Goal: Task Accomplishment & Management: Complete application form

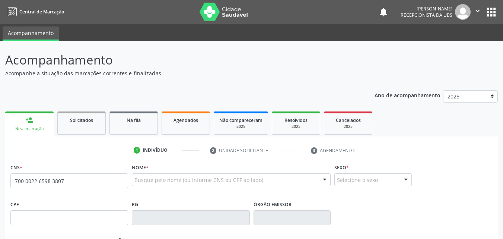
type input "700 0022 6598 3807"
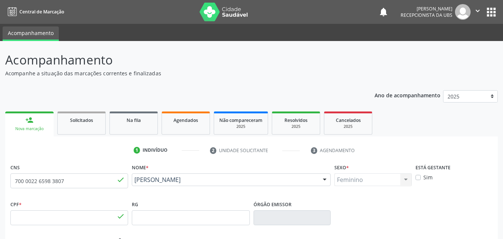
type input "019.031.964-00"
type input "13/09/1974"
type input "Maria Terezinha de Jesus Oliveira"
type input "(87) 99606-2202"
type input "18"
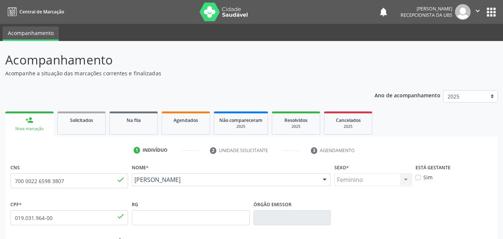
drag, startPoint x: 210, startPoint y: 189, endPoint x: 133, endPoint y: 182, distance: 76.7
click at [133, 182] on div "Eliane Silvino de Oliveira Eliane Silvino de Oliveira CNS: 700 0022 6598 3807 C…" at bounding box center [231, 182] width 199 height 18
copy span "Eliane Silvino de Oliveira"
click at [423, 179] on label "Sim" at bounding box center [427, 177] width 9 height 8
click at [419, 179] on input "Sim" at bounding box center [418, 176] width 5 height 7
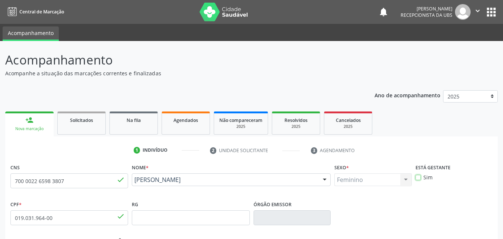
checkbox input "true"
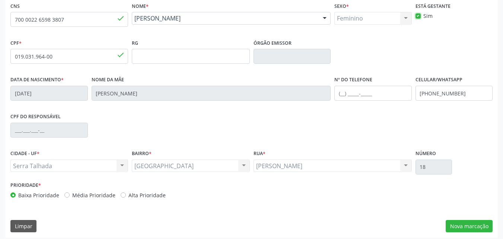
scroll to position [165, 0]
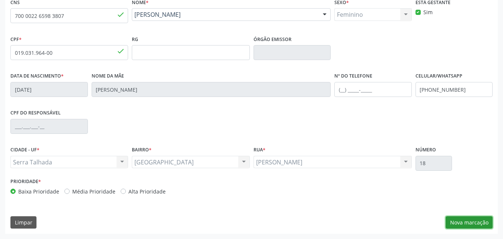
click at [478, 222] on button "Nova marcação" at bounding box center [469, 222] width 47 height 13
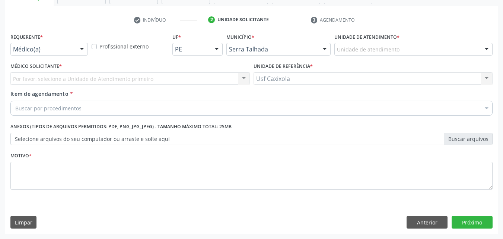
scroll to position [130, 0]
click at [79, 51] on div at bounding box center [81, 49] width 11 height 13
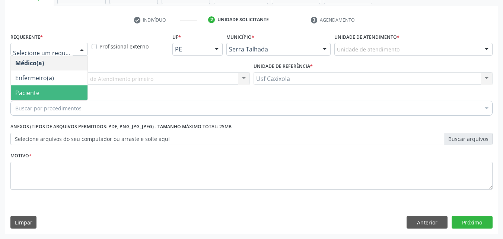
click at [72, 95] on span "Paciente" at bounding box center [49, 92] width 77 height 15
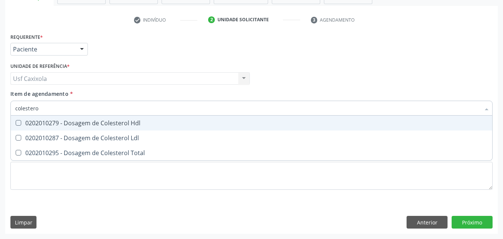
type input "colesterol"
click at [107, 122] on div "0202010279 - Dosagem de Colesterol Hdl" at bounding box center [251, 123] width 472 height 6
checkbox Hdl "true"
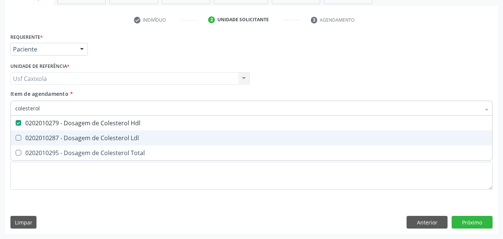
click at [110, 137] on div "0202010287 - Dosagem de Colesterol Ldl" at bounding box center [251, 138] width 472 height 6
checkbox Ldl "true"
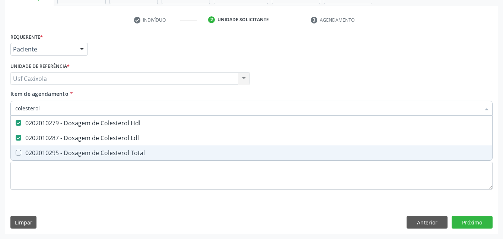
click at [108, 155] on div "0202010295 - Dosagem de Colesterol Total" at bounding box center [251, 153] width 472 height 6
checkbox Total "true"
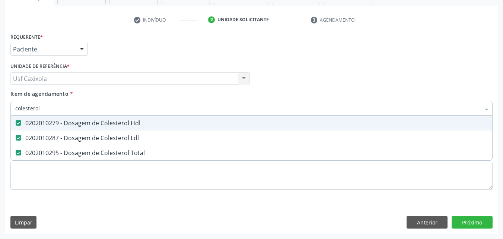
drag, startPoint x: 72, startPoint y: 107, endPoint x: 4, endPoint y: 106, distance: 68.5
click at [4, 106] on div "Acompanhamento Acompanhe a situação das marcações correntes e finalizadas Relat…" at bounding box center [251, 75] width 503 height 328
type input "0"
checkbox Hdl "false"
checkbox Ldl "false"
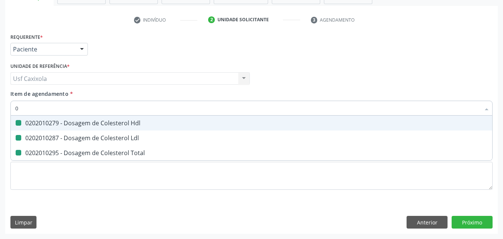
checkbox Total "false"
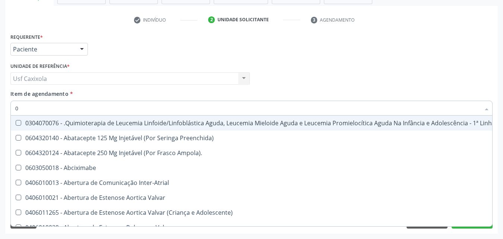
type input "02"
checkbox Comprimido\) "true"
checkbox Transferências "true"
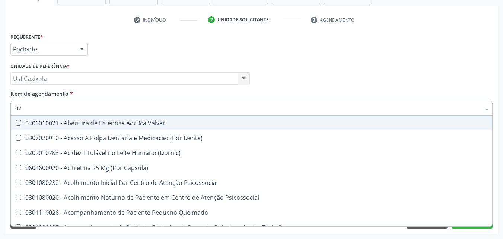
type input "020"
checkbox Epispádia "true"
checkbox Anos\) "true"
checkbox Congênita "true"
checkbox Hdl "false"
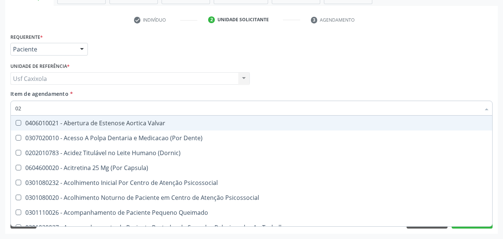
checkbox Ldl "false"
checkbox Total "false"
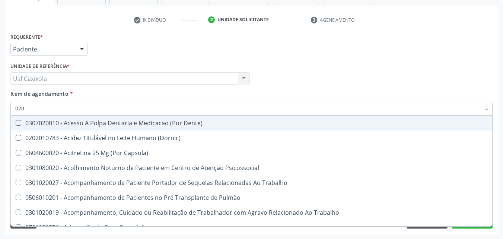
type input "0202"
checkbox Faringe\/Laringe "true"
checkbox Puncao "true"
checkbox Fragmento "true"
checkbox Hdl "false"
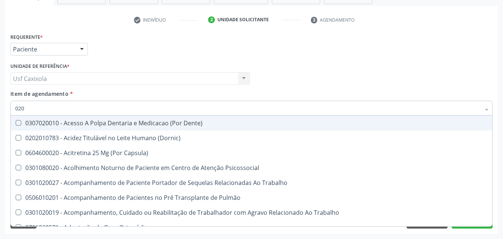
checkbox Ldl "false"
checkbox Total "false"
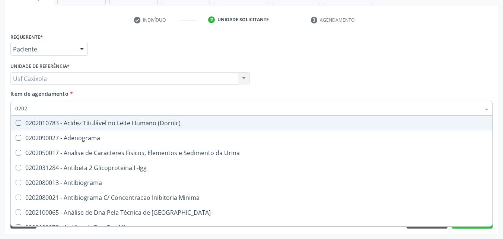
type input "02020"
checkbox \(Psa\) "true"
checkbox III "true"
checkbox Barbituratos "true"
checkbox Hdl "false"
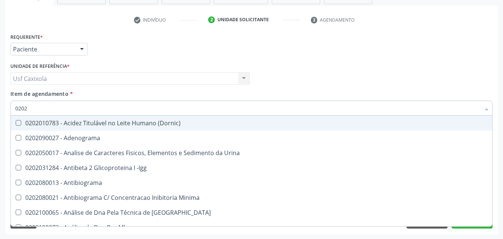
checkbox Ldl "false"
checkbox Total "false"
type input "020201"
checkbox \(Pos-Pasteurização\) "true"
checkbox Molecular "true"
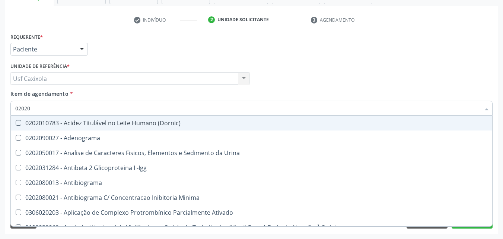
checkbox Parceria\) "true"
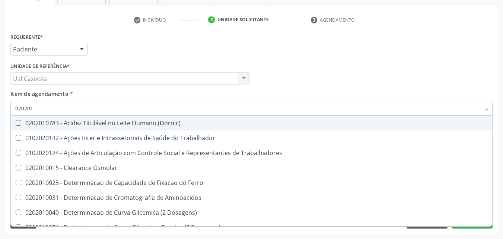
type input "0202010"
checkbox Circulante "true"
checkbox III "true"
checkbox Fracoes "true"
checkbox Hdl "false"
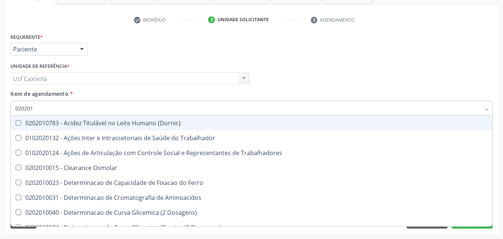
checkbox Ldl "false"
checkbox Total "false"
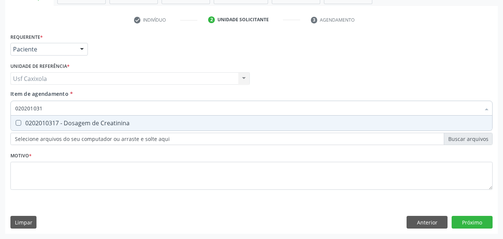
type input "0202010317"
click at [35, 124] on div "0202010317 - Dosagem de Creatinina" at bounding box center [251, 123] width 472 height 6
checkbox Creatinina "true"
drag, startPoint x: 50, startPoint y: 109, endPoint x: 10, endPoint y: 102, distance: 40.5
click at [10, 102] on div "0202010317" at bounding box center [251, 108] width 482 height 15
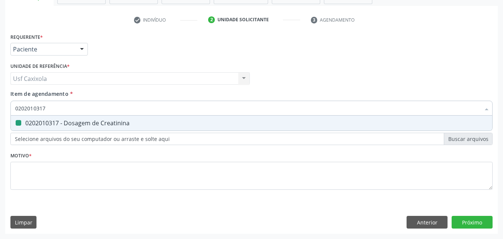
type input "0"
checkbox Creatinina "false"
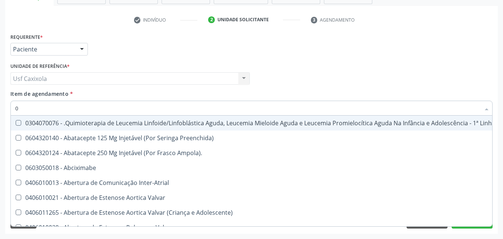
type input "02"
checkbox Comprimido\) "true"
checkbox Transferências "true"
checkbox Meckel "true"
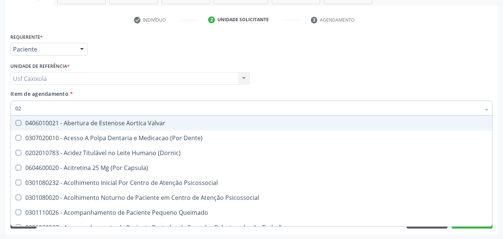
type input "020"
checkbox Epispádia "true"
checkbox Anos\) "true"
checkbox Congênita "true"
checkbox Complementar\) "true"
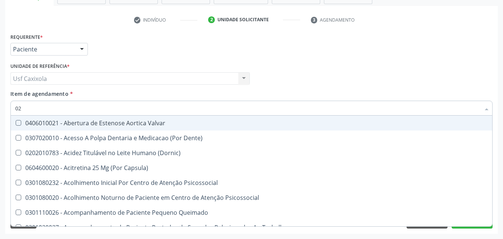
checkbox Hdl "false"
checkbox Ldl "false"
checkbox Total "false"
checkbox Creatinina "false"
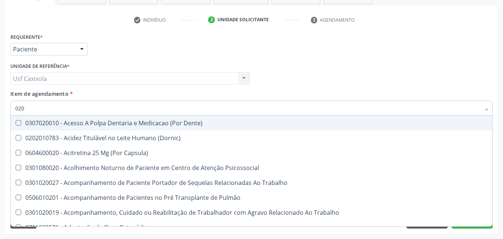
type input "0202"
checkbox Faringe\/Laringe "true"
checkbox Puncao "true"
checkbox Fragmento "true"
checkbox Ossea "true"
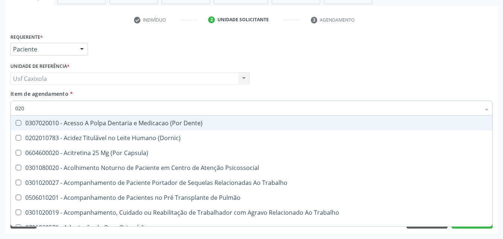
checkbox Hdl "false"
checkbox Ldl "false"
checkbox Total "false"
checkbox Creatinina "false"
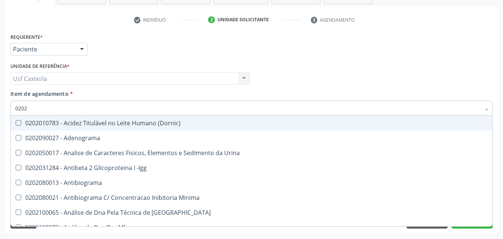
type input "02020"
checkbox \(Psa\) "true"
checkbox III "true"
checkbox Barbituratos "true"
checkbox Calcio "true"
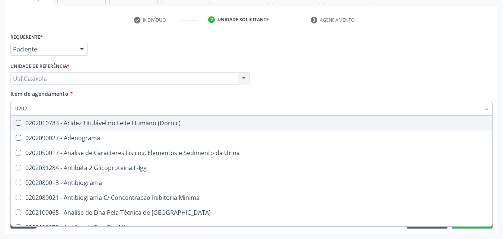
checkbox Hdl "false"
checkbox Ldl "false"
checkbox Total "false"
checkbox Creatinina "false"
type input "020201"
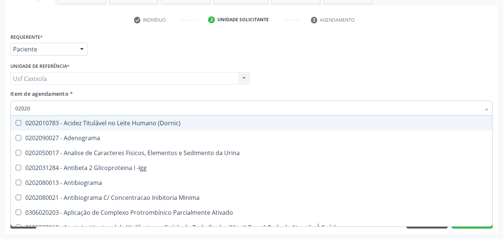
checkbox \(Pos-Pasteurização\) "true"
checkbox Molecular "true"
checkbox Parceria\) "true"
checkbox Gestante "true"
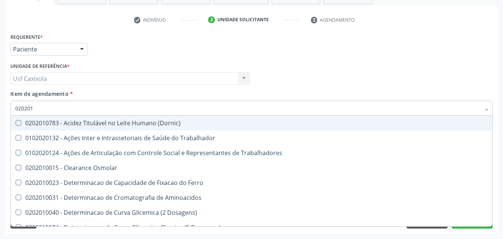
type input "0202010"
checkbox Circulante "true"
checkbox III "true"
checkbox Fracoes "true"
checkbox Ionizavel "true"
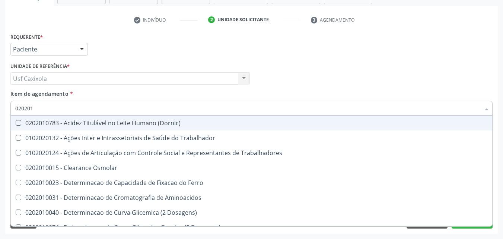
checkbox Hdl "false"
checkbox Ldl "false"
checkbox Total "false"
checkbox Creatinina "false"
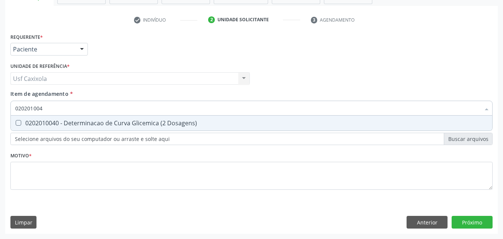
type input "0202010040"
click at [22, 122] on div "0202010040 - Determinacao de Curva Glicemica (2 Dosagens)" at bounding box center [251, 123] width 472 height 6
checkbox Dosagens\) "true"
drag, startPoint x: 57, startPoint y: 108, endPoint x: 12, endPoint y: 109, distance: 45.1
click at [12, 109] on div "0202010040" at bounding box center [251, 108] width 482 height 15
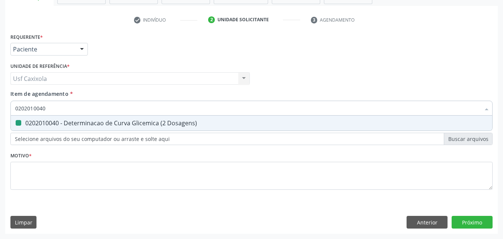
type input "0"
checkbox Dosagens\) "false"
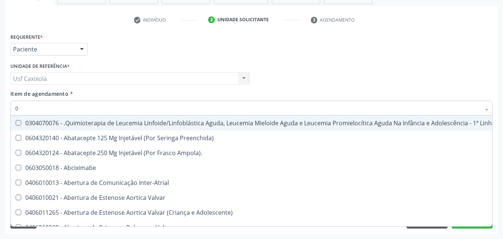
type input "02"
checkbox Infusão "true"
checkbox Comprimido\) "true"
checkbox Transferências "true"
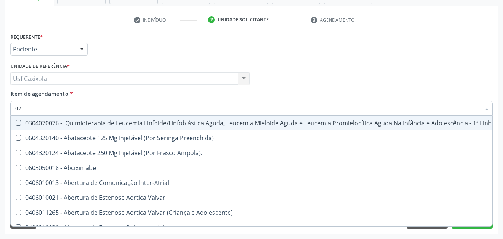
checkbox Meckel "true"
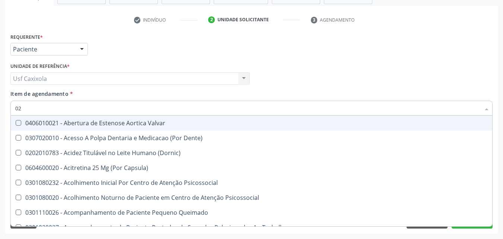
type input "020"
checkbox Captação "true"
checkbox Epispádia "true"
checkbox Anos\) "true"
checkbox Congênita "true"
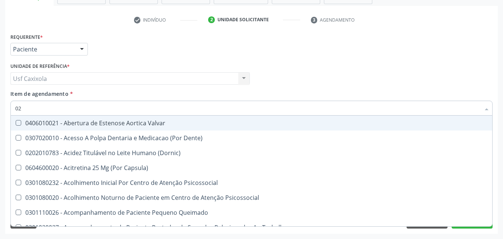
checkbox Complementar\) "true"
checkbox Dosagens\) "false"
checkbox Hdl "false"
checkbox Ldl "false"
checkbox Total "false"
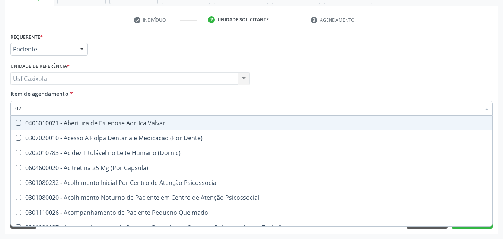
checkbox Creatinina "false"
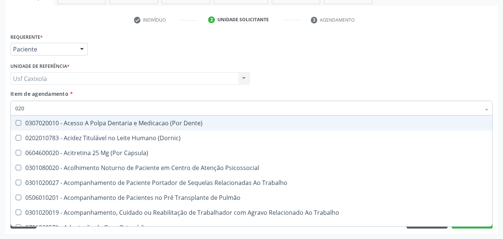
type input "0202"
checkbox Arquitetura "true"
checkbox Faringe\/Laringe "true"
checkbox Puncao "true"
checkbox Fragmento "true"
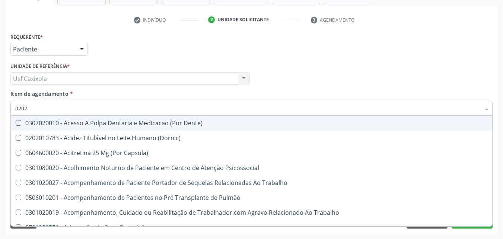
checkbox Ossea "true"
checkbox Dosagens\) "false"
checkbox Hdl "false"
checkbox Ldl "false"
checkbox Total "false"
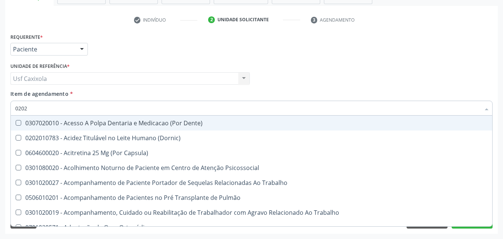
checkbox Creatinina "false"
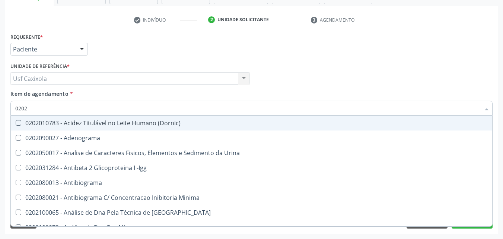
type input "02020"
checkbox Parceria\) "true"
checkbox Dosagens\) "false"
checkbox \(Psa\) "true"
checkbox III "true"
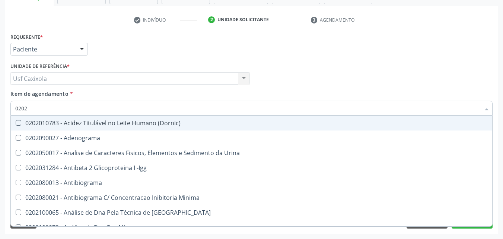
checkbox Barbituratos "true"
checkbox Calcio "true"
checkbox Hdl "false"
checkbox Ldl "false"
checkbox Total "false"
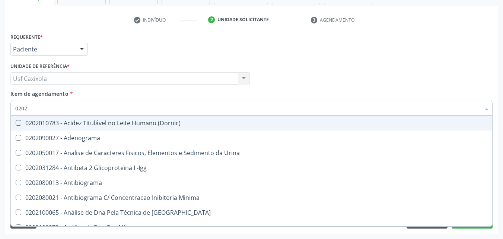
checkbox Creatinina "false"
type input "020201"
checkbox Ativado "true"
checkbox \(Pos-Pasteurização\) "true"
checkbox Molecular "true"
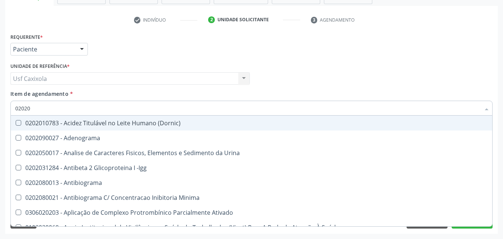
checkbox Parceria\) "true"
checkbox Gestante "true"
checkbox Dosagens\) "false"
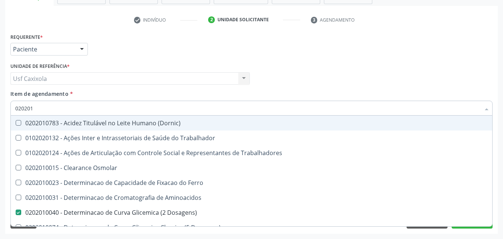
type input "0202010"
checkbox Ferro "true"
checkbox Dosagens\) "false"
checkbox Circulante "true"
checkbox III "true"
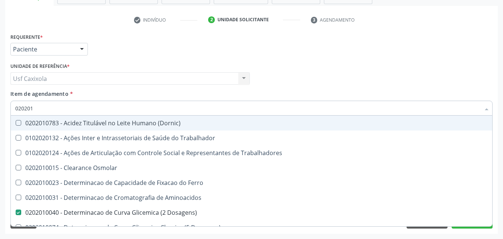
checkbox Fracoes "true"
checkbox Ionizavel "true"
checkbox Hdl "false"
checkbox Ldl "false"
checkbox Total "false"
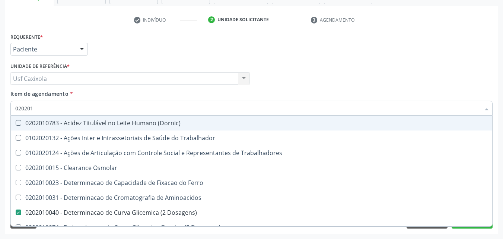
checkbox Creatinina "false"
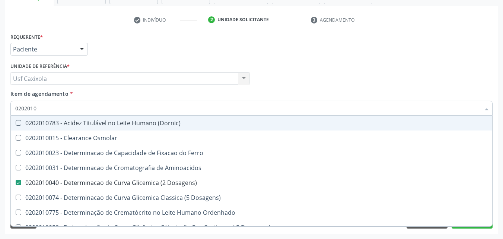
type input "02020106"
checkbox Dosagens\) "false"
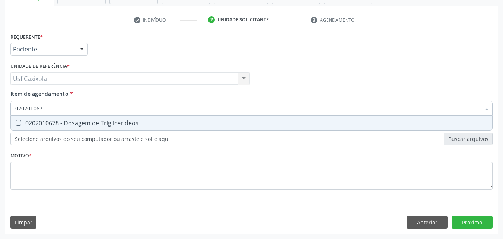
type input "0202010678"
click at [28, 118] on span "0202010678 - Dosagem de Triglicerideos" at bounding box center [251, 122] width 481 height 15
checkbox Triglicerideos "true"
drag, startPoint x: 45, startPoint y: 109, endPoint x: 4, endPoint y: 108, distance: 41.4
click at [4, 108] on div "Acompanhamento Acompanhe a situação das marcações correntes e finalizadas Relat…" at bounding box center [251, 75] width 503 height 328
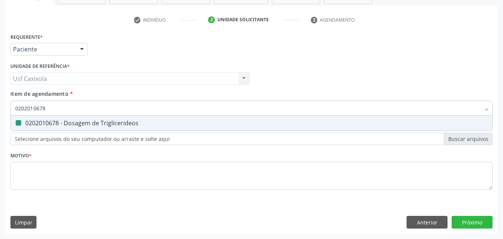
type input "0"
checkbox Triglicerideos "false"
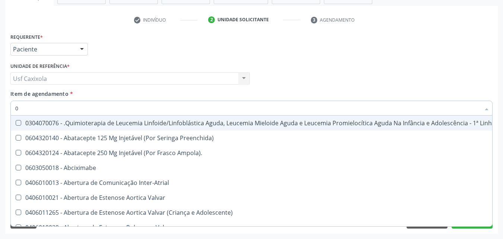
type input "02"
checkbox Infusão "true"
checkbox Comprimido\) "true"
checkbox Transferências "true"
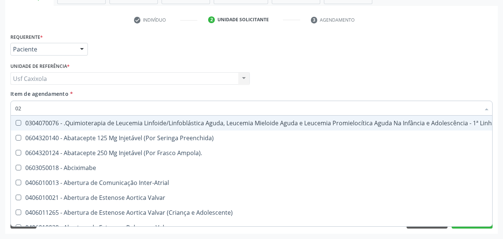
checkbox Meckel "true"
checkbox Transfusao "true"
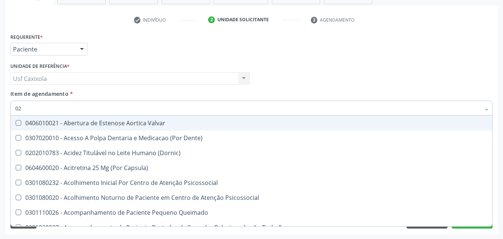
type input "020"
checkbox Captação "true"
checkbox Epispádia "true"
checkbox Anos\) "true"
checkbox Congênita "true"
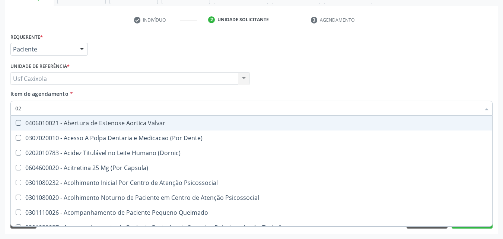
checkbox Complementar\) "true"
checkbox Dosagens\) "false"
checkbox Dias "true"
checkbox Hdl "false"
checkbox Ldl "false"
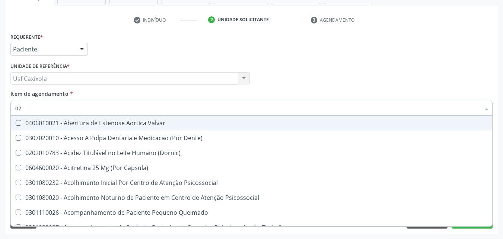
checkbox Total "false"
checkbox Creatinina "false"
checkbox Triglicerideos "false"
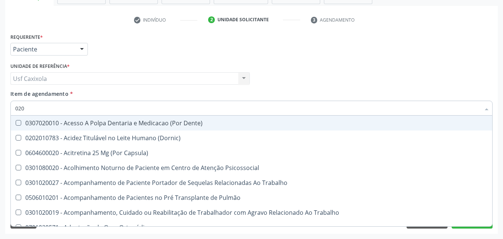
type input "0202"
checkbox Arquitetura "true"
checkbox Faringe\/Laringe "true"
checkbox Puncao "true"
checkbox Fragmento "true"
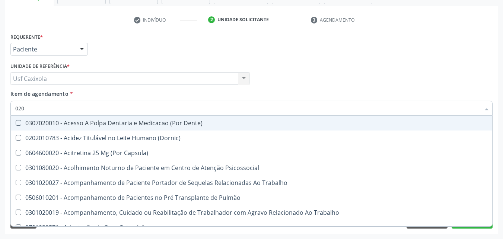
checkbox Ossea "true"
checkbox Projecoes\) "true"
checkbox Dosagens\) "false"
checkbox Hdl "false"
checkbox Ldl "false"
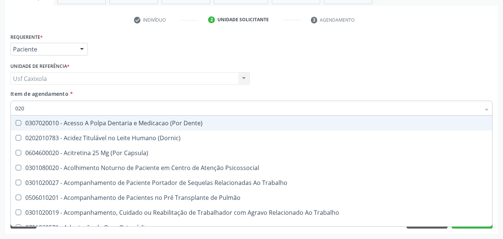
checkbox Total "false"
checkbox Creatinina "false"
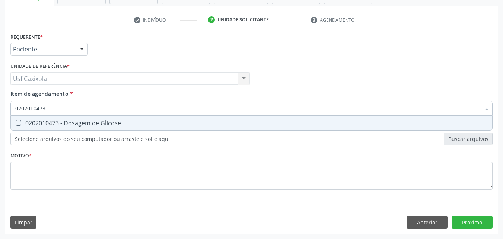
click at [38, 121] on div "0202010473 - Dosagem de Glicose" at bounding box center [251, 123] width 472 height 6
drag, startPoint x: 49, startPoint y: 112, endPoint x: 5, endPoint y: 120, distance: 44.7
click at [5, 120] on div "Requerente * Paciente Médico(a) Enfermeiro(a) Paciente Nenhum resultado encontr…" at bounding box center [251, 132] width 493 height 202
click at [31, 120] on div "0202010503 - Dosagem de Hemoglobina Glicosilada" at bounding box center [251, 123] width 472 height 6
drag, startPoint x: 50, startPoint y: 112, endPoint x: 7, endPoint y: 105, distance: 43.7
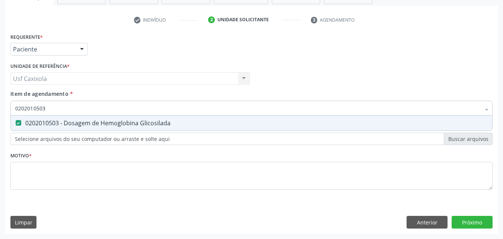
click at [6, 106] on div "Requerente * Paciente Médico(a) Enfermeiro(a) Paciente Nenhum resultado encontr…" at bounding box center [251, 132] width 493 height 202
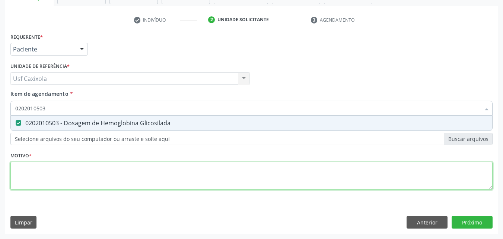
click at [37, 173] on div "Requerente * Paciente Médico(a) Enfermeiro(a) Paciente Nenhum resultado encontr…" at bounding box center [251, 115] width 482 height 169
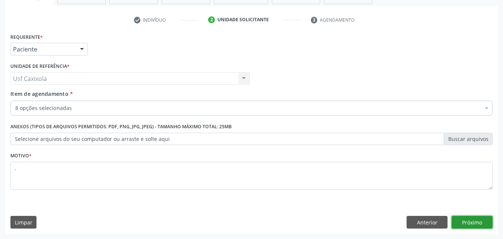
click at [470, 220] on button "Próximo" at bounding box center [472, 222] width 41 height 13
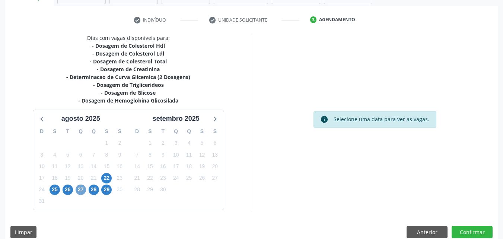
click at [82, 191] on span "27" at bounding box center [81, 189] width 10 height 10
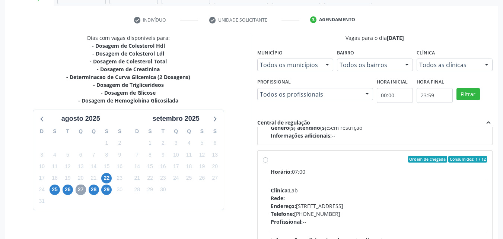
scroll to position [248, 0]
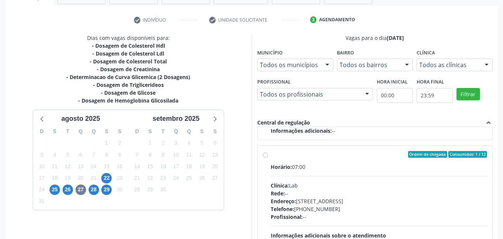
click at [270, 157] on div "Ordem de chegada Consumidos: 1 / 12 Horário: 07:00 Clínica: Lab Rede: -- Endere…" at bounding box center [375, 208] width 225 height 114
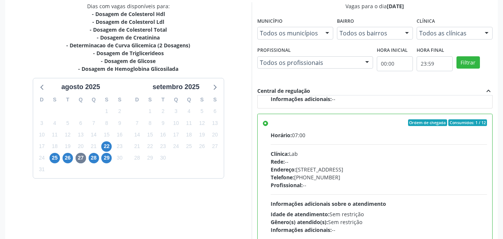
scroll to position [206, 0]
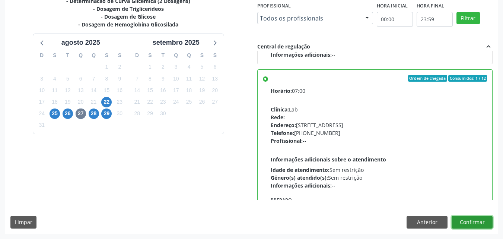
click at [475, 223] on button "Confirmar" at bounding box center [472, 222] width 41 height 13
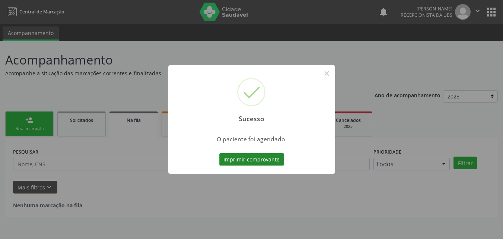
scroll to position [0, 0]
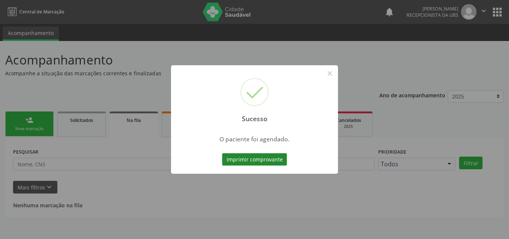
click at [236, 163] on button "Imprimir comprovante" at bounding box center [254, 159] width 65 height 13
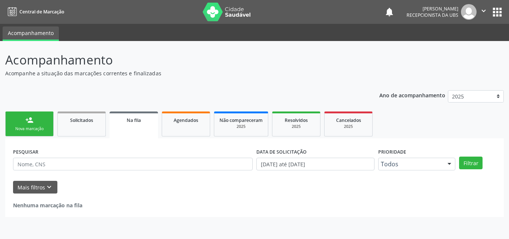
click at [39, 124] on link "person_add Nova marcação" at bounding box center [29, 123] width 48 height 25
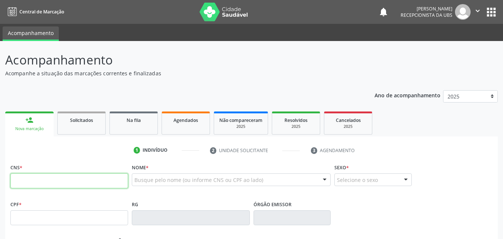
click at [51, 176] on input "text" at bounding box center [69, 180] width 118 height 15
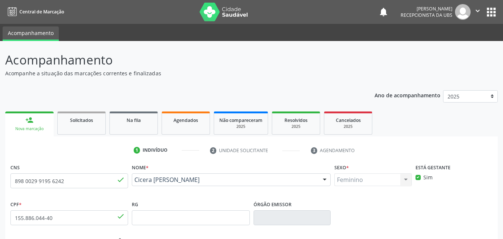
drag, startPoint x: 194, startPoint y: 187, endPoint x: 134, endPoint y: 178, distance: 60.6
click at [134, 178] on div "Cicera Andriele Silva Cicera Andriele Silva CNS: 898 0029 9195 6242 CPF: 155.88…" at bounding box center [231, 182] width 199 height 18
copy span "Cicera Andriele Silva"
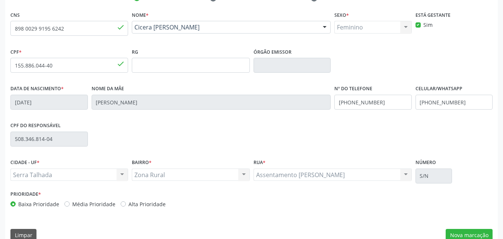
scroll to position [165, 0]
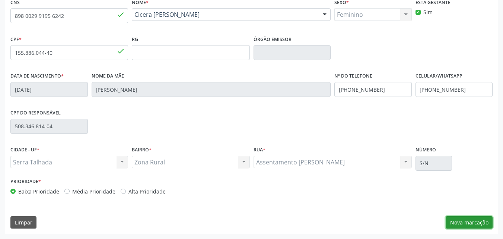
click at [463, 223] on button "Nova marcação" at bounding box center [469, 222] width 47 height 13
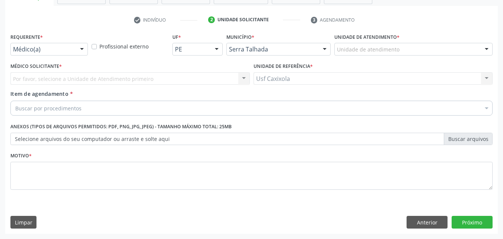
scroll to position [130, 0]
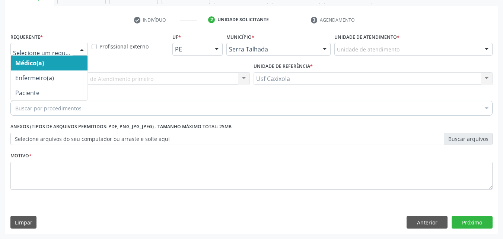
click at [77, 52] on div at bounding box center [81, 49] width 11 height 13
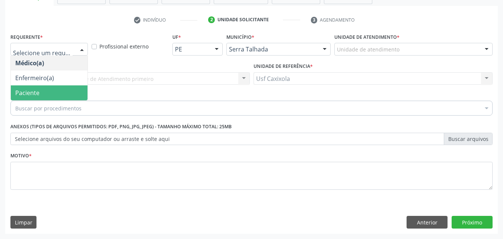
click at [71, 89] on span "Paciente" at bounding box center [49, 92] width 77 height 15
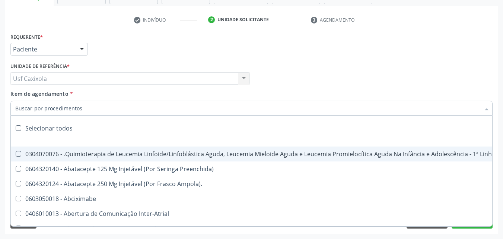
paste input "Cicera Andriele Silva"
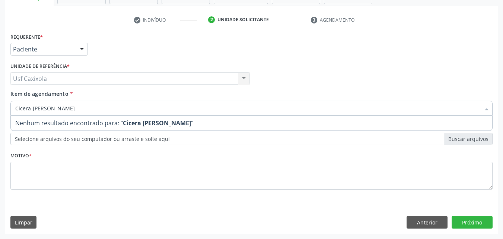
drag, startPoint x: 68, startPoint y: 106, endPoint x: 0, endPoint y: 117, distance: 68.9
click at [0, 117] on div "Acompanhamento Acompanhe a situação das marcações correntes e finalizadas Relat…" at bounding box center [251, 75] width 503 height 328
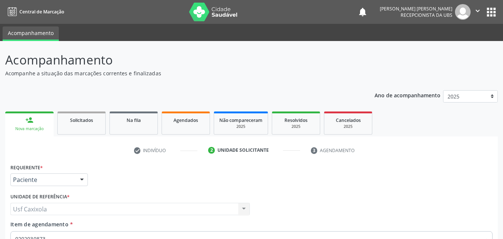
scroll to position [130, 0]
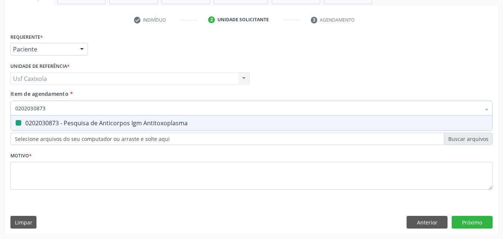
type input "0"
checkbox Antitoxoplasma "false"
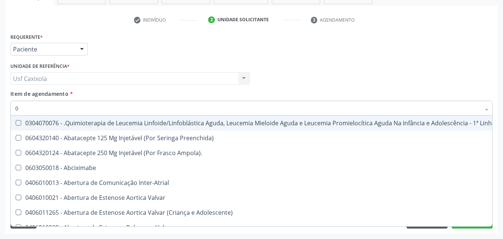
type input "02"
checkbox Coração "true"
checkbox Urina "false"
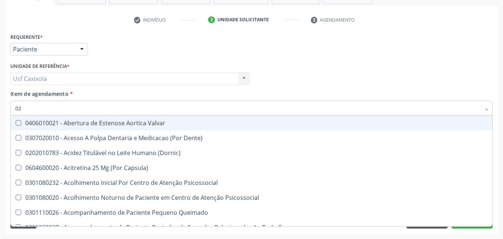
type input "020"
checkbox Terapeutica "true"
checkbox Urina "false"
checkbox \(T3\) "true"
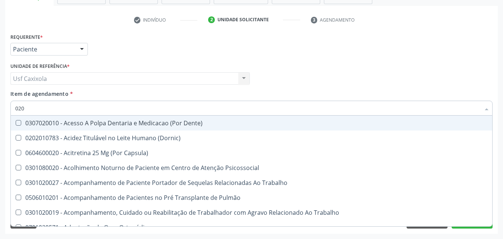
type input "0202"
checkbox Capsula\) "true"
checkbox Urina "false"
checkbox Biologica "true"
checkbox Dosagens\) "true"
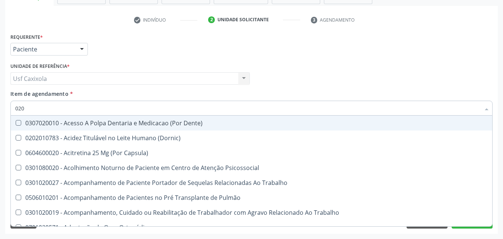
checkbox Euglobulina "true"
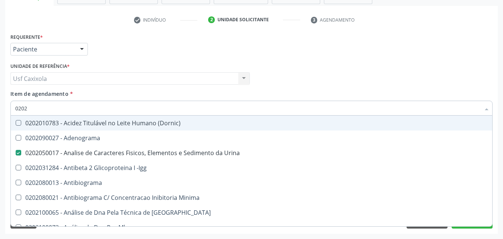
type input "02020"
checkbox Zinco "true"
checkbox Completo "false"
checkbox Carini "true"
checkbox Parceria\) "true"
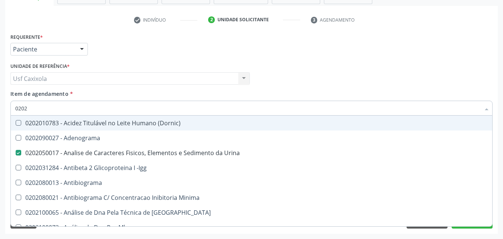
checkbox Antitoxoplasma "false"
type input "020208"
checkbox Urina "false"
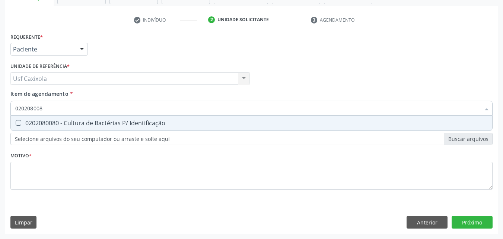
type input "0202080080"
click at [27, 124] on div "0202080080 - Cultura de Bactérias P/ Identificação" at bounding box center [251, 123] width 472 height 6
checkbox Identificação "true"
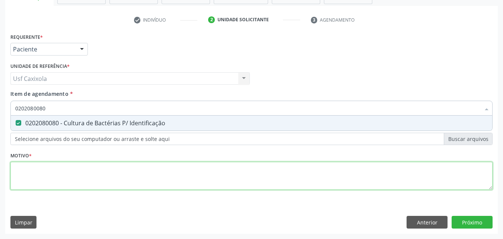
click at [48, 170] on div "Requerente * Paciente Médico(a) Enfermeiro(a) Paciente Nenhum resultado encontr…" at bounding box center [251, 115] width 482 height 169
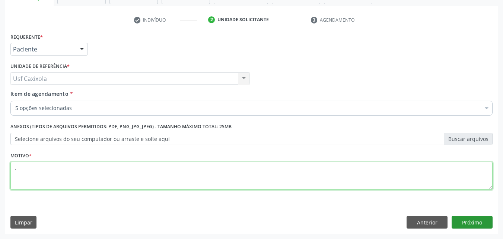
type textarea "."
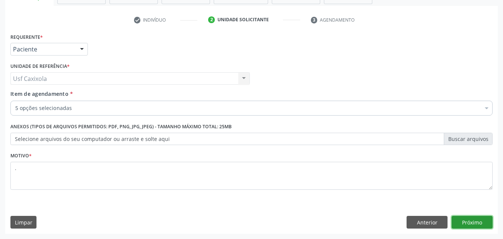
click at [465, 219] on button "Próximo" at bounding box center [472, 222] width 41 height 13
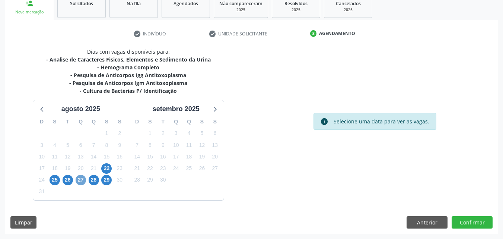
click at [77, 181] on span "27" at bounding box center [81, 180] width 10 height 10
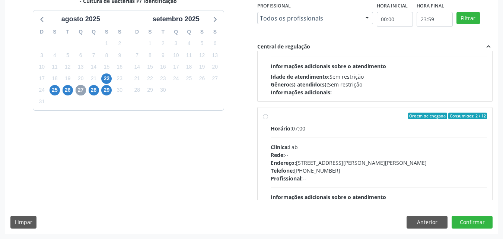
scroll to position [223, 0]
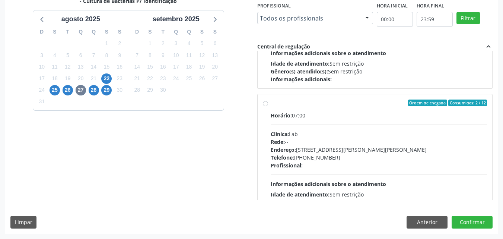
click at [273, 104] on div "Ordem de chegada Consumidos: 2 / 12" at bounding box center [379, 102] width 217 height 7
click at [268, 104] on input "Ordem de chegada Consumidos: 2 / 12 Horário: 07:00 Clínica: Lab Rede: -- Endere…" at bounding box center [265, 102] width 5 height 7
radio input "true"
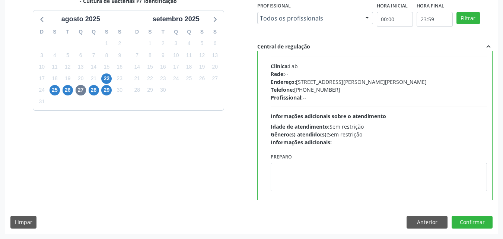
scroll to position [298, 0]
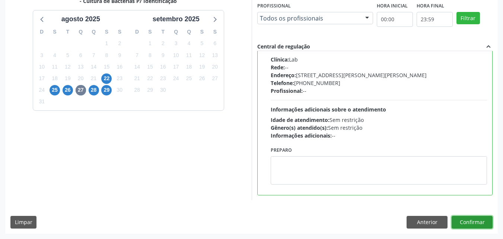
click at [481, 223] on button "Confirmar" at bounding box center [472, 222] width 41 height 13
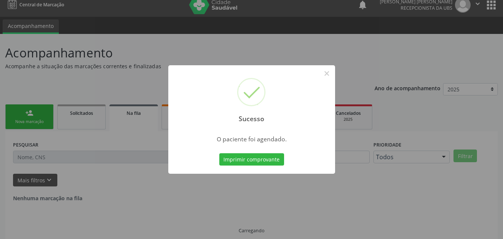
scroll to position [0, 0]
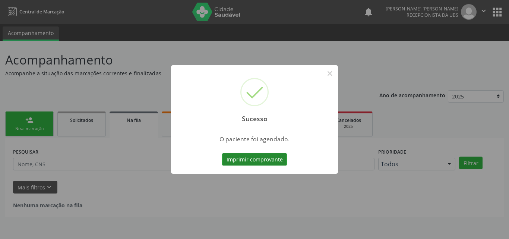
click at [269, 161] on button "Imprimir comprovante" at bounding box center [254, 159] width 65 height 13
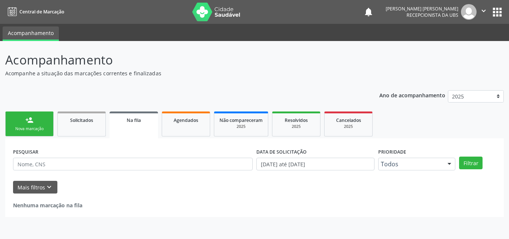
click at [29, 127] on div "Nova marcação" at bounding box center [29, 129] width 37 height 6
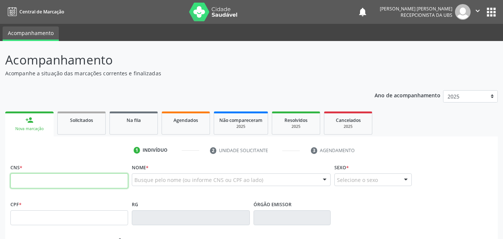
click at [44, 179] on input "text" at bounding box center [69, 180] width 118 height 15
type input "898 0034 4512 6633"
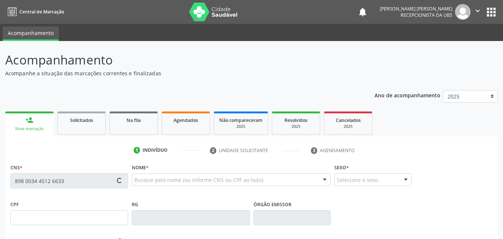
type input "06/02/1991"
type input "Vanda Lucia da Silva"
type input "[PHONE_NUMBER]"
type input "(87) 99605-7246"
type input "S/N"
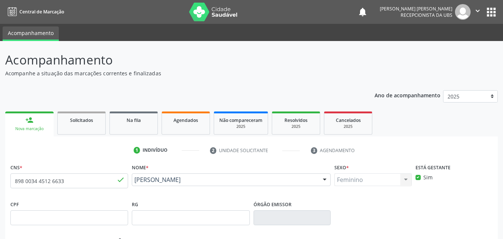
drag, startPoint x: 204, startPoint y: 188, endPoint x: 133, endPoint y: 185, distance: 71.2
click at [133, 185] on div "Auricelia Rejane da Silva Auricelia Rejane da Silva CNS: 898 0034 4512 6633 CPF…" at bounding box center [231, 182] width 199 height 18
copy span "Auricelia Rejane da Silva"
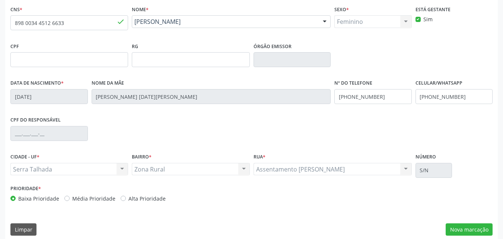
scroll to position [165, 0]
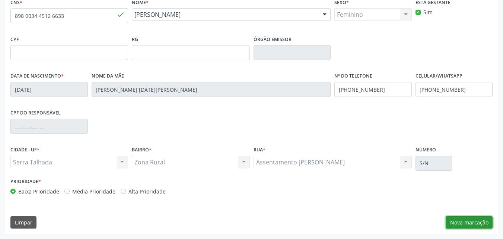
click at [470, 219] on button "Nova marcação" at bounding box center [469, 222] width 47 height 13
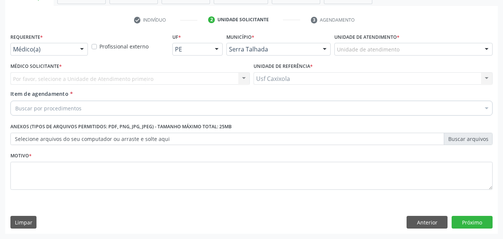
scroll to position [130, 0]
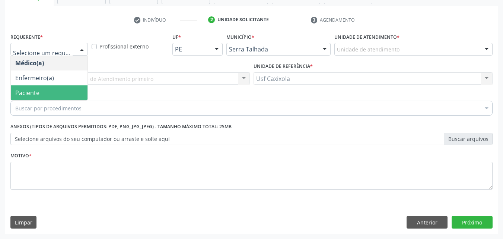
click at [69, 96] on span "Paciente" at bounding box center [49, 92] width 77 height 15
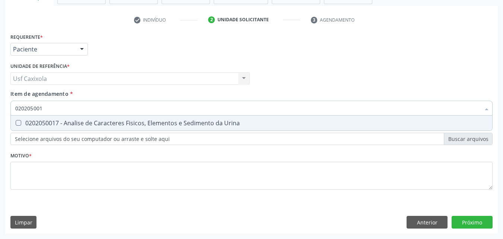
type input "0202050017"
click at [69, 122] on div "0202050017 - Analise de Caracteres Fisicos, Elementos e Sedimento da Urina" at bounding box center [251, 123] width 472 height 6
checkbox Urina "true"
drag, startPoint x: 33, startPoint y: 113, endPoint x: 0, endPoint y: 114, distance: 32.8
click at [0, 114] on div "Acompanhamento Acompanhe a situação das marcações correntes e finalizadas Relat…" at bounding box center [251, 75] width 503 height 328
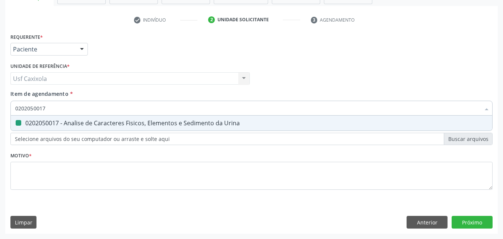
type input "0"
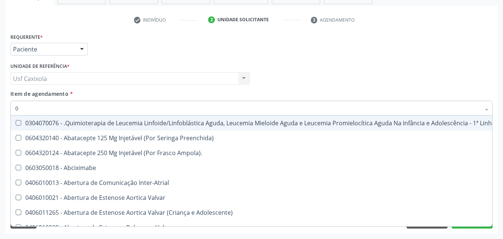
checkbox Manutenção "false"
type input "02"
checkbox Coração "true"
checkbox Urina "false"
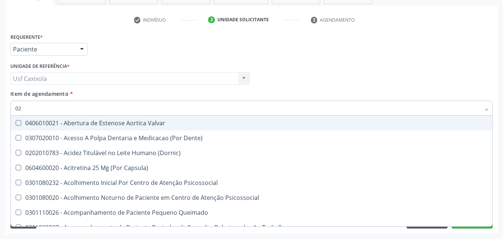
type input "020"
checkbox Terapeutica "true"
checkbox Urina "false"
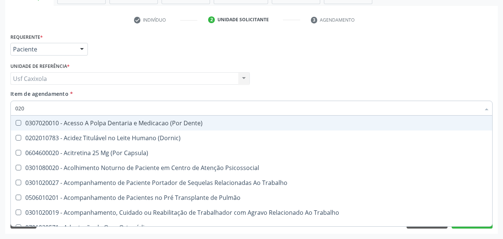
type input "0202"
checkbox Capsula\) "true"
checkbox Urina "false"
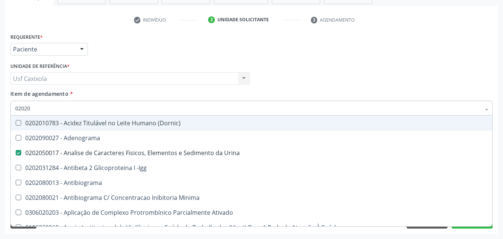
type input "020208"
checkbox Urina "false"
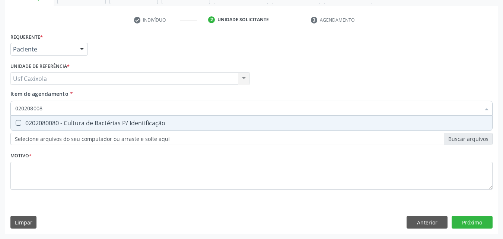
type input "0202080080"
click at [31, 120] on div "0202080080 - Cultura de Bactérias P/ Identificação" at bounding box center [251, 123] width 472 height 6
checkbox Identificação "true"
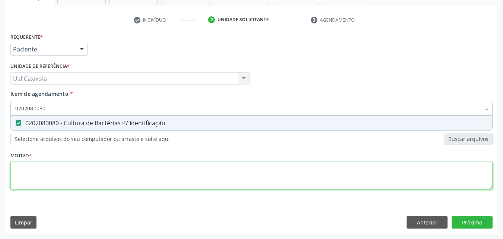
click at [52, 172] on div "Requerente * Paciente Médico(a) Enfermeiro(a) Paciente Nenhum resultado encontr…" at bounding box center [251, 115] width 482 height 169
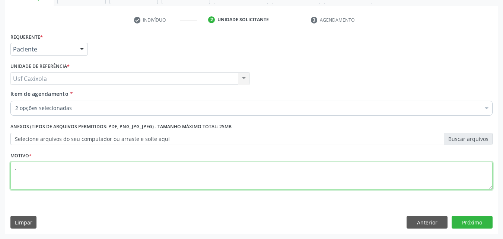
type textarea "."
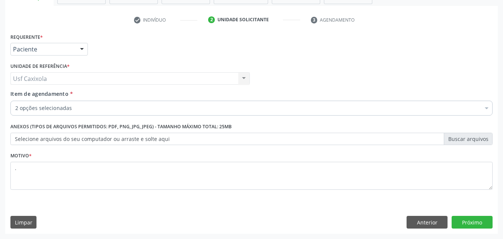
click at [77, 210] on div "Requerente * Paciente Médico(a) Enfermeiro(a) Paciente Nenhum resultado encontr…" at bounding box center [251, 132] width 493 height 202
click at [486, 222] on button "Próximo" at bounding box center [472, 222] width 41 height 13
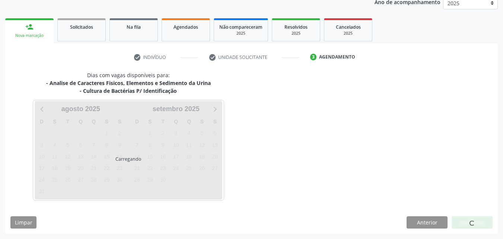
scroll to position [93, 0]
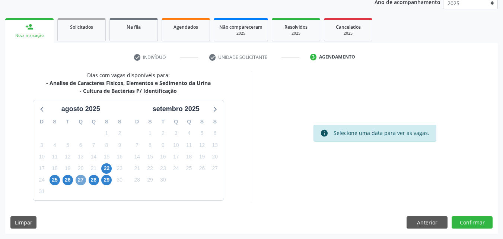
click at [84, 180] on span "27" at bounding box center [81, 180] width 10 height 10
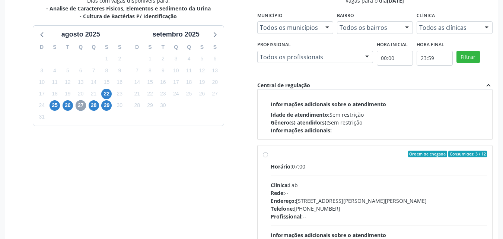
scroll to position [223, 0]
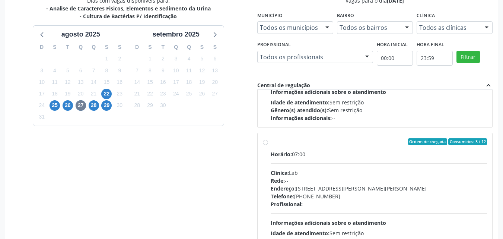
click at [268, 143] on div "Ordem de chegada Consumidos: 3 / 12 Horário: 07:00 Clínica: Lab Rede: -- Endere…" at bounding box center [375, 195] width 225 height 114
radio input "true"
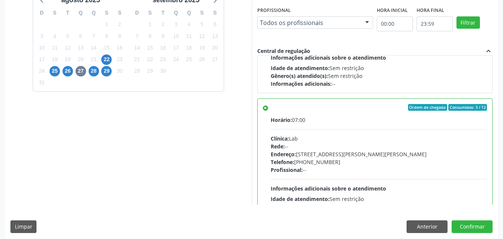
scroll to position [206, 0]
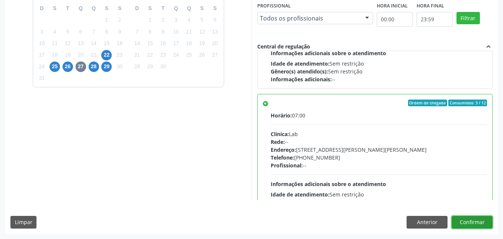
click at [468, 223] on button "Confirmar" at bounding box center [472, 222] width 41 height 13
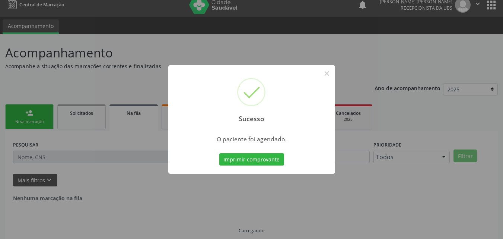
scroll to position [0, 0]
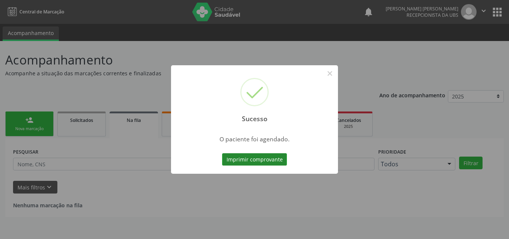
click at [226, 162] on button "Imprimir comprovante" at bounding box center [254, 159] width 65 height 13
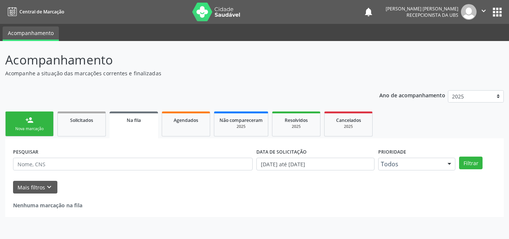
click at [20, 124] on link "person_add Nova marcação" at bounding box center [29, 123] width 48 height 25
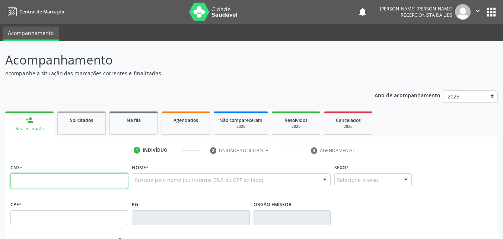
click at [58, 182] on input "text" at bounding box center [69, 180] width 118 height 15
type input "700 0046 2477 8507"
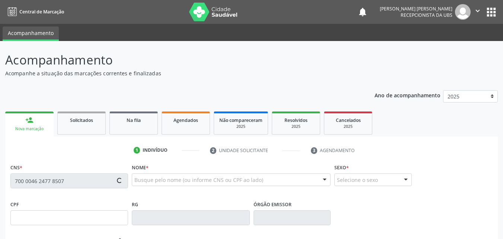
type input "155.928.004-28"
type input "11/01/2010"
type input "Lucileide Pereira da Silva"
type input "(87) 98102-5568"
type input "1444"
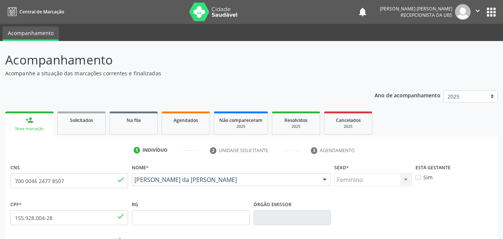
drag, startPoint x: 235, startPoint y: 187, endPoint x: 133, endPoint y: 182, distance: 102.1
click at [133, 182] on div "Maria Clara Pereira da Silva Costa Maria Clara Pereira da Silva Costa CNS: 700 …" at bounding box center [231, 182] width 199 height 18
copy span "Maria Clara Pereira da Silva Costa"
click at [423, 178] on label "Sim" at bounding box center [427, 177] width 9 height 8
click at [418, 178] on input "Sim" at bounding box center [418, 176] width 5 height 7
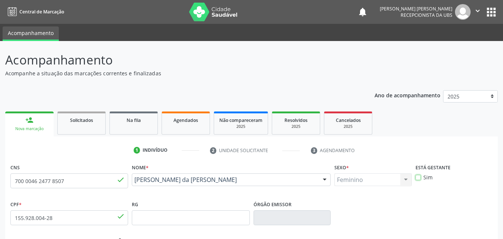
checkbox input "true"
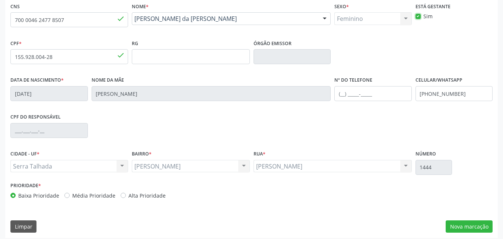
scroll to position [165, 0]
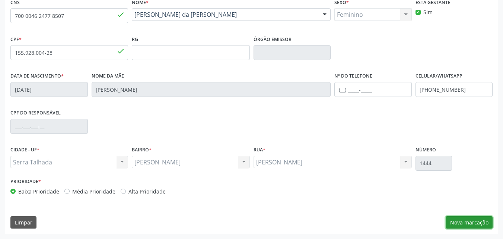
click at [455, 219] on button "Nova marcação" at bounding box center [469, 222] width 47 height 13
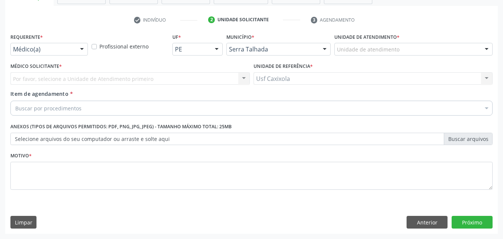
click at [64, 55] on div "Médico(a) Médico(a) Enfermeiro(a) Paciente Nenhum resultado encontrado para: " …" at bounding box center [48, 49] width 77 height 13
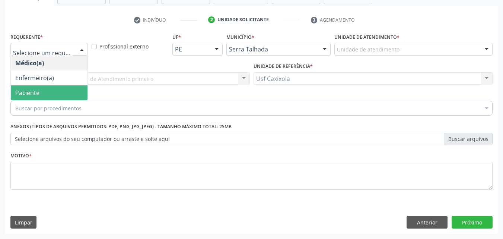
click at [68, 90] on span "Paciente" at bounding box center [49, 92] width 77 height 15
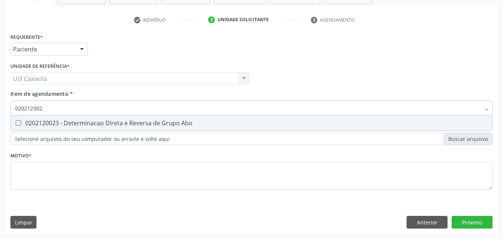
type input "0202120023"
click at [92, 123] on div "0202120023 - Determinacao Direta e Reversa de Grupo Abo" at bounding box center [251, 123] width 472 height 6
checkbox Abo "true"
drag, startPoint x: 60, startPoint y: 109, endPoint x: 0, endPoint y: 110, distance: 59.6
click at [0, 110] on div "Acompanhamento Acompanhe a situação das marcações correntes e finalizadas Relat…" at bounding box center [251, 75] width 503 height 328
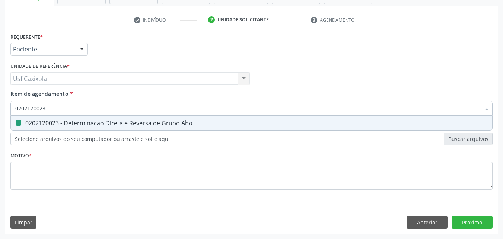
type input "0"
checkbox Abo "false"
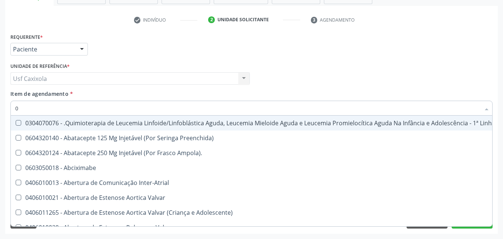
type input "02"
checkbox Vulva "true"
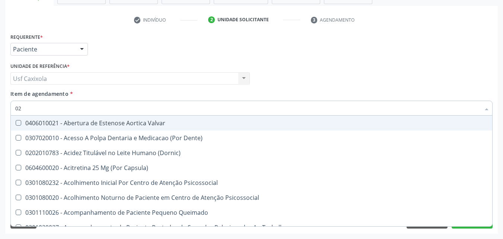
type input "020"
checkbox Projecoes\) "true"
checkbox Abo "false"
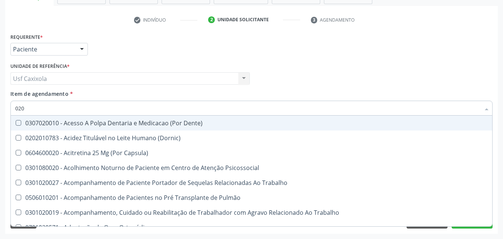
type input "0202"
checkbox Coagulação\ "true"
checkbox Abo "false"
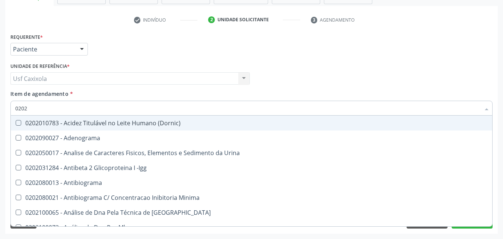
type input "02020"
checkbox Abo "false"
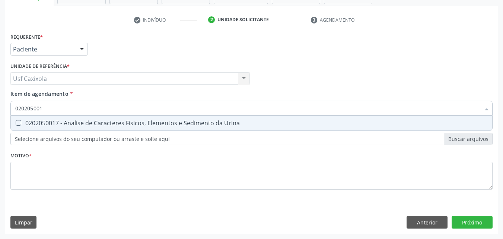
type input "0202050017"
click at [70, 120] on div "0202050017 - Analise de Caracteres Fisicos, Elementos e Sedimento da Urina" at bounding box center [251, 123] width 472 height 6
checkbox Urina "true"
drag, startPoint x: 26, startPoint y: 106, endPoint x: 0, endPoint y: 106, distance: 25.7
click at [0, 106] on div "Acompanhamento Acompanhe a situação das marcações correntes e finalizadas Relat…" at bounding box center [251, 75] width 503 height 328
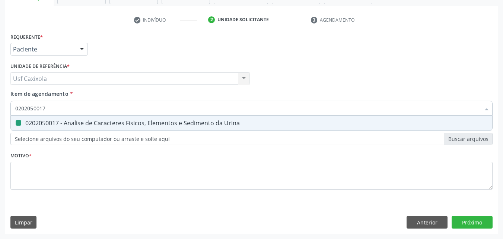
type input "0"
checkbox Urina "false"
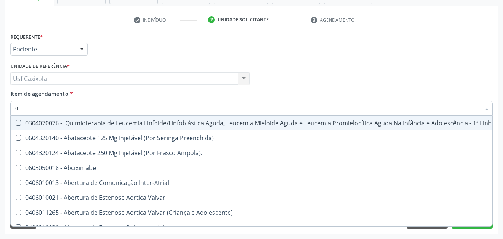
type input "02"
checkbox Coração "true"
checkbox Urina "false"
checkbox Vulva "true"
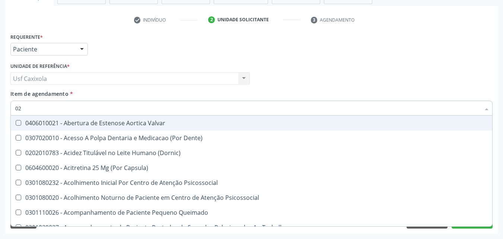
type input "020"
checkbox Terapeutica "true"
checkbox Urina "false"
checkbox Projecoes\) "true"
checkbox Abo "false"
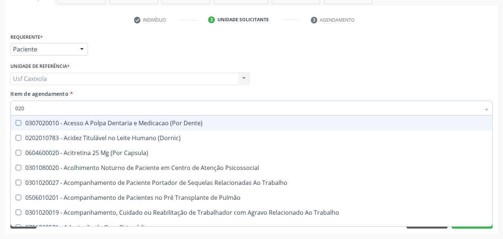
type input "0202"
checkbox Capsula\) "true"
checkbox Urina "false"
checkbox Coagulação\ "true"
checkbox Abo "false"
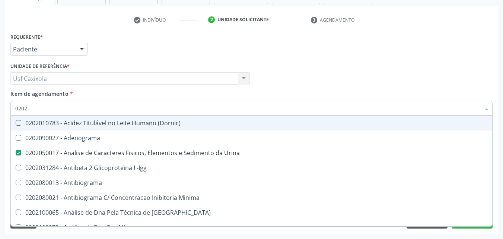
type input "02020"
checkbox Abo "false"
type input "020201"
checkbox Urina "false"
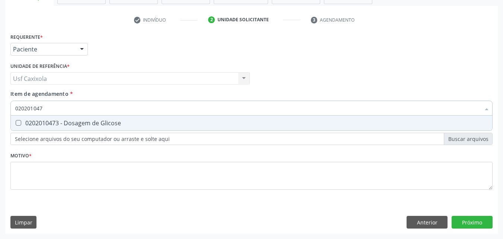
type input "0202010473"
click at [37, 123] on div "0202010473 - Dosagem de Glicose" at bounding box center [251, 123] width 472 height 6
checkbox Glicose "true"
drag, startPoint x: 51, startPoint y: 109, endPoint x: 6, endPoint y: 106, distance: 44.8
click at [6, 106] on div "Requerente * Paciente Médico(a) Enfermeiro(a) Paciente Nenhum resultado encontr…" at bounding box center [251, 132] width 493 height 202
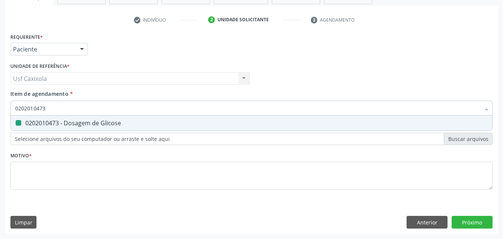
type input "0"
checkbox Glicose "false"
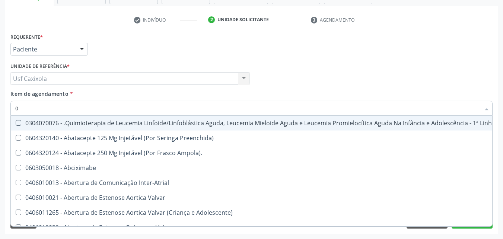
type input "02"
checkbox Coração "true"
checkbox Urina "false"
checkbox Vulva "true"
checkbox Bilateral "true"
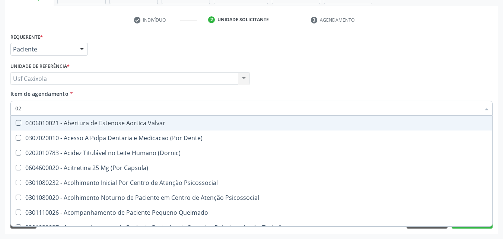
type input "020"
checkbox Terapeutica "true"
checkbox Urina "false"
checkbox Projecoes\) "true"
checkbox \(Qualitativo\) "true"
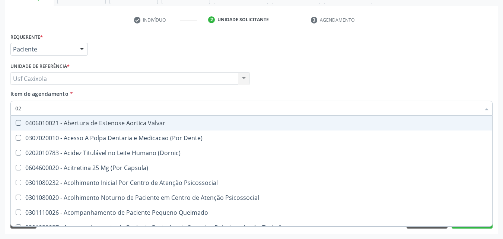
checkbox Abo "false"
checkbox Glicose "false"
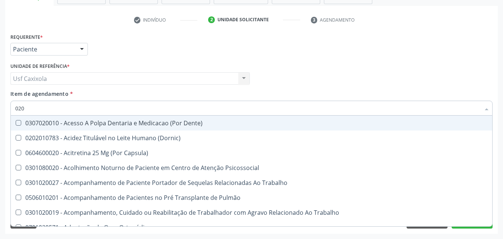
type input "0202"
checkbox Capsula\) "true"
checkbox Urina "false"
checkbox Coagulação\ "true"
checkbox Laser "true"
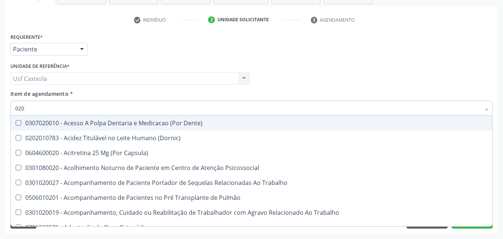
checkbox Abo "false"
checkbox Glicose "false"
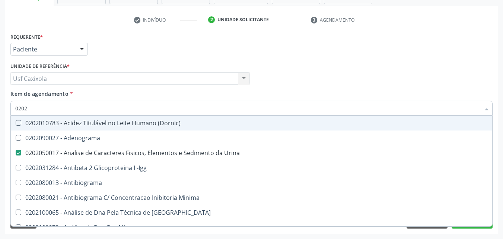
type input "02020"
checkbox Abo "false"
checkbox Xi "true"
checkbox Glicose "false"
type input "020202"
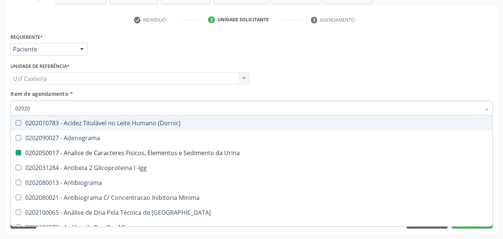
checkbox Urina "false"
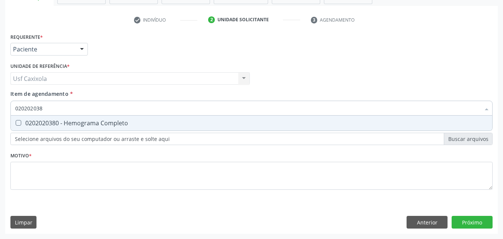
type input "0202020380"
click at [23, 118] on span "0202020380 - Hemograma Completo" at bounding box center [251, 122] width 481 height 15
checkbox Completo "true"
drag, startPoint x: 34, startPoint y: 110, endPoint x: 11, endPoint y: 109, distance: 23.1
click at [11, 109] on div "0202020380" at bounding box center [251, 108] width 482 height 15
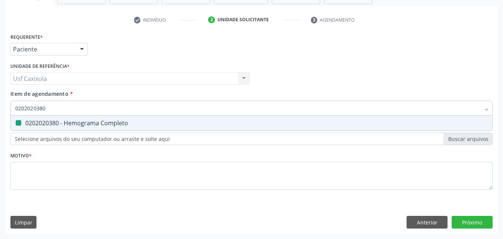
type input "0"
checkbox Completo "false"
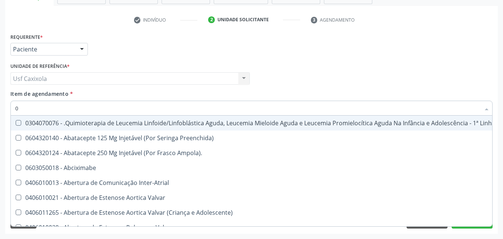
type input "02"
checkbox Coração "true"
checkbox Urina "false"
checkbox Vulva "true"
checkbox Bilateral "true"
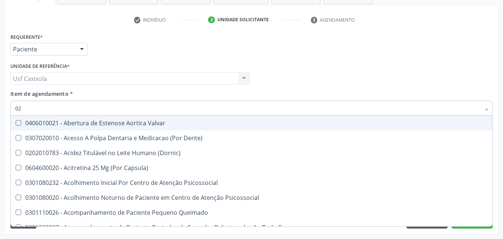
type input "020"
checkbox Terapeutica "true"
checkbox Urina "false"
checkbox Projecoes\) "true"
checkbox \(Qualitativo\) "true"
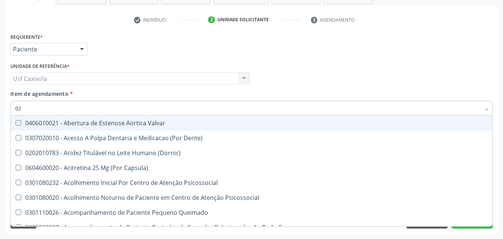
checkbox Abo "false"
checkbox Glicose "false"
checkbox \(T3\) "true"
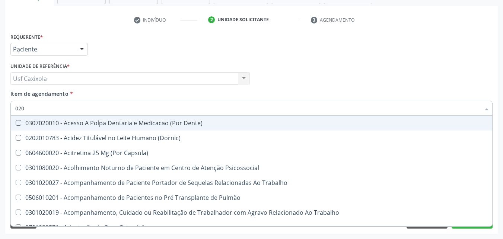
type input "0202"
checkbox Capsula\) "true"
checkbox Urina "false"
checkbox Coagulação\ "true"
checkbox Laser "true"
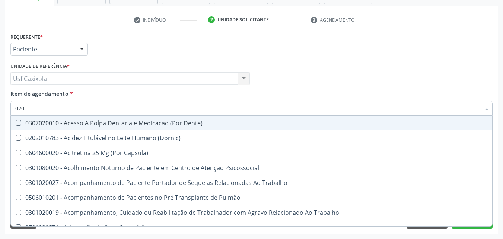
checkbox Biologica "true"
checkbox Abo "false"
checkbox Glicose "false"
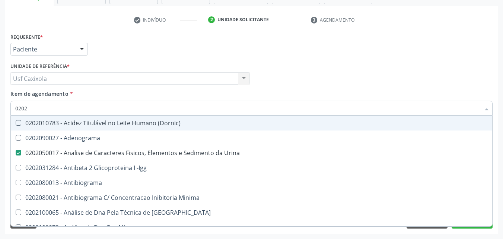
type input "02020"
checkbox Abo "false"
checkbox Xi "true"
checkbox Glicose "false"
checkbox Zinco "true"
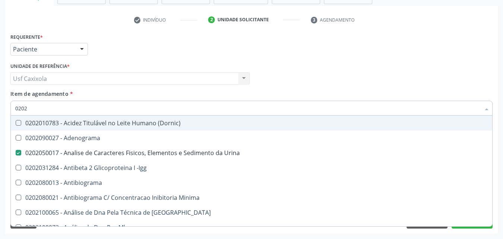
checkbox Completo "false"
type input "020203"
checkbox Urina "false"
checkbox Aminoacidos "true"
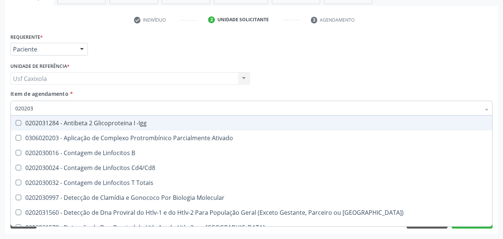
type input "0202030"
checkbox Completo "false"
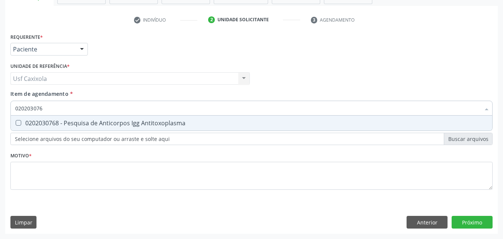
type input "0202030768"
click at [22, 119] on span "0202030768 - Pesquisa de Anticorpos Igg Antitoxoplasma" at bounding box center [251, 122] width 481 height 15
checkbox Antitoxoplasma "true"
drag, startPoint x: 51, startPoint y: 109, endPoint x: 12, endPoint y: 108, distance: 39.1
click at [12, 108] on div "0202030768" at bounding box center [251, 108] width 482 height 15
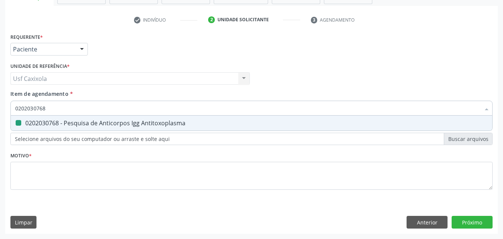
type input "0"
checkbox Antitoxoplasma "false"
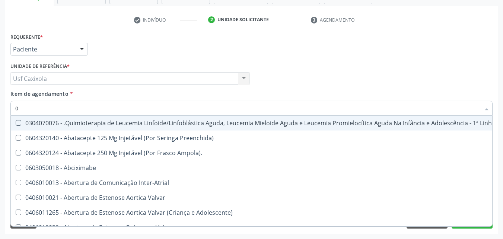
type input "02"
checkbox Coração "true"
checkbox Urina "false"
checkbox Vulva "true"
checkbox Bilateral "true"
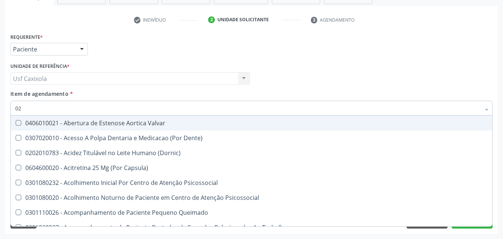
type input "020"
checkbox Terapeutica "true"
checkbox Urina "false"
checkbox Projecoes\) "true"
checkbox \(Qualitativo\) "true"
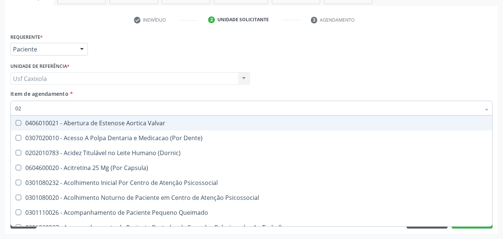
checkbox Abo "false"
checkbox Glicose "false"
checkbox \(T3\) "true"
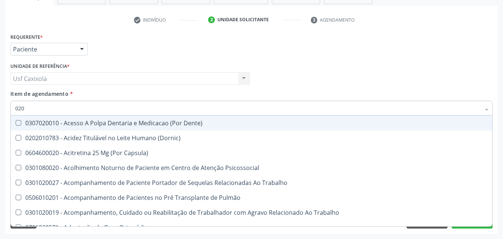
type input "0202"
checkbox Capsula\) "true"
checkbox Urina "false"
checkbox Coagulação\ "true"
checkbox Laser "true"
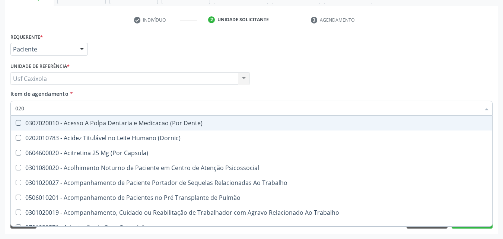
checkbox Biologica "true"
checkbox Abo "false"
checkbox Dosagens\) "true"
checkbox Glicose "false"
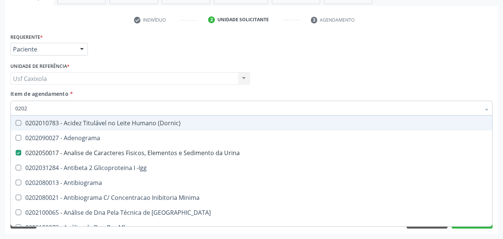
type input "02020"
checkbox Abo "false"
checkbox Xi "true"
checkbox Glicose "false"
checkbox Zinco "true"
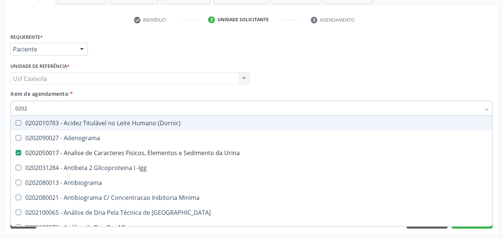
checkbox Completo "false"
checkbox Carini "true"
checkbox Antitoxoplasma "false"
type input "020203"
checkbox Urina "false"
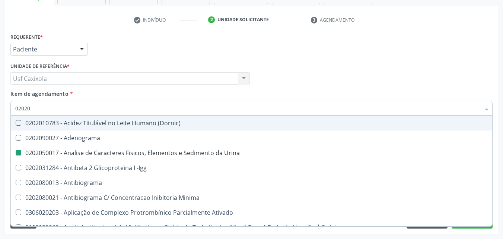
checkbox Aminoacidos "true"
checkbox Anti-Achr "true"
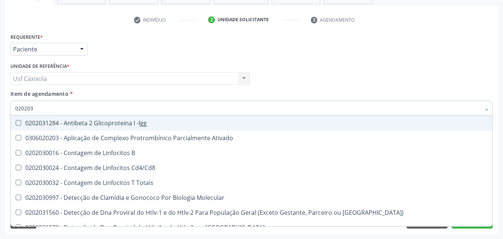
type input "0202030"
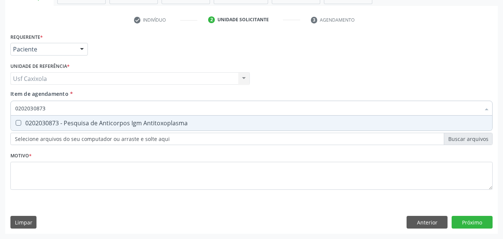
click at [24, 124] on div "0202030873 - Pesquisa de Anticorpos Igm Antitoxoplasma" at bounding box center [251, 123] width 472 height 6
drag, startPoint x: 41, startPoint y: 111, endPoint x: 12, endPoint y: 110, distance: 28.7
click at [12, 110] on div "0202030873" at bounding box center [251, 108] width 482 height 15
click at [22, 124] on div "0202120082 - Pesquisa de Fator Rh (Inclui D Fraco)" at bounding box center [251, 123] width 472 height 6
drag, startPoint x: 53, startPoint y: 110, endPoint x: 11, endPoint y: 105, distance: 42.3
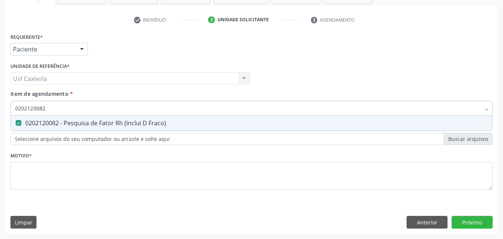
click at [11, 105] on div "0202120082" at bounding box center [251, 108] width 482 height 15
click at [28, 122] on div "0202120090 - Teste Indireto de Antiglobulina Humana (Tia)" at bounding box center [251, 123] width 472 height 6
drag, startPoint x: 49, startPoint y: 111, endPoint x: 10, endPoint y: 111, distance: 38.4
click at [10, 111] on div "0202120090" at bounding box center [251, 108] width 482 height 15
click at [20, 120] on Identificação at bounding box center [19, 123] width 6 height 6
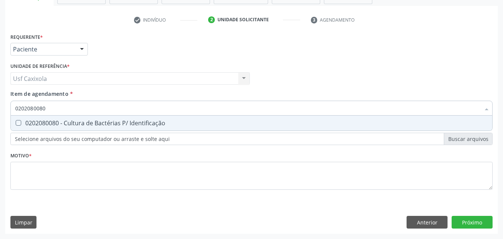
click at [16, 120] on Identificação "checkbox" at bounding box center [13, 122] width 5 height 5
drag, startPoint x: 52, startPoint y: 106, endPoint x: 10, endPoint y: 106, distance: 42.1
click at [10, 106] on div "0202080080" at bounding box center [251, 108] width 482 height 15
click at [25, 121] on div "0202020355 - Eletroforese de Hemoglobina" at bounding box center [251, 123] width 472 height 6
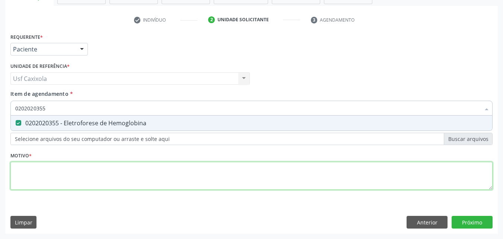
click at [36, 181] on div "Requerente * Paciente Médico(a) Enfermeiro(a) Paciente Nenhum resultado encontr…" at bounding box center [251, 115] width 482 height 169
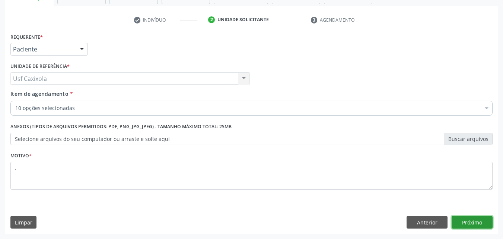
click at [485, 220] on button "Próximo" at bounding box center [472, 222] width 41 height 13
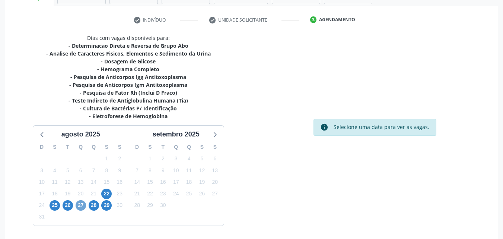
click at [81, 208] on span "27" at bounding box center [81, 205] width 10 height 10
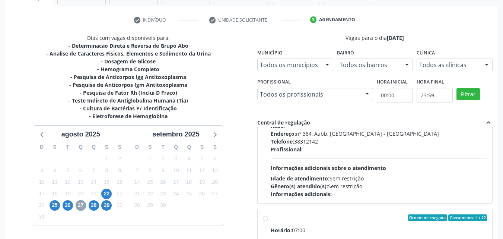
scroll to position [248, 0]
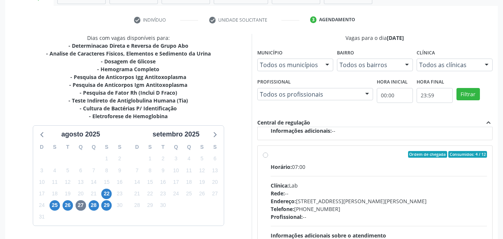
click at [273, 156] on div "Ordem de chegada Consumidos: 4 / 12" at bounding box center [379, 154] width 217 height 7
click at [268, 156] on input "Ordem de chegada Consumidos: 4 / 12 Horário: 07:00 Clínica: Lab Rede: -- Endere…" at bounding box center [265, 154] width 5 height 7
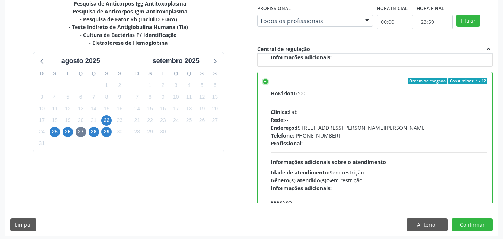
scroll to position [206, 0]
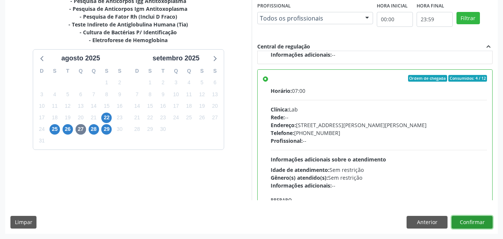
click at [455, 224] on button "Confirmar" at bounding box center [472, 222] width 41 height 13
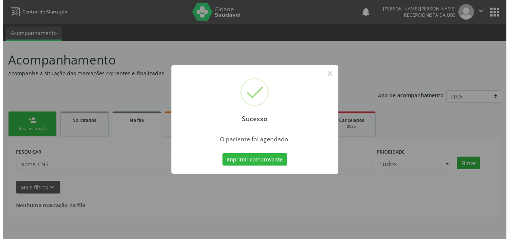
scroll to position [0, 0]
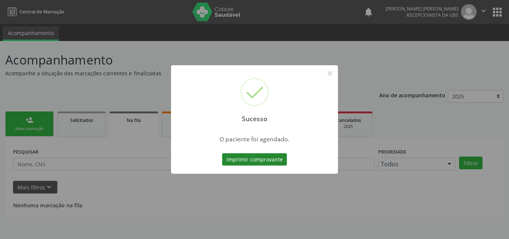
click at [273, 165] on button "Imprimir comprovante" at bounding box center [254, 159] width 65 height 13
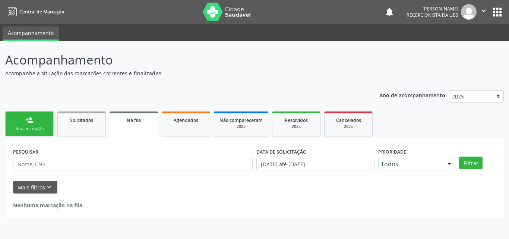
click at [42, 118] on link "person_add Nova marcação" at bounding box center [29, 123] width 48 height 25
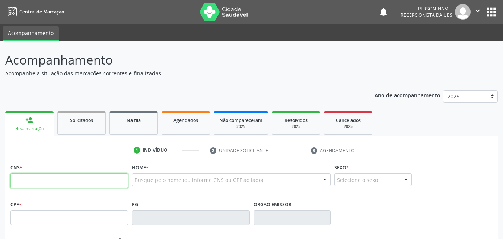
click at [45, 176] on input "text" at bounding box center [69, 180] width 118 height 15
type input "898 0037 3192 0796"
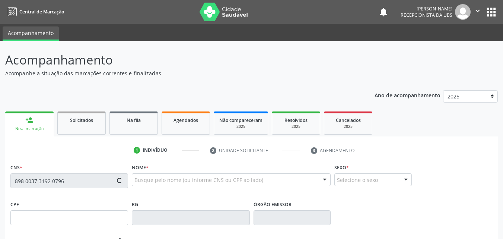
type input "[DATE]"
type input "[PERSON_NAME]"
type input "[PHONE_NUMBER]"
type input "901.589.544-91"
type input "4"
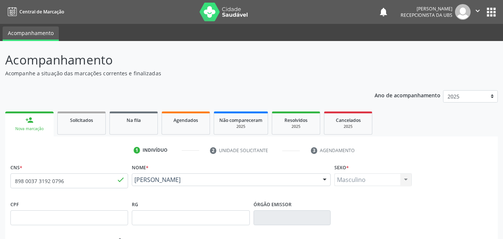
drag, startPoint x: 194, startPoint y: 189, endPoint x: 134, endPoint y: 182, distance: 61.1
click at [134, 182] on div "[PERSON_NAME] [PERSON_NAME] CNS: 898 0037 3192 0796 CPF: -- Nascimento: [DATE] …" at bounding box center [231, 182] width 199 height 18
copy span "[PERSON_NAME]"
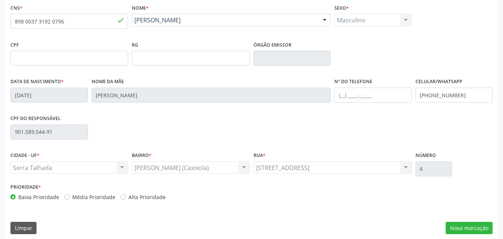
scroll to position [165, 0]
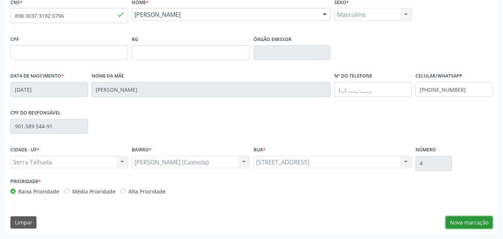
click at [466, 222] on button "Nova marcação" at bounding box center [469, 222] width 47 height 13
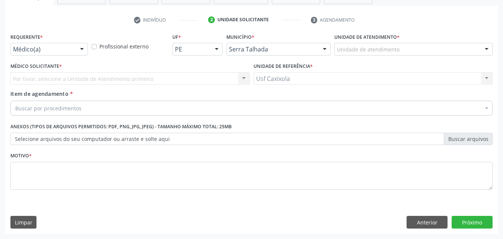
click at [83, 50] on div at bounding box center [81, 49] width 11 height 13
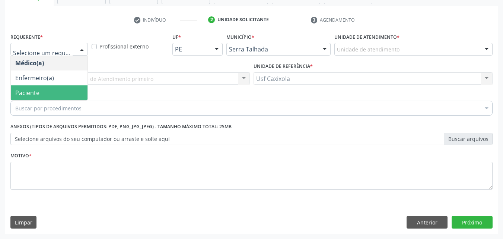
click at [57, 96] on span "Paciente" at bounding box center [49, 92] width 77 height 15
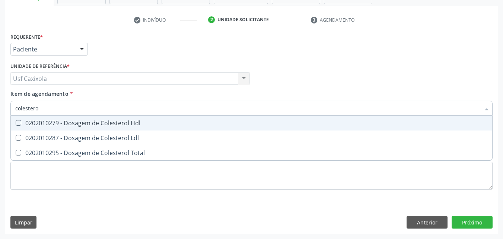
type input "colesterol"
click at [79, 120] on div "0202010279 - Dosagem de Colesterol Hdl" at bounding box center [251, 123] width 472 height 6
checkbox Hdl "true"
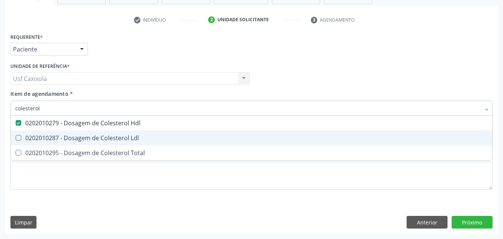
click at [79, 139] on div "0202010287 - Dosagem de Colesterol Ldl" at bounding box center [251, 138] width 472 height 6
checkbox Ldl "true"
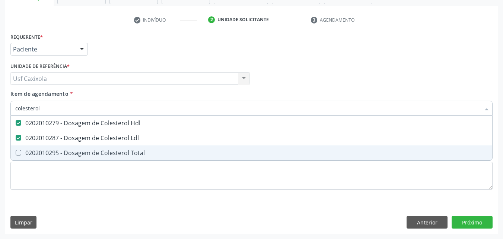
click at [76, 151] on div "0202010295 - Dosagem de Colesterol Total" at bounding box center [251, 153] width 472 height 6
checkbox Total "true"
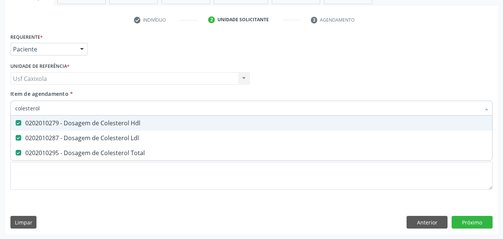
drag, startPoint x: 52, startPoint y: 112, endPoint x: 0, endPoint y: 115, distance: 52.6
click at [0, 115] on div "Acompanhamento Acompanhe a situação das marcações correntes e finalizadas Relat…" at bounding box center [251, 75] width 503 height 328
type input "0"
checkbox Hdl "false"
checkbox Ldl "false"
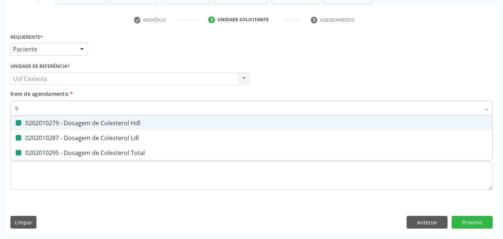
checkbox Total "false"
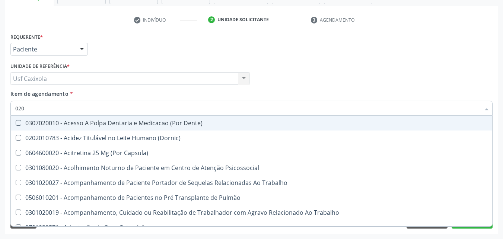
type input "0202"
checkbox Faringe\/Laringe "true"
checkbox Puncao "true"
checkbox Fragmento "true"
checkbox Hdl "false"
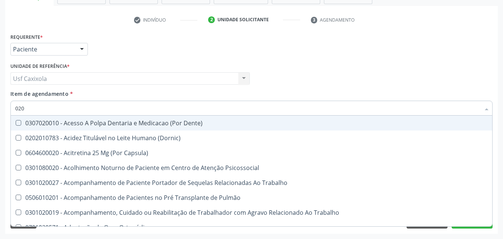
checkbox Ldl "false"
checkbox Total "false"
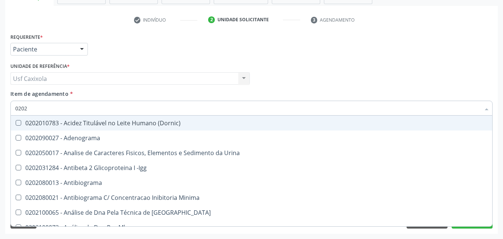
type input "02020"
checkbox \(Psa\) "true"
checkbox III "true"
checkbox Barbituratos "true"
checkbox Hdl "false"
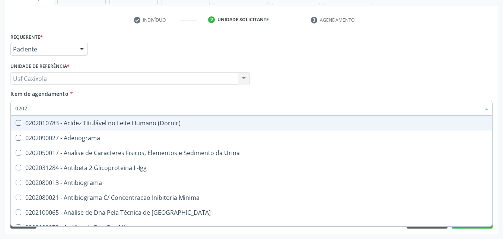
checkbox Ldl "false"
checkbox Total "false"
type input "020201"
checkbox \(Pos-Pasteurização\) "true"
checkbox Molecular "true"
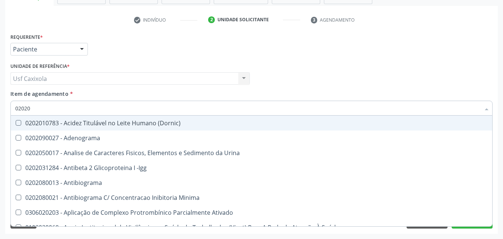
checkbox Parceria\) "true"
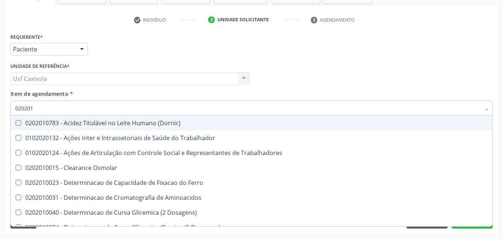
type input "0202010"
checkbox Circulante "true"
checkbox III "true"
checkbox Fracoes "true"
checkbox Hdl "false"
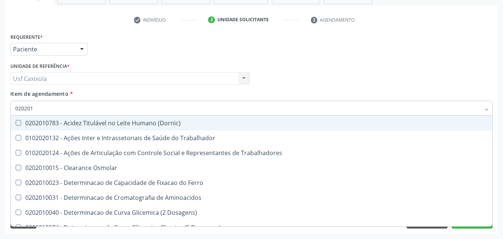
checkbox Ldl "false"
checkbox Total "false"
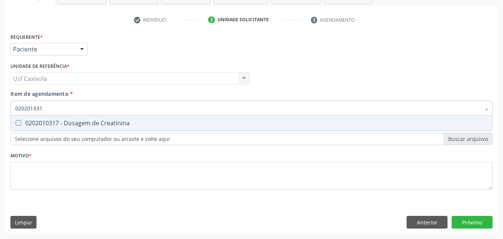
type input "0202010317"
click at [33, 118] on span "0202010317 - Dosagem de Creatinina" at bounding box center [251, 122] width 481 height 15
checkbox Creatinina "true"
drag, startPoint x: 41, startPoint y: 107, endPoint x: 13, endPoint y: 101, distance: 28.9
click at [13, 101] on div "0202010317" at bounding box center [251, 108] width 482 height 15
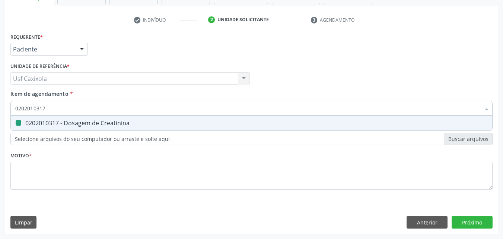
type input "0"
checkbox Creatinina "false"
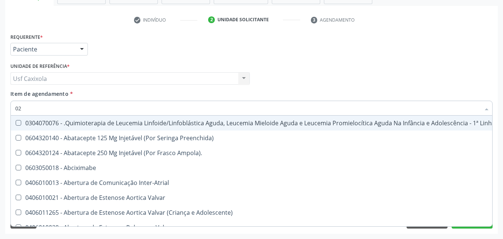
type input "020"
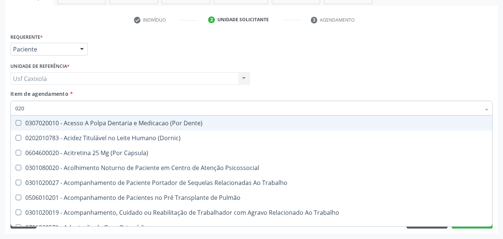
checkbox Hdl "true"
checkbox Ldl "true"
checkbox Total "true"
checkbox Creatinina "true"
type input "0202"
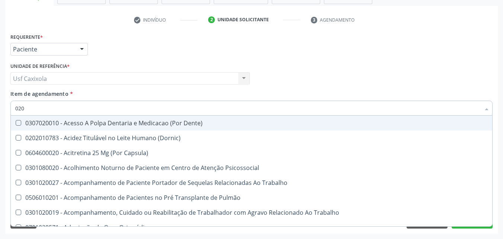
checkbox Faringe\/Laringe "true"
checkbox Puncao "true"
checkbox Fragmento "true"
checkbox Ossea "true"
checkbox Hdl "false"
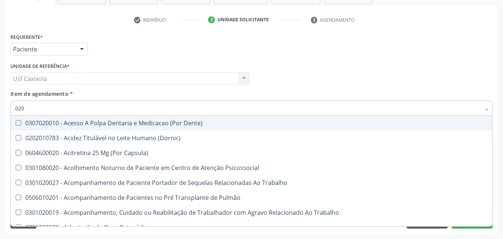
checkbox Ldl "false"
checkbox Total "false"
checkbox Creatinina "false"
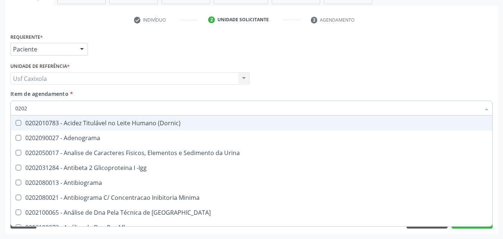
type input "02020"
checkbox \(Psa\) "true"
checkbox III "true"
checkbox Barbituratos "true"
checkbox Calcio "true"
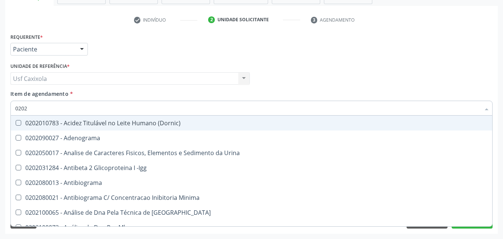
checkbox Hdl "false"
checkbox Ldl "false"
checkbox Total "false"
checkbox Creatinina "false"
type input "020201"
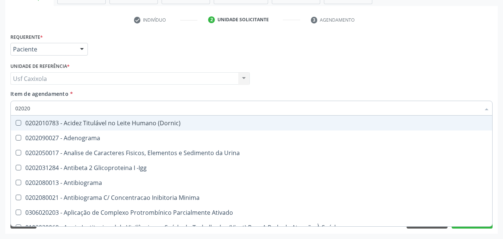
checkbox \(Pos-Pasteurização\) "true"
checkbox Molecular "true"
checkbox Parceria\) "true"
checkbox Gestante "true"
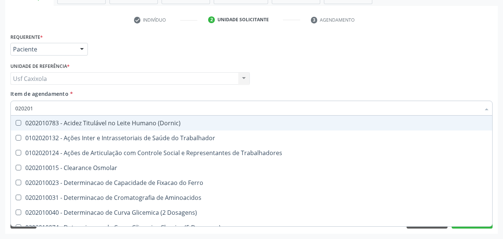
type input "0202010"
checkbox Circulante "true"
checkbox III "true"
checkbox Fracoes "true"
checkbox Ionizavel "true"
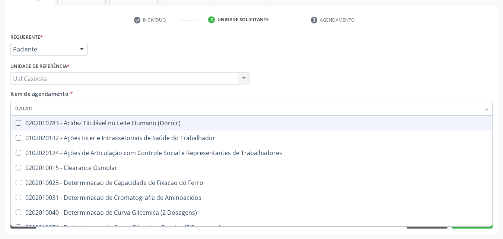
checkbox Hdl "false"
checkbox Ldl "false"
checkbox Total "false"
checkbox Creatinina "false"
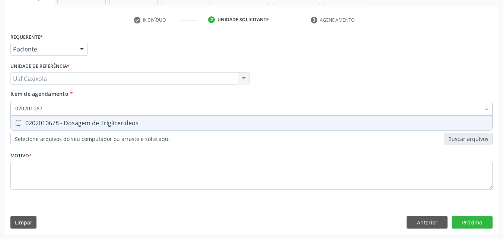
type input "0202010678"
click at [19, 121] on Triglicerideos at bounding box center [19, 123] width 6 height 6
click at [16, 121] on Triglicerideos "checkbox" at bounding box center [13, 122] width 5 height 5
checkbox Triglicerideos "true"
drag, startPoint x: 34, startPoint y: 108, endPoint x: 11, endPoint y: 106, distance: 22.8
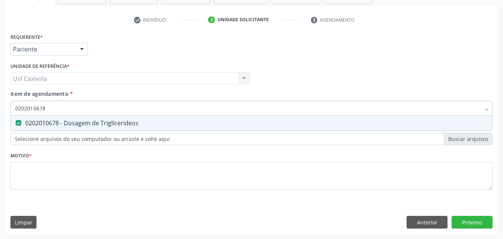
click at [11, 106] on div "0202010678" at bounding box center [251, 108] width 482 height 15
type input "0"
checkbox Triglicerideos "false"
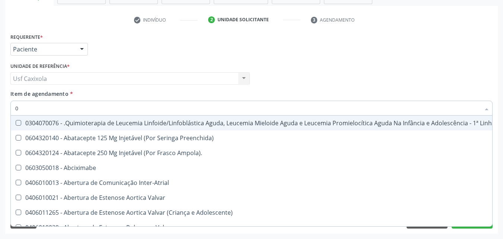
type input "02"
checkbox Comprimido\) "true"
checkbox Transferências "true"
checkbox Meckel "true"
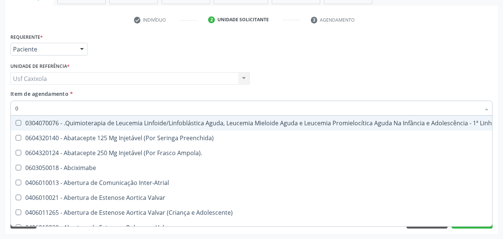
checkbox Transfusao "true"
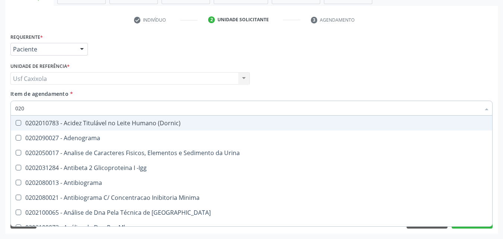
type input "0202"
checkbox Hdl "true"
checkbox Ldl "true"
checkbox Total "true"
checkbox Creatinina "true"
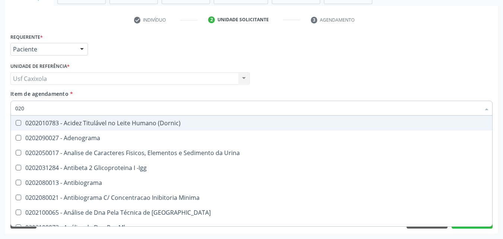
checkbox Triglicerideos "true"
checkbox Impactado\) "false"
checkbox Exostoses "false"
checkbox Bucomaxilofacial "false"
checkbox Bilateral "false"
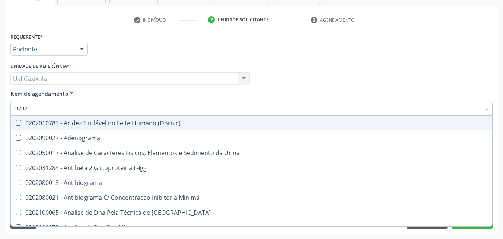
type input "02020"
checkbox \(Psa\) "true"
checkbox III "true"
checkbox Barbituratos "true"
checkbox Calcio "true"
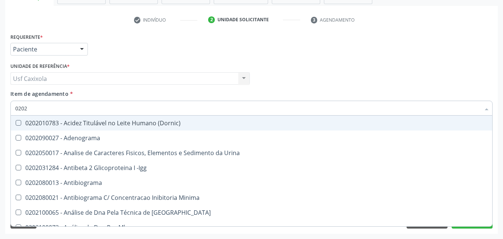
checkbox Hdl "false"
checkbox Ldl "false"
checkbox Total "false"
checkbox Creatinina "false"
checkbox Funcional "true"
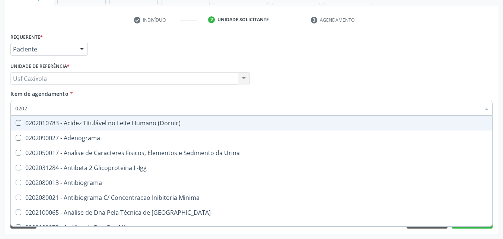
checkbox Triglicerideos "false"
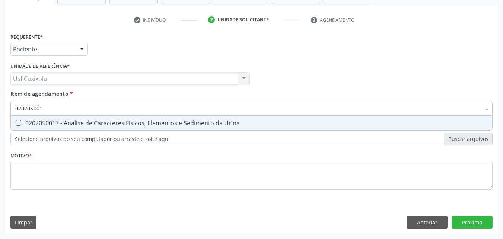
type input "0202050017"
click at [19, 120] on Urina at bounding box center [19, 123] width 6 height 6
click at [16, 120] on Urina "checkbox" at bounding box center [13, 122] width 5 height 5
checkbox Urina "true"
drag, startPoint x: 51, startPoint y: 108, endPoint x: 6, endPoint y: 110, distance: 44.7
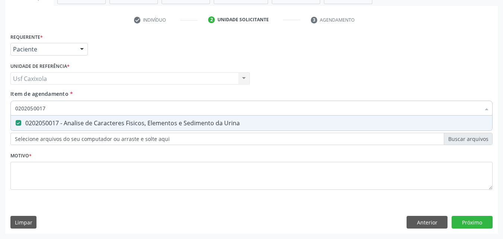
click at [6, 110] on div "Requerente * Paciente Médico(a) Enfermeiro(a) Paciente Nenhum resultado encontr…" at bounding box center [251, 132] width 493 height 202
type input "0"
checkbox Urina "false"
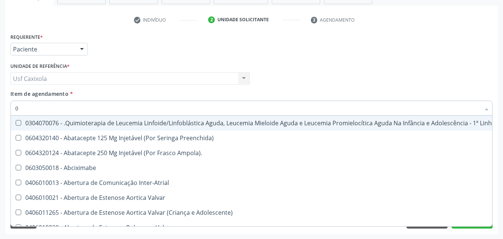
type input "02"
checkbox Coração "true"
checkbox Urina "false"
checkbox Comprimido\) "true"
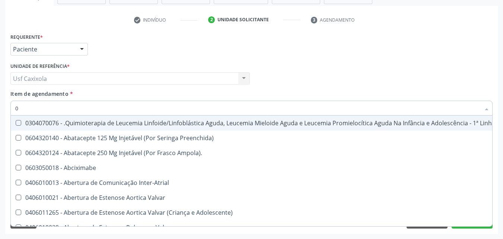
checkbox Transferências "true"
checkbox Meckel "true"
checkbox Transfusao "true"
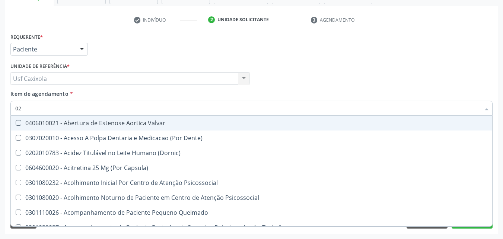
type input "020"
checkbox Terapeutica "true"
checkbox Urina "false"
checkbox Epispádia "true"
checkbox Anos\) "true"
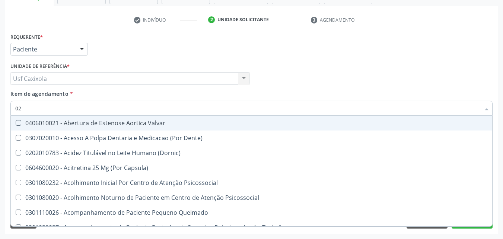
checkbox Congênita "true"
checkbox Complementar\) "true"
checkbox Dias "true"
checkbox Hdl "false"
checkbox Ldl "false"
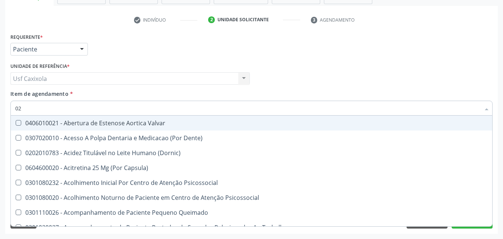
checkbox Total "false"
checkbox Creatinina "false"
checkbox Triglicerideos "false"
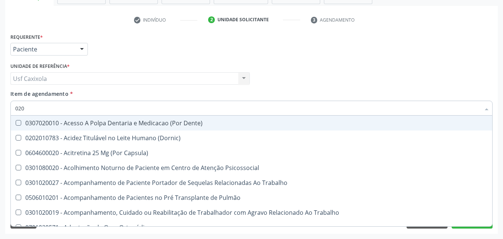
type input "0202"
checkbox Capsula\) "true"
checkbox Urina "false"
checkbox Faringe\/Laringe "true"
checkbox Puncao "true"
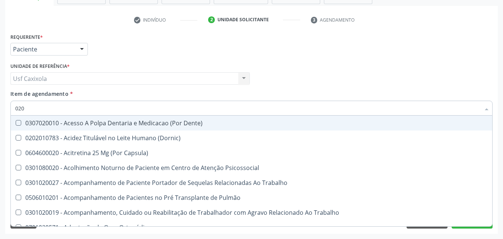
checkbox Fragmento "true"
checkbox Ossea "true"
checkbox Projecoes\) "true"
checkbox Hdl "false"
checkbox Ldl "false"
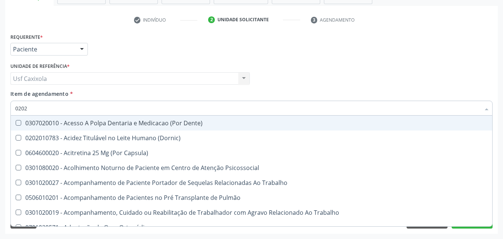
checkbox Total "false"
checkbox Creatinina "false"
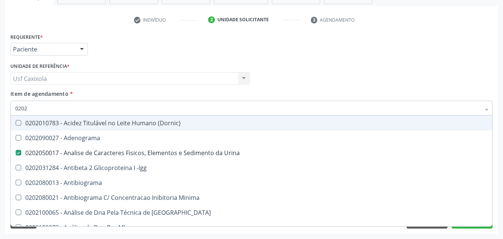
type input "02020"
checkbox \(Psa\) "true"
checkbox III "true"
checkbox Barbituratos "true"
checkbox Calcio "true"
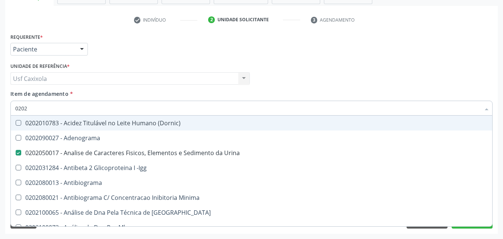
checkbox Hdl "false"
checkbox Ldl "false"
checkbox Total "false"
checkbox Creatinina "false"
checkbox Funcional "true"
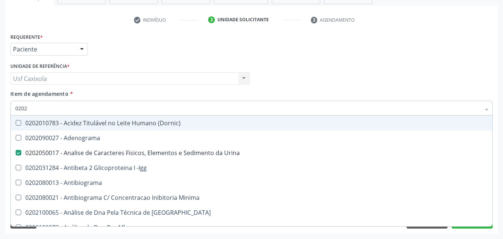
checkbox Triglicerideos "false"
type input "0202010"
checkbox Urina "false"
checkbox Cd4\/Cd8 "true"
checkbox Totais "true"
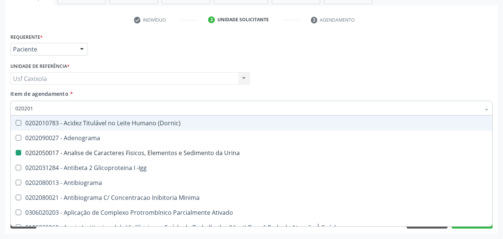
checkbox Plaquetas "true"
checkbox Herpesvirus "true"
checkbox \(Pos-Pasteurização\) "false"
checkbox Molecular "false"
checkbox Parceria\) "false"
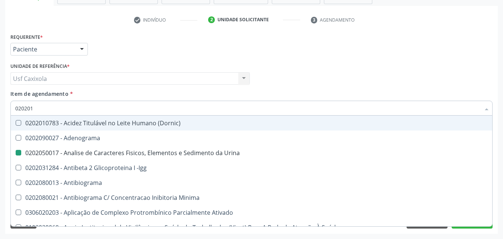
checkbox Gestante "false"
checkbox \(Tap\) "true"
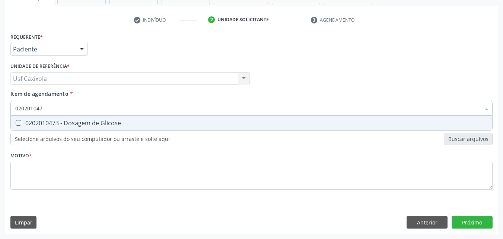
type input "0202010473"
click at [24, 121] on div "0202010473 - Dosagem de Glicose" at bounding box center [251, 123] width 472 height 6
checkbox Glicose "true"
drag, startPoint x: 34, startPoint y: 108, endPoint x: 15, endPoint y: 108, distance: 18.6
click at [15, 108] on div "0202010473" at bounding box center [251, 108] width 482 height 15
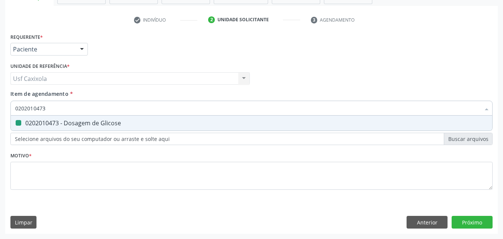
type input "c"
checkbox Glicose "false"
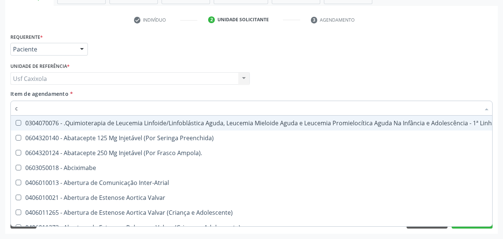
type input "co"
checkbox Injetável "true"
checkbox Urina "false"
checkbox Oncologia "true"
checkbox Bexiga "true"
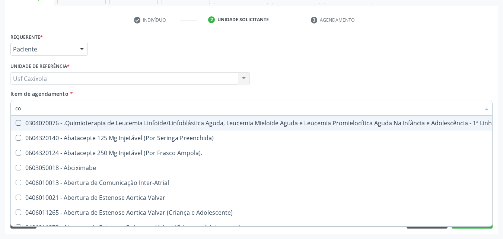
checkbox Cistometro "true"
checkbox Creatinina "true"
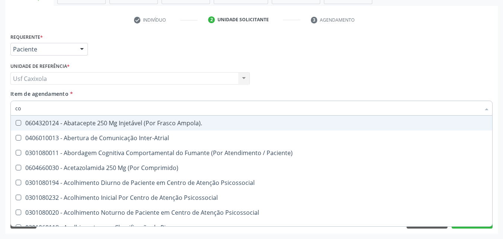
type input "col"
checkbox Reto "true"
checkbox Oncologia "true"
checkbox Urina "false"
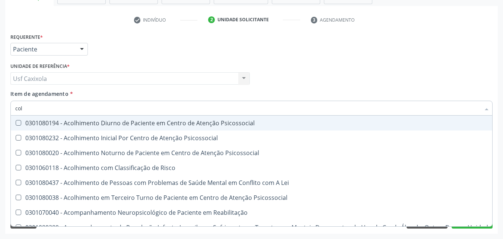
type input "cole"
checkbox Mama "true"
checkbox Utero "true"
checkbox Oncologia "true"
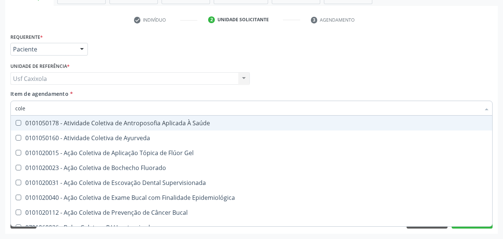
type input "coles"
checkbox Saúde "true"
checkbox Ayurveda "true"
checkbox Gel "true"
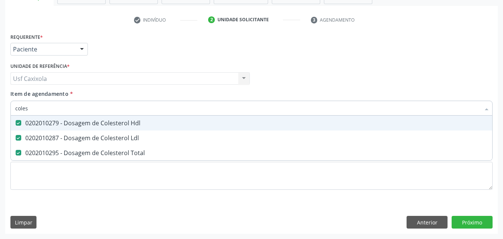
type input "cole"
checkbox Hdl "false"
checkbox Ldl "false"
checkbox Total "false"
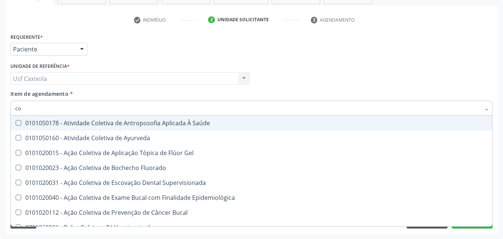
type input "c"
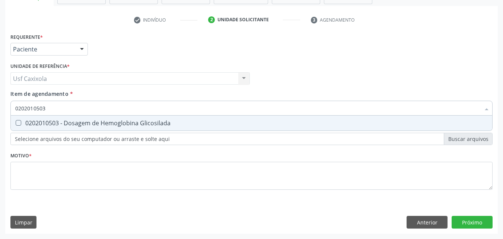
click at [47, 122] on div "0202010503 - Dosagem de Hemoglobina Glicosilada" at bounding box center [251, 123] width 472 height 6
drag, startPoint x: 26, startPoint y: 109, endPoint x: 6, endPoint y: 112, distance: 20.0
click at [6, 112] on div "Requerente * Paciente Médico(a) Enfermeiro(a) Paciente Nenhum resultado encontr…" at bounding box center [251, 132] width 493 height 202
click at [17, 124] on Reativa at bounding box center [19, 123] width 6 height 6
click at [16, 124] on Reativa "checkbox" at bounding box center [13, 122] width 5 height 5
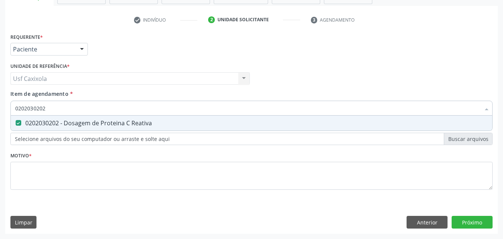
drag, startPoint x: 45, startPoint y: 110, endPoint x: 2, endPoint y: 109, distance: 43.2
click at [2, 109] on div "Acompanhamento Acompanhe a situação das marcações correntes e finalizadas Relat…" at bounding box center [251, 75] width 503 height 328
click at [42, 123] on div "0202080080 - Cultura de Bactérias P/ Identificação" at bounding box center [251, 123] width 472 height 6
drag, startPoint x: 30, startPoint y: 111, endPoint x: 2, endPoint y: 111, distance: 27.9
click at [2, 111] on div "Acompanhamento Acompanhe a situação das marcações correntes e finalizadas Relat…" at bounding box center [251, 75] width 503 height 328
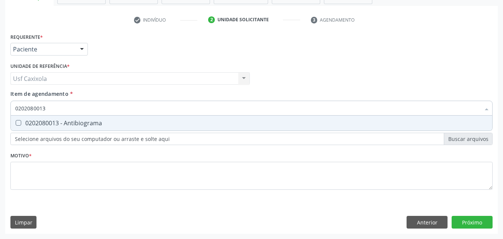
click at [26, 120] on div "0202080013 - Antibiograma" at bounding box center [251, 123] width 472 height 6
drag, startPoint x: 36, startPoint y: 112, endPoint x: 8, endPoint y: 112, distance: 28.3
click at [8, 112] on div "Requerente * Paciente Médico(a) Enfermeiro(a) Paciente Nenhum resultado encontr…" at bounding box center [251, 132] width 493 height 202
click at [31, 123] on div "0202060250 - Dosagem de Hormonio Tireoestimulante (Tsh)" at bounding box center [251, 123] width 472 height 6
drag, startPoint x: 50, startPoint y: 111, endPoint x: 10, endPoint y: 109, distance: 40.2
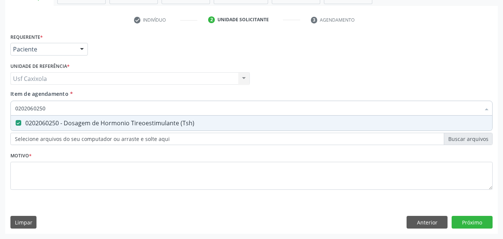
click at [10, 110] on div "Item de agendamento * 0202060250 Desfazer seleção 0202060250 - Dosagem de Hormo…" at bounding box center [252, 104] width 486 height 29
click at [38, 124] on div "0202060381 - Dosagem de Tiroxina Livre (T4 Livre)" at bounding box center [251, 123] width 472 height 6
drag, startPoint x: 26, startPoint y: 111, endPoint x: 10, endPoint y: 111, distance: 15.3
click at [10, 111] on div "0202060381" at bounding box center [251, 108] width 482 height 15
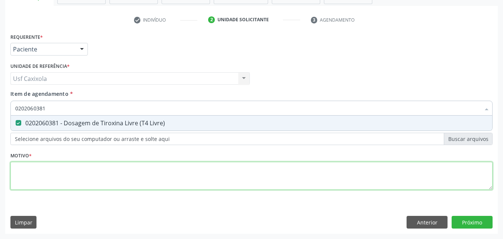
click at [45, 188] on div "Requerente * Paciente Médico(a) Enfermeiro(a) Paciente Nenhum resultado encontr…" at bounding box center [251, 115] width 482 height 169
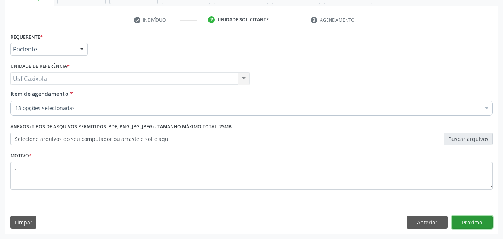
click at [485, 225] on button "Próximo" at bounding box center [472, 222] width 41 height 13
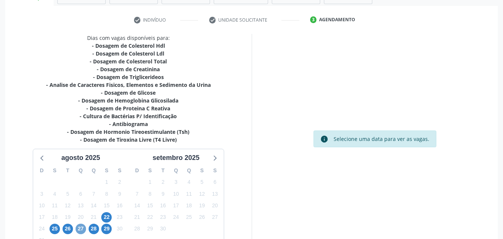
click at [81, 228] on span "27" at bounding box center [81, 228] width 10 height 10
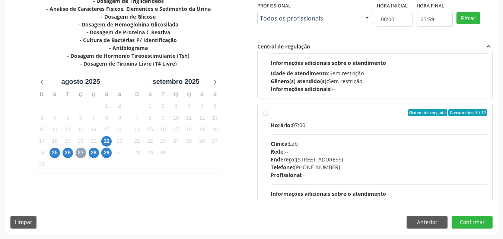
scroll to position [223, 0]
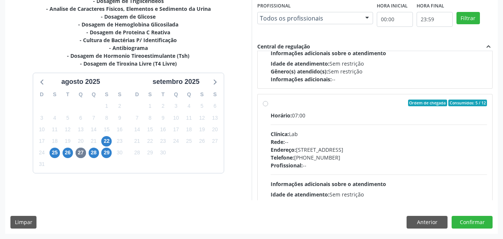
click at [268, 108] on div "Ordem de chegada Consumidos: 5 / 12 Horário: 07:00 Clínica: Lab Rede: -- Endere…" at bounding box center [375, 156] width 225 height 114
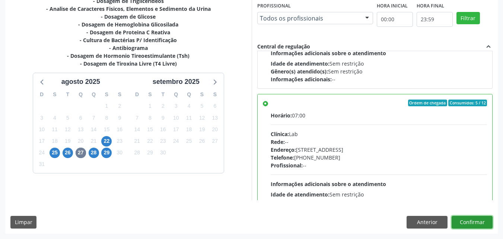
click at [461, 224] on button "Confirmar" at bounding box center [472, 222] width 41 height 13
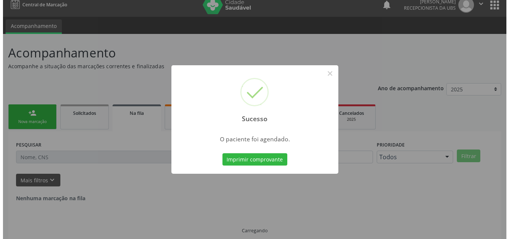
scroll to position [0, 0]
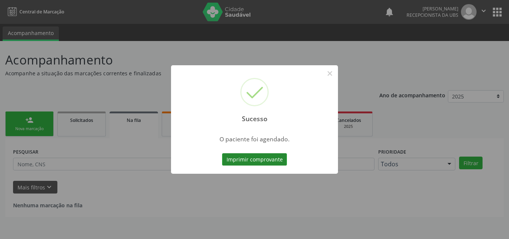
click at [273, 160] on button "Imprimir comprovante" at bounding box center [254, 159] width 65 height 13
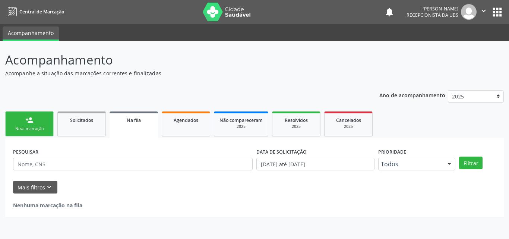
click at [29, 119] on div "person_add" at bounding box center [29, 120] width 8 height 8
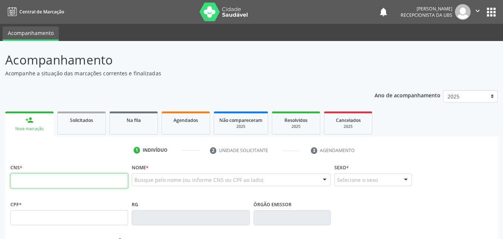
click at [55, 184] on input "text" at bounding box center [69, 180] width 118 height 15
type input "898 0037 3157 3557"
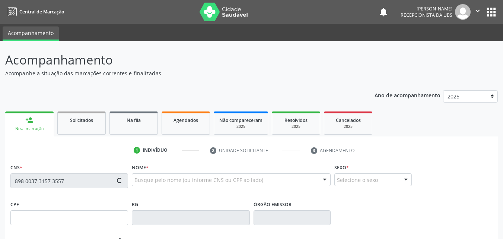
type input "06/06/2009"
type input "Ana Claudia Barboza dos Santos"
type input "(87) 99635-3165"
type input "1362"
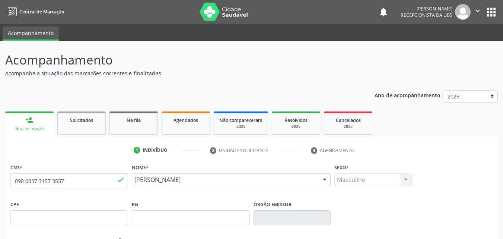
drag, startPoint x: 213, startPoint y: 192, endPoint x: 132, endPoint y: 183, distance: 81.3
click at [132, 183] on div "Nome * Mateus Barbosa de Souza Mateus Barbosa de Souza CNS: 898 0037 3157 3557 …" at bounding box center [231, 180] width 203 height 37
copy span "Mateus Barbosa de Souza"
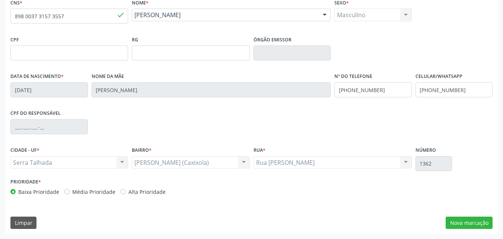
scroll to position [165, 0]
click at [464, 223] on button "Nova marcação" at bounding box center [469, 222] width 47 height 13
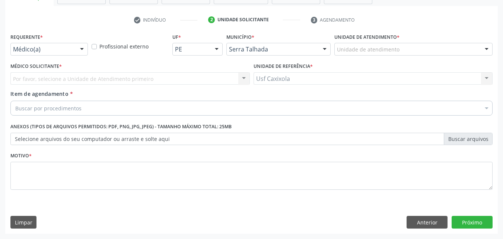
scroll to position [130, 0]
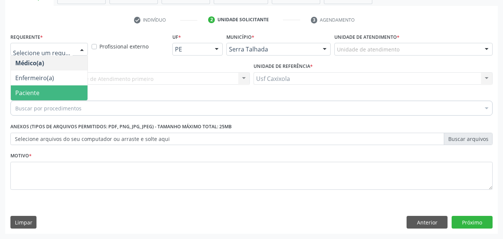
click at [61, 89] on span "Paciente" at bounding box center [49, 92] width 77 height 15
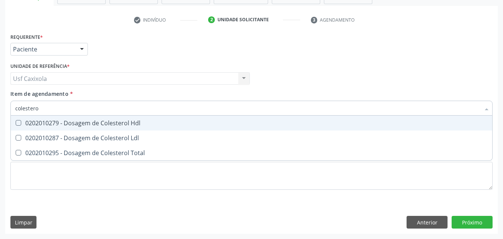
type input "colesterol"
click at [62, 123] on div "0202010279 - Dosagem de Colesterol Hdl" at bounding box center [251, 123] width 472 height 6
checkbox Hdl "true"
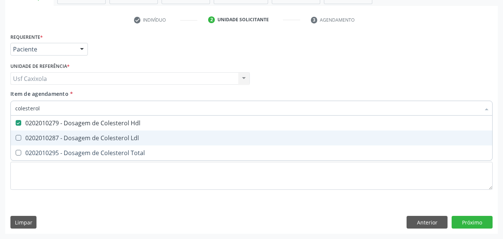
click at [61, 135] on div "0202010287 - Dosagem de Colesterol Ldl" at bounding box center [251, 138] width 472 height 6
checkbox Ldl "true"
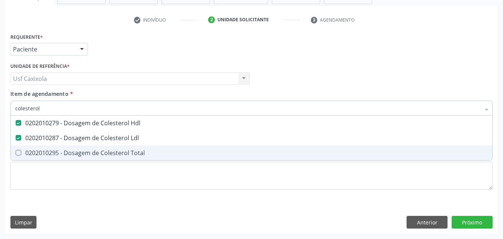
click at [59, 148] on span "0202010295 - Dosagem de Colesterol Total" at bounding box center [251, 152] width 481 height 15
checkbox Total "true"
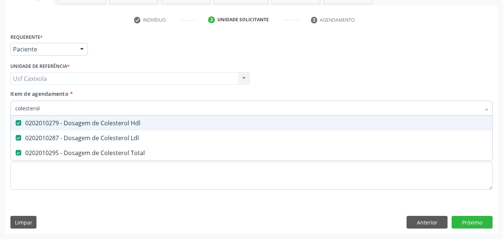
drag, startPoint x: 28, startPoint y: 105, endPoint x: 7, endPoint y: 103, distance: 21.4
click at [7, 103] on div "Requerente * Paciente Médico(a) Enfermeiro(a) Paciente Nenhum resultado encontr…" at bounding box center [251, 132] width 493 height 202
type input "0"
checkbox Hdl "false"
checkbox Ldl "false"
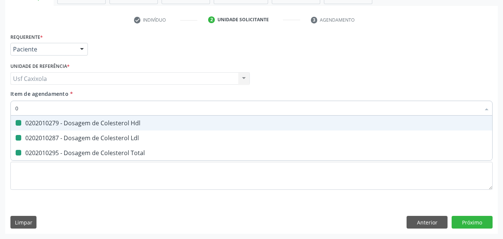
checkbox Total "false"
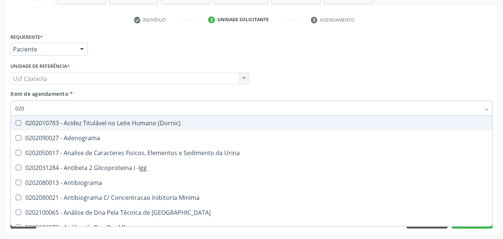
type input "0202"
checkbox Hdl "true"
checkbox Ldl "true"
checkbox Total "true"
checkbox Impactado\) "false"
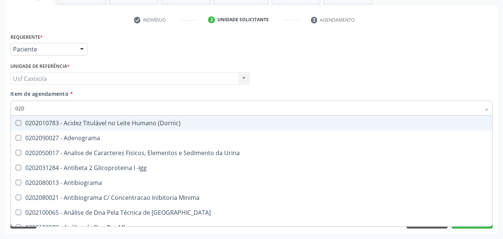
checkbox Exostoses "false"
checkbox Bucomaxilofacial "false"
type input "02020"
checkbox \(Psa\) "true"
checkbox III "true"
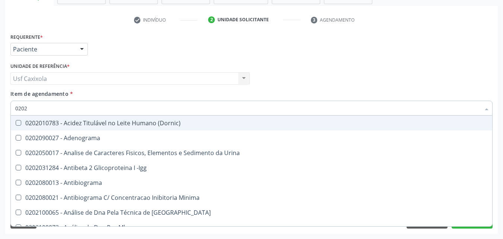
checkbox Barbituratos "true"
checkbox Hdl "false"
checkbox Ldl "false"
checkbox Total "false"
type input "020201"
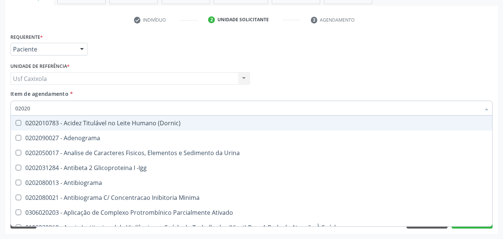
checkbox \(Pos-Pasteurização\) "true"
checkbox Molecular "true"
checkbox Parceria\) "true"
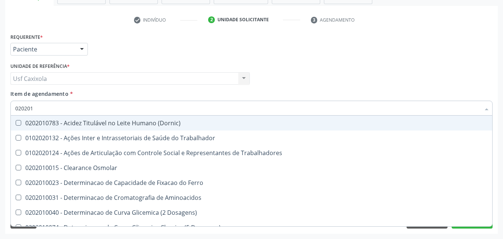
type input "0202010"
checkbox Circulante "true"
checkbox III "true"
checkbox Fracoes "true"
checkbox Hdl "false"
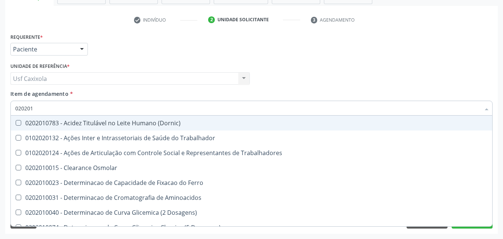
checkbox Ldl "false"
checkbox Total "false"
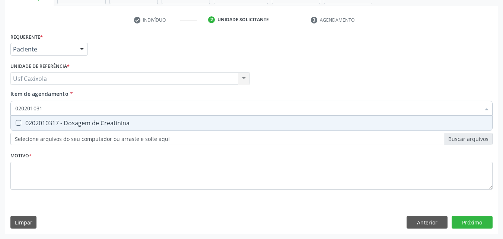
type input "0202010317"
click at [29, 121] on div "0202010317 - Dosagem de Creatinina" at bounding box center [251, 123] width 472 height 6
checkbox Creatinina "true"
drag, startPoint x: 49, startPoint y: 107, endPoint x: 8, endPoint y: 108, distance: 40.6
click at [8, 108] on div "Requerente * Paciente Médico(a) Enfermeiro(a) Paciente Nenhum resultado encontr…" at bounding box center [251, 132] width 493 height 202
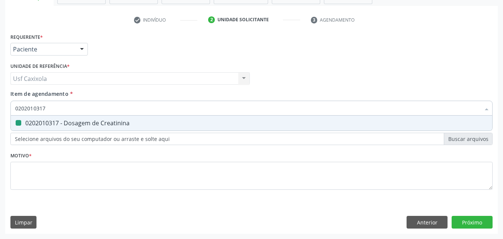
type input "0"
checkbox Creatinina "false"
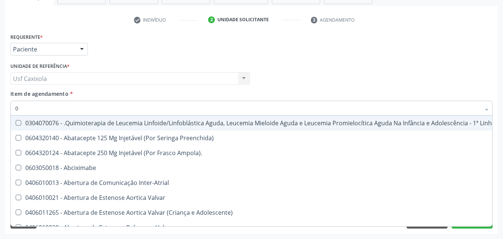
type input "02"
checkbox Comprimido\) "true"
checkbox Transferências "true"
checkbox Meckel "true"
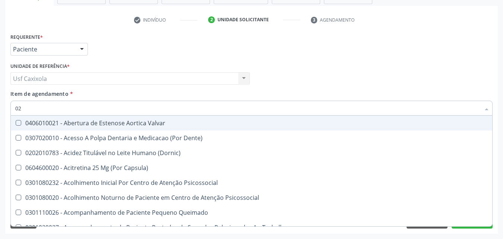
type input "020"
checkbox Epispádia "true"
checkbox Anos\) "true"
checkbox Congênita "true"
checkbox Complementar\) "true"
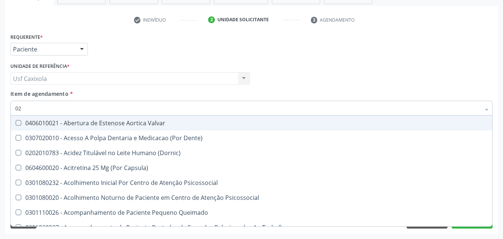
checkbox Hdl "false"
checkbox Ldl "false"
checkbox Total "false"
checkbox Creatinina "false"
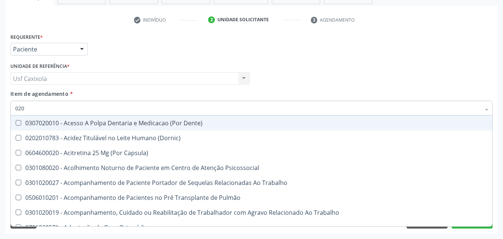
type input "0202"
checkbox Faringe\/Laringe "true"
checkbox Puncao "true"
checkbox Fragmento "true"
checkbox Ossea "true"
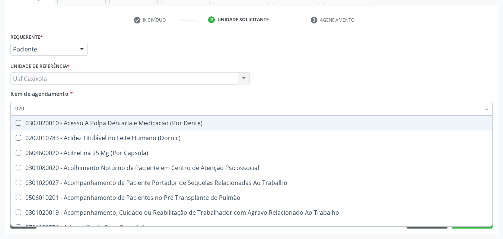
checkbox Hdl "false"
checkbox Ldl "false"
checkbox Total "false"
checkbox Creatinina "false"
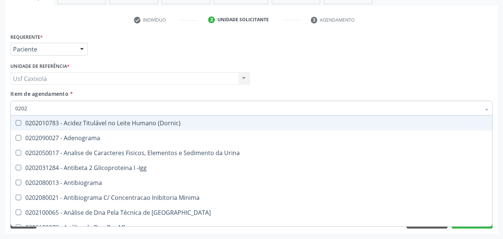
type input "02020"
checkbox \(Psa\) "true"
checkbox III "true"
checkbox Barbituratos "true"
checkbox Calcio "true"
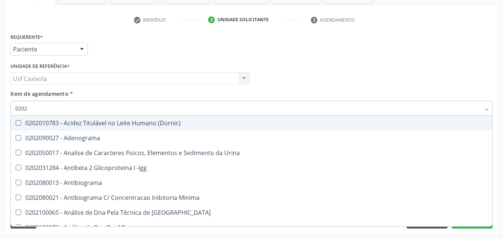
checkbox Hdl "false"
checkbox Ldl "false"
checkbox Total "false"
checkbox Creatinina "false"
type input "020201"
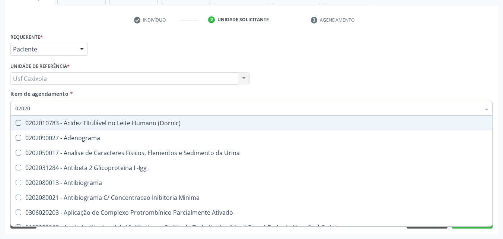
checkbox \(Pos-Pasteurização\) "true"
checkbox Molecular "true"
checkbox Parceria\) "true"
checkbox Gestante "true"
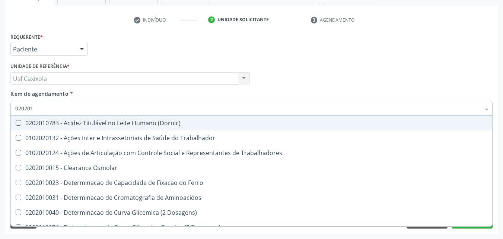
type input "0202010"
checkbox Circulante "true"
checkbox III "true"
checkbox Fracoes "true"
checkbox Ionizavel "true"
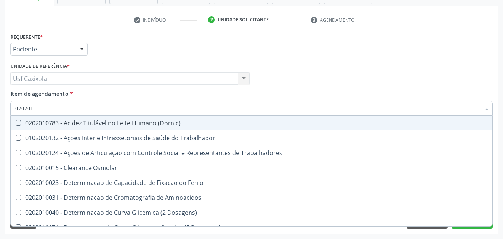
checkbox Hdl "false"
checkbox Ldl "false"
checkbox Total "false"
checkbox Creatinina "false"
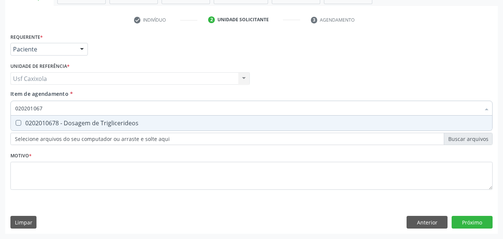
type input "0202010678"
click at [31, 123] on div "0202010678 - Dosagem de Triglicerideos" at bounding box center [251, 123] width 472 height 6
checkbox Triglicerideos "true"
drag, startPoint x: 52, startPoint y: 111, endPoint x: 0, endPoint y: 106, distance: 52.7
click at [0, 108] on div "Acompanhamento Acompanhe a situação das marcações correntes e finalizadas Relat…" at bounding box center [251, 75] width 503 height 328
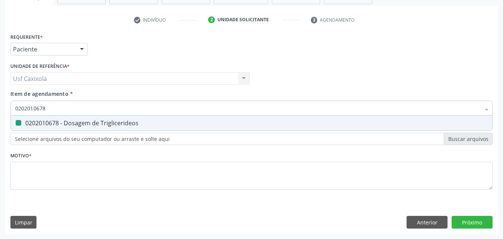
type input "0"
checkbox Triglicerideos "false"
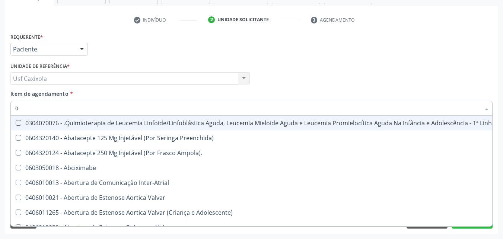
type input "02"
checkbox Comprimido\) "true"
checkbox Transferências "true"
checkbox Meckel "true"
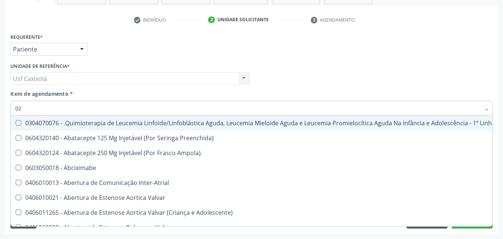
checkbox Transfusao "true"
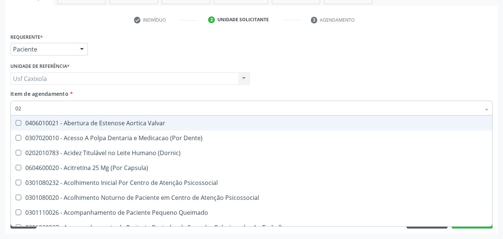
type input "020"
checkbox Epispádia "true"
checkbox Anos\) "true"
checkbox Congênita "true"
checkbox Complementar\) "true"
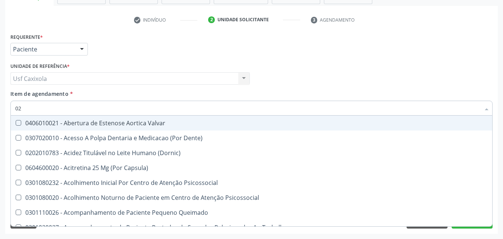
checkbox Dias "true"
checkbox Hdl "false"
checkbox Ldl "false"
checkbox Total "false"
checkbox Creatinina "false"
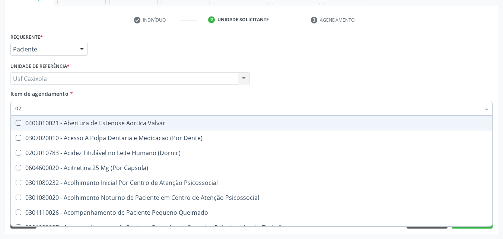
checkbox Triglicerideos "false"
type input "0202"
checkbox Cardiovascular "true"
checkbox Sistêmicas "true"
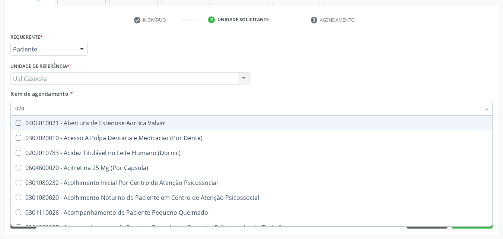
checkbox Sistêmico "true"
checkbox Aberto\) "true"
checkbox Epispádia "false"
checkbox Anos\) "false"
checkbox Congênita "false"
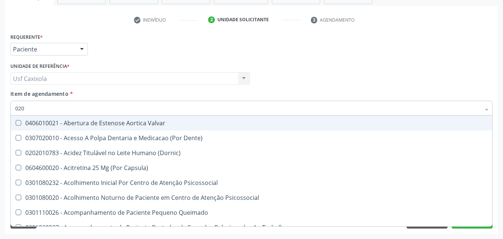
checkbox Complementar\) "false"
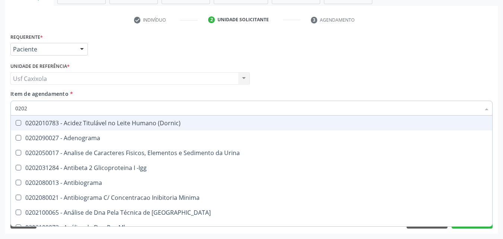
type input "02020"
checkbox \(Psa\) "true"
checkbox III "true"
checkbox Barbituratos "true"
checkbox Calcio "true"
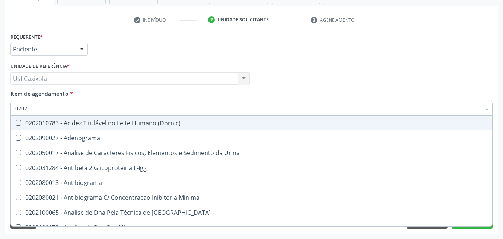
checkbox Hdl "false"
checkbox Ldl "false"
checkbox Total "false"
checkbox Creatinina "false"
checkbox Funcional "true"
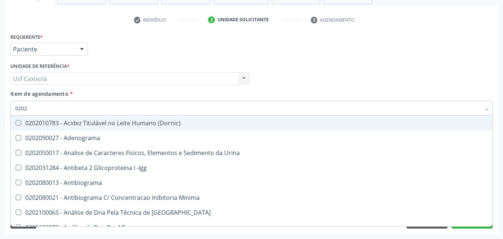
checkbox Triglicerideos "false"
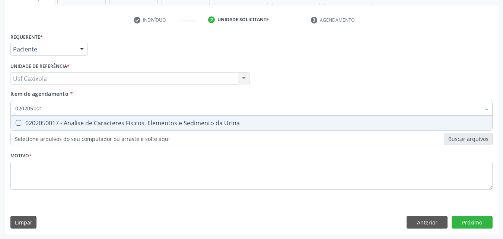
type input "0202050017"
click at [29, 124] on div "0202050017 - Analise de Caracteres Fisicos, Elementos e Sedimento da Urina" at bounding box center [251, 123] width 472 height 6
checkbox Urina "true"
drag, startPoint x: 50, startPoint y: 109, endPoint x: 1, endPoint y: 107, distance: 48.8
click at [2, 108] on div "Acompanhamento Acompanhe a situação das marcações correntes e finalizadas Relat…" at bounding box center [251, 75] width 503 height 328
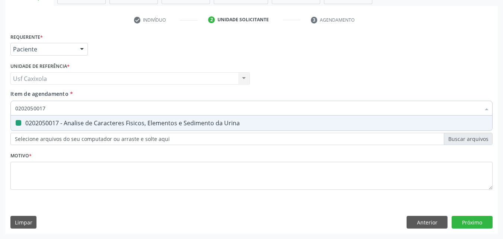
type input "0"
checkbox Urina "false"
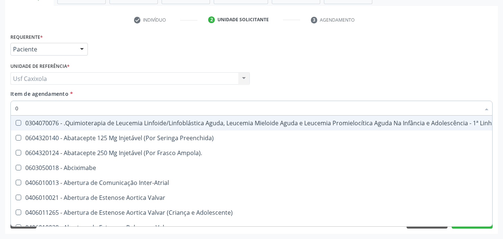
type input "02"
checkbox Coração "true"
checkbox Urina "false"
checkbox Comprimido\) "true"
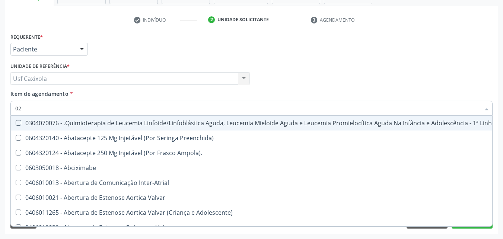
checkbox Transferências "true"
checkbox Meckel "true"
checkbox Transfusao "true"
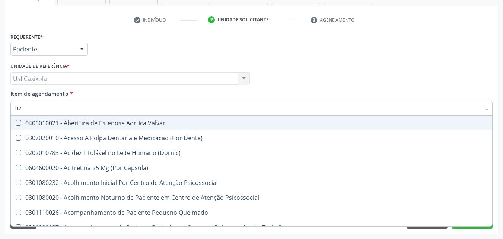
type input "020"
checkbox Terapeutica "true"
checkbox Urina "false"
checkbox Epispádia "true"
checkbox Anos\) "true"
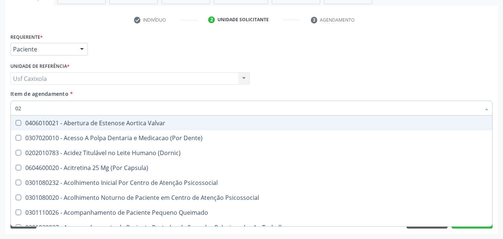
checkbox Congênita "true"
checkbox Complementar\) "true"
checkbox Dias "true"
checkbox Hdl "false"
checkbox Ldl "false"
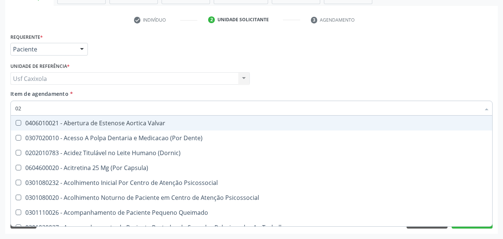
checkbox Total "false"
checkbox Creatinina "false"
checkbox Triglicerideos "false"
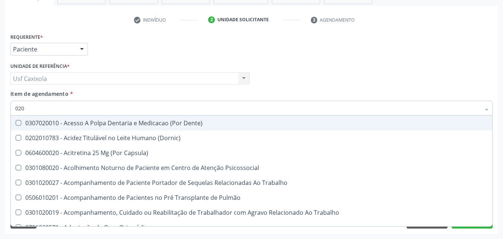
type input "0202"
checkbox Capsula\) "true"
checkbox Urina "false"
checkbox Faringe\/Laringe "true"
checkbox Puncao "true"
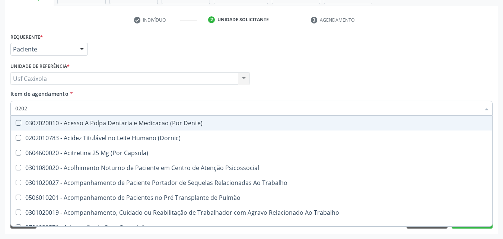
checkbox Fragmento "true"
checkbox Ossea "true"
checkbox Projecoes\) "true"
checkbox Hdl "false"
checkbox Ldl "false"
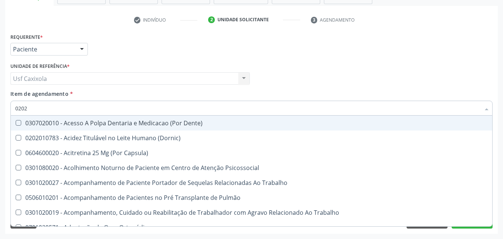
checkbox Total "false"
checkbox Creatinina "false"
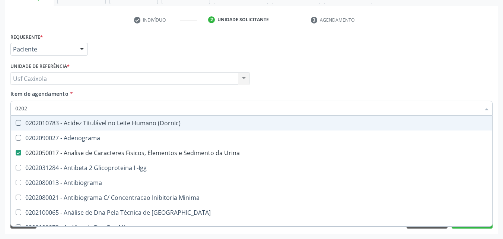
type input "02020"
checkbox \(Psa\) "true"
checkbox III "true"
checkbox Barbituratos "true"
checkbox Calcio "true"
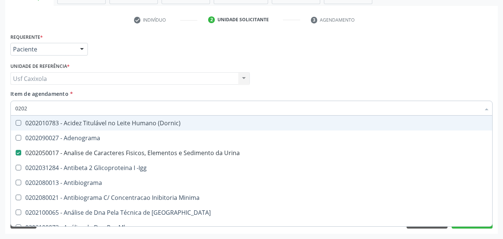
checkbox Hdl "false"
checkbox Ldl "false"
checkbox Total "false"
checkbox Creatinina "false"
checkbox Funcional "true"
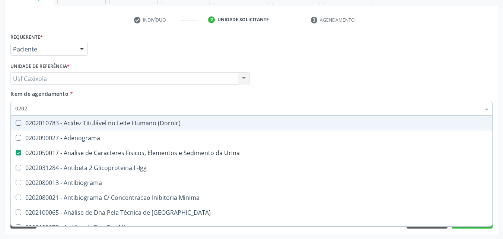
checkbox Triglicerideos "false"
type input "020201"
checkbox Urina "false"
checkbox \(Pos-Pasteurização\) "true"
checkbox Molecular "true"
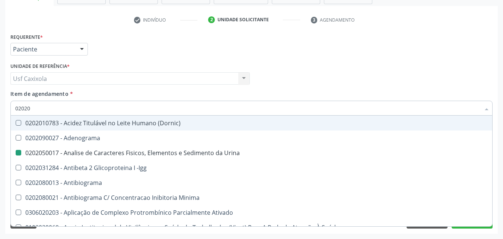
checkbox Parceria\) "true"
checkbox Gestante "true"
checkbox Acetona "true"
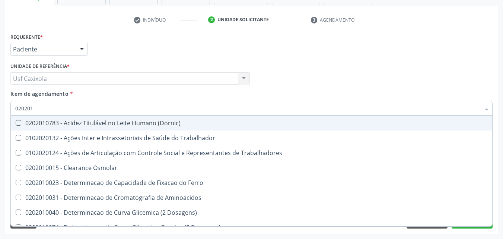
type input "0202010"
checkbox Circulante "true"
checkbox III "true"
checkbox Fracoes "true"
checkbox Ionizavel "true"
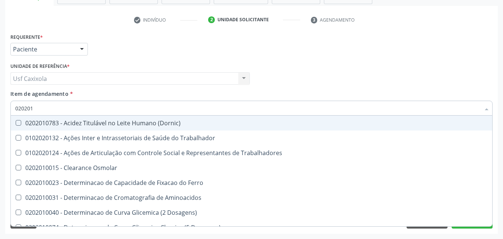
checkbox Hdl "false"
checkbox Ldl "false"
checkbox Total "false"
checkbox Creatinina "false"
checkbox Muco-Proteinas "true"
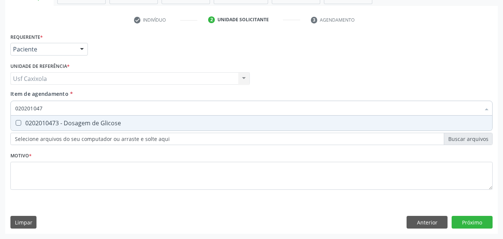
type input "0202010473"
click at [28, 121] on div "0202010473 - Dosagem de Glicose" at bounding box center [251, 123] width 472 height 6
checkbox Glicose "true"
drag, startPoint x: 49, startPoint y: 109, endPoint x: 6, endPoint y: 109, distance: 42.4
click at [6, 109] on div "Requerente * Paciente Médico(a) Enfermeiro(a) Paciente Nenhum resultado encontr…" at bounding box center [251, 132] width 493 height 202
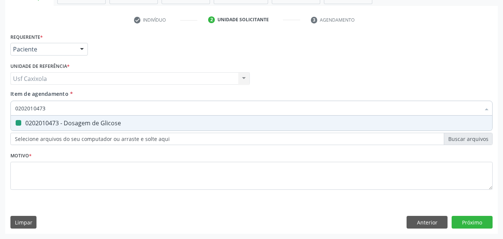
type input "0"
checkbox Glicose "false"
click at [21, 121] on div "0202010503 - Dosagem de Hemoglobina Glicosilada" at bounding box center [251, 123] width 472 height 6
drag, startPoint x: 25, startPoint y: 110, endPoint x: 0, endPoint y: 112, distance: 25.4
click at [0, 112] on div "Acompanhamento Acompanhe a situação das marcações correntes e finalizadas Relat…" at bounding box center [251, 75] width 503 height 328
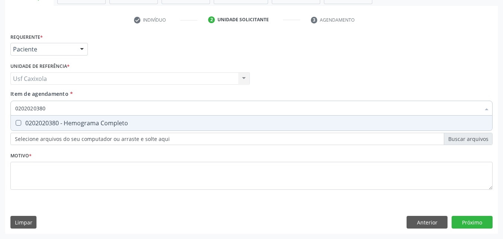
click at [23, 121] on div "0202020380 - Hemograma Completo" at bounding box center [251, 123] width 472 height 6
drag, startPoint x: 53, startPoint y: 110, endPoint x: 6, endPoint y: 118, distance: 47.6
click at [6, 118] on div "Requerente * Paciente Médico(a) Enfermeiro(a) Paciente Nenhum resultado encontr…" at bounding box center [251, 132] width 493 height 202
click at [22, 122] on div "0202040127 - Pesquisa de Ovos e Cistos de Parasitas" at bounding box center [251, 123] width 472 height 6
drag, startPoint x: 26, startPoint y: 107, endPoint x: 5, endPoint y: 107, distance: 21.2
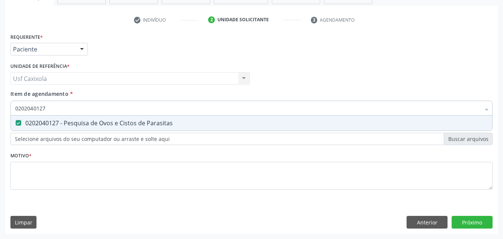
click at [5, 107] on div "Acompanhamento Acompanhe a situação das marcações correntes e finalizadas Relat…" at bounding box center [251, 75] width 503 height 328
click at [40, 126] on div "0202060250 - Dosagem de Hormonio Tireoestimulante (Tsh)" at bounding box center [251, 123] width 472 height 6
drag, startPoint x: 46, startPoint y: 109, endPoint x: 6, endPoint y: 104, distance: 40.2
click at [7, 105] on div "Requerente * Paciente Médico(a) Enfermeiro(a) Paciente Nenhum resultado encontr…" at bounding box center [251, 132] width 493 height 202
click at [21, 119] on span "0202060381 - Dosagem de Tiroxina Livre (T4 Livre)" at bounding box center [251, 122] width 481 height 15
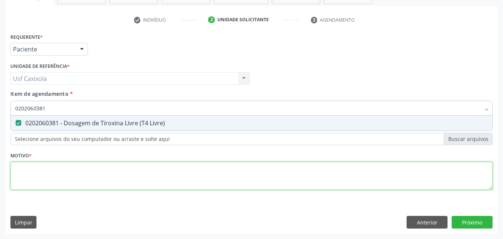
click at [47, 167] on div "Requerente * Paciente Médico(a) Enfermeiro(a) Paciente Nenhum resultado encontr…" at bounding box center [251, 115] width 482 height 169
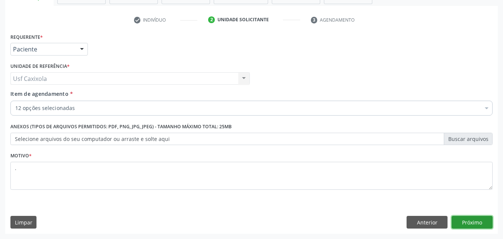
click at [466, 217] on button "Próximo" at bounding box center [472, 222] width 41 height 13
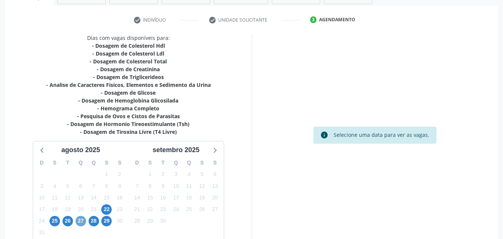
click at [82, 220] on span "27" at bounding box center [81, 221] width 10 height 10
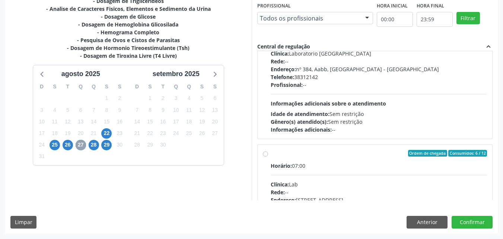
scroll to position [186, 0]
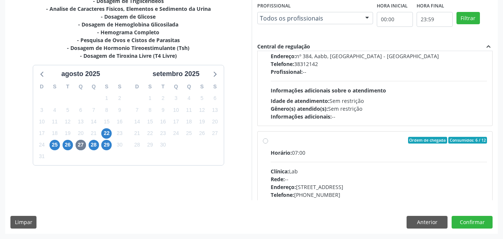
click at [282, 140] on div "Ordem de chegada Consumidos: 6 / 12" at bounding box center [379, 140] width 217 height 7
click at [268, 140] on input "Ordem de chegada Consumidos: 6 / 12 Horário: 07:00 Clínica: Lab Rede: -- Endere…" at bounding box center [265, 140] width 5 height 7
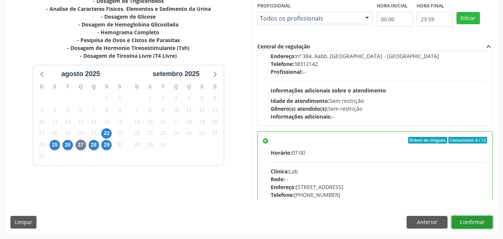
click at [469, 218] on button "Confirmar" at bounding box center [472, 222] width 41 height 13
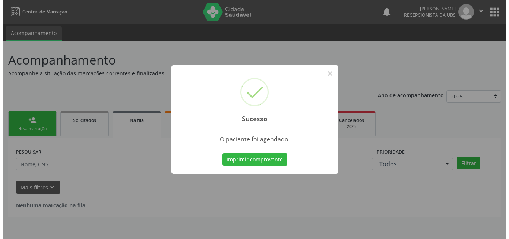
scroll to position [0, 0]
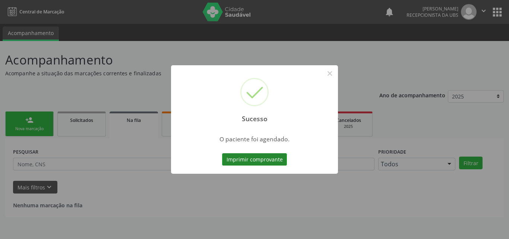
click at [258, 161] on button "Imprimir comprovante" at bounding box center [254, 159] width 65 height 13
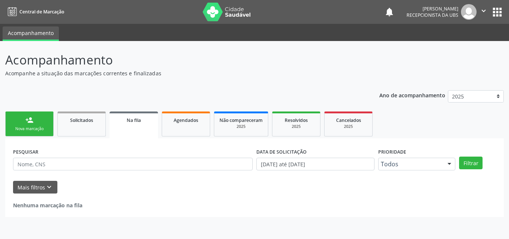
click at [37, 125] on link "person_add Nova marcação" at bounding box center [29, 123] width 48 height 25
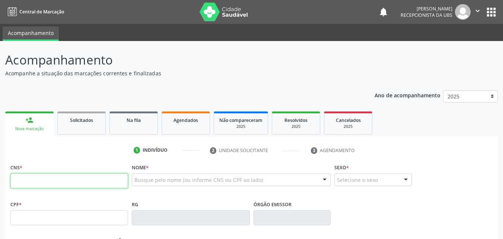
click at [45, 180] on input "text" at bounding box center [69, 180] width 118 height 15
type input "708 2096 8808 9042"
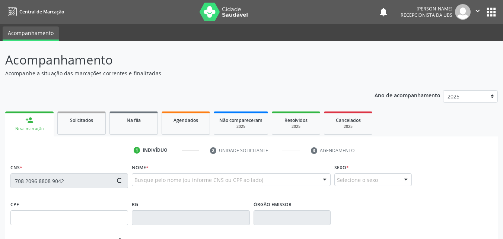
type input "258.326.894-53"
type input "[DATE]"
type input "[PERSON_NAME]"
type input "[PHONE_NUMBER]"
type input "1227"
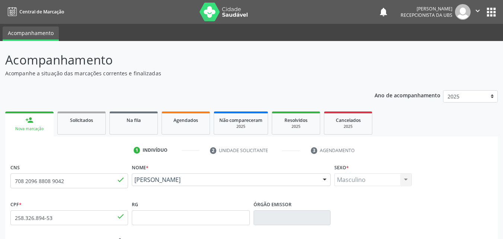
drag, startPoint x: 198, startPoint y: 189, endPoint x: 134, endPoint y: 182, distance: 64.4
click at [134, 182] on div "[PERSON_NAME] [PERSON_NAME] CNS: 708 2096 8808 9042 CPF: 258.326.894-53 Nascime…" at bounding box center [231, 182] width 199 height 18
copy span "[PERSON_NAME]"
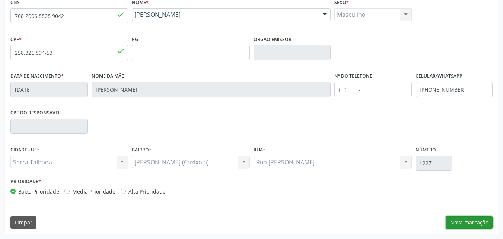
click at [458, 217] on button "Nova marcação" at bounding box center [469, 222] width 47 height 13
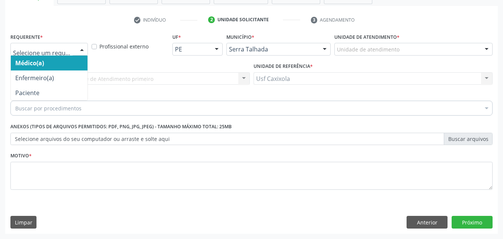
click at [82, 47] on div at bounding box center [81, 49] width 11 height 13
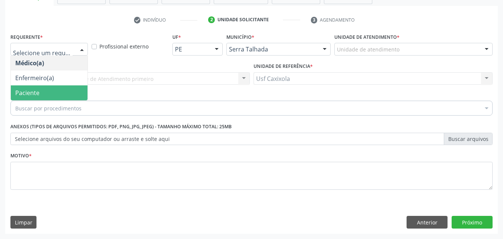
click at [72, 89] on span "Paciente" at bounding box center [49, 92] width 77 height 15
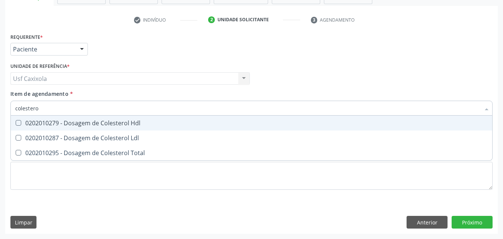
type input "colesterol"
click at [72, 126] on div "0202010279 - Dosagem de Colesterol Hdl" at bounding box center [251, 123] width 472 height 6
checkbox Hdl "true"
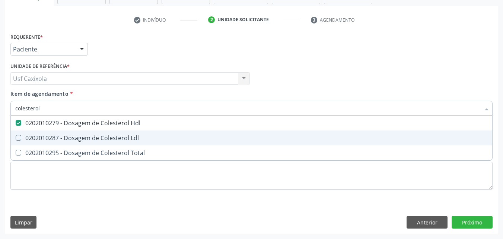
click at [76, 137] on div "0202010287 - Dosagem de Colesterol Ldl" at bounding box center [251, 138] width 472 height 6
checkbox Ldl "true"
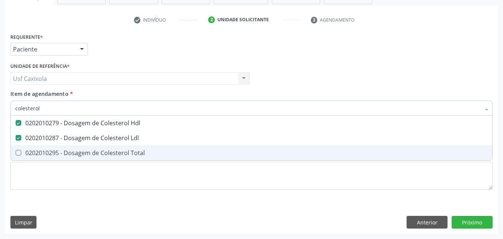
click at [75, 151] on div "0202010295 - Dosagem de Colesterol Total" at bounding box center [251, 153] width 472 height 6
checkbox Total "true"
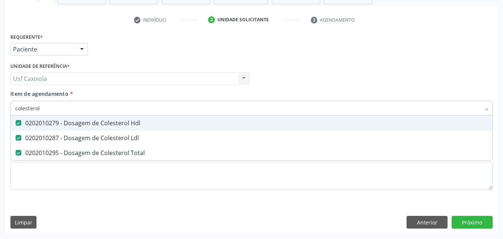
drag, startPoint x: 50, startPoint y: 109, endPoint x: 14, endPoint y: 112, distance: 36.2
click at [14, 112] on div "colesterol" at bounding box center [251, 108] width 482 height 15
type input "0"
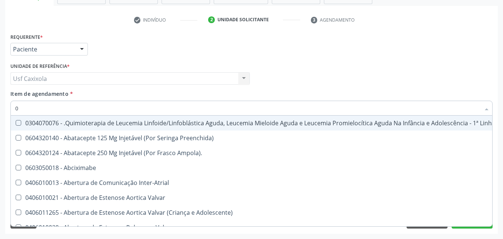
checkbox Manutenção "false"
checkbox Preenchida\) "false"
checkbox Ampola\)\ "false"
type input "020"
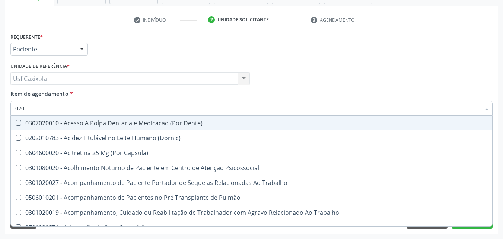
checkbox Hdl "true"
checkbox Ldl "true"
checkbox Total "true"
type input "0202"
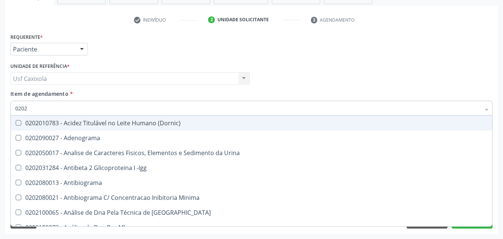
checkbox Hdl "true"
checkbox Ldl "true"
checkbox Total "true"
checkbox Impactado\) "false"
checkbox Exostoses "false"
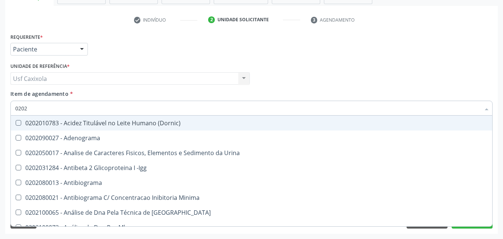
checkbox Bucomaxilofacial "false"
type input "02020"
checkbox \(Psa\) "true"
checkbox III "true"
checkbox Barbituratos "true"
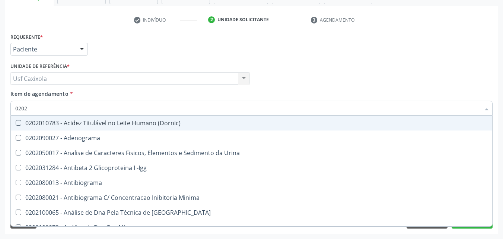
checkbox Hdl "false"
checkbox Ldl "false"
checkbox Total "false"
type input "020201"
checkbox \(Pos-Pasteurização\) "true"
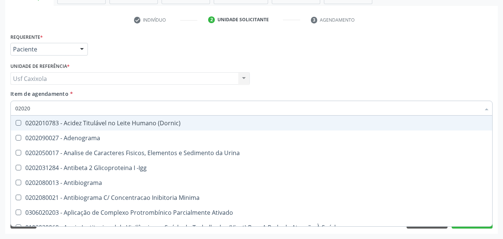
checkbox Molecular "true"
checkbox Parceria\) "true"
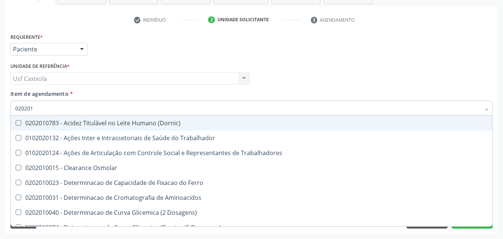
type input "0202010"
checkbox Circulante "true"
checkbox III "true"
checkbox Fracoes "true"
checkbox Hdl "false"
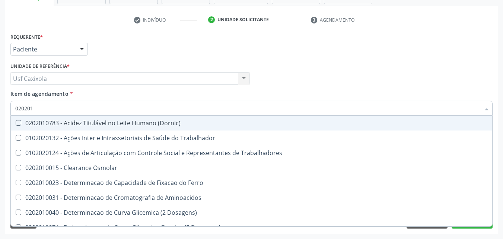
checkbox Ldl "false"
checkbox Total "false"
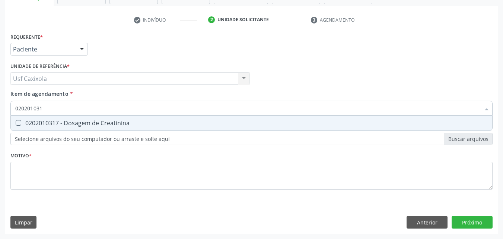
type input "0202010317"
click at [40, 123] on div "0202010317 - Dosagem de Creatinina" at bounding box center [251, 123] width 472 height 6
checkbox Creatinina "true"
drag, startPoint x: 20, startPoint y: 111, endPoint x: 6, endPoint y: 109, distance: 13.8
click at [7, 110] on div "Requerente * Paciente Médico(a) Enfermeiro(a) Paciente Nenhum resultado encontr…" at bounding box center [251, 132] width 493 height 202
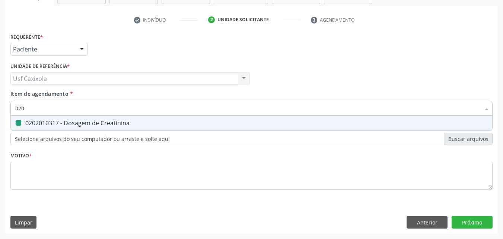
type input "0202"
checkbox Creatinina "false"
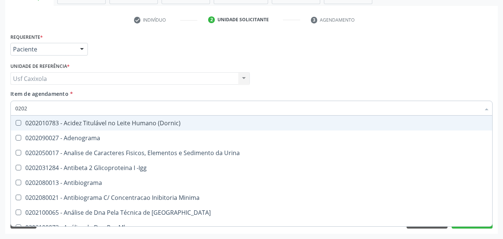
type input "02020"
checkbox \(Psa\) "true"
checkbox III "true"
checkbox Barbituratos "true"
checkbox Calcio "true"
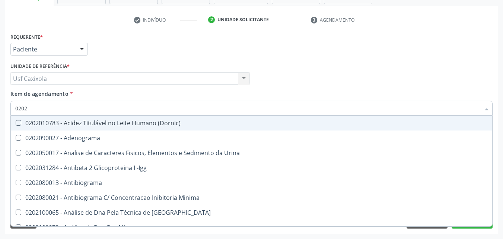
checkbox Hdl "false"
checkbox Ldl "false"
checkbox Total "false"
checkbox Creatinina "false"
type input "020201"
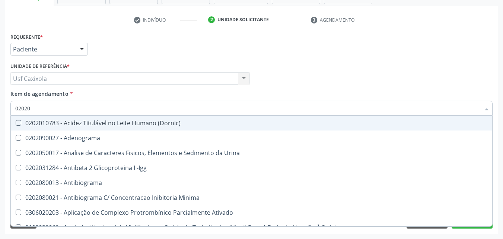
checkbox \(Pos-Pasteurização\) "true"
checkbox Molecular "true"
checkbox Parceria\) "true"
checkbox Gestante "true"
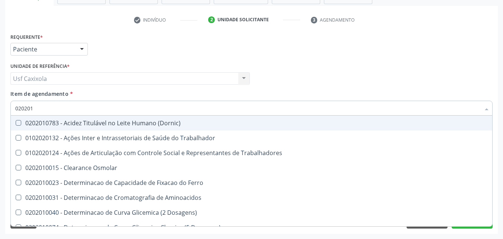
type input "0202010"
checkbox Circulante "true"
checkbox III "true"
checkbox Fracoes "true"
checkbox Ionizavel "true"
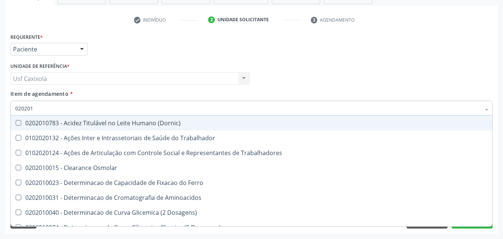
checkbox Hdl "false"
checkbox Ldl "false"
checkbox Total "false"
checkbox Creatinina "false"
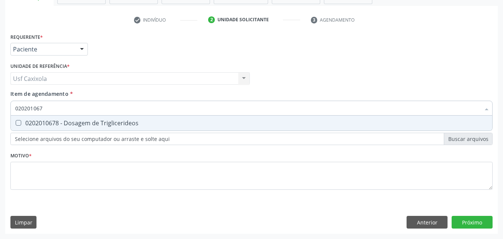
type input "0202010678"
click at [27, 121] on div "0202010678 - Dosagem de Triglicerideos" at bounding box center [251, 123] width 472 height 6
checkbox Triglicerideos "true"
drag, startPoint x: 29, startPoint y: 109, endPoint x: 14, endPoint y: 108, distance: 15.7
click at [14, 108] on div "0202010678" at bounding box center [251, 108] width 482 height 15
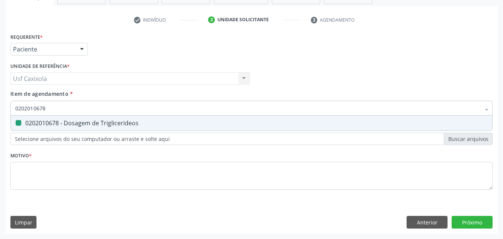
type input "0"
checkbox Triglicerideos "false"
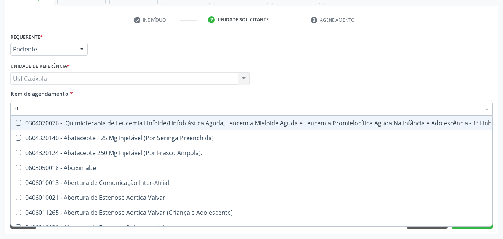
type input "02"
checkbox Comprimido\) "true"
checkbox Transferências "true"
checkbox Meckel "true"
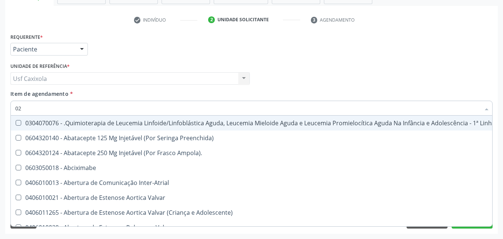
checkbox Transfusao "true"
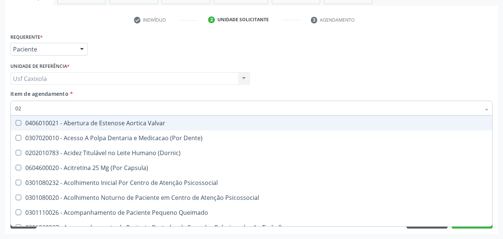
type input "020"
checkbox Epispádia "true"
checkbox Anos\) "true"
checkbox Congênita "true"
checkbox Complementar\) "true"
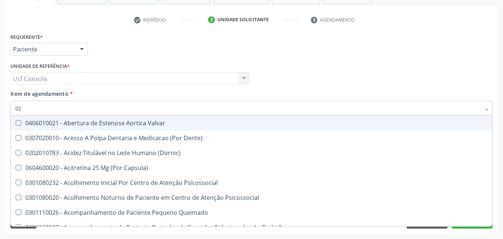
checkbox Dias "true"
checkbox Hdl "false"
checkbox Ldl "false"
checkbox Total "false"
checkbox Creatinina "false"
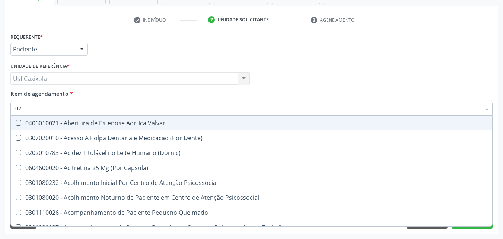
checkbox Triglicerideos "false"
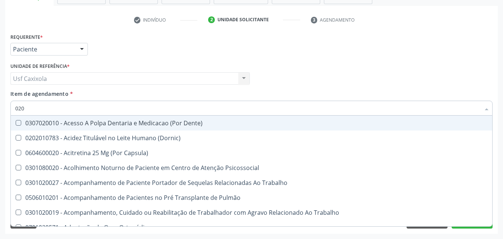
type input "0202"
checkbox Faringe\/Laringe "true"
checkbox Puncao "true"
checkbox Fragmento "true"
checkbox Ossea "true"
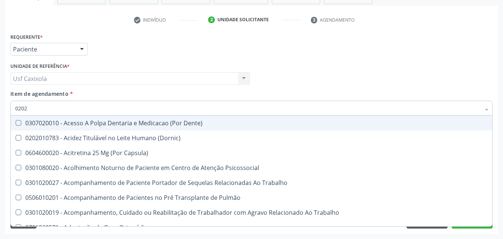
checkbox Projecoes\) "true"
checkbox Hdl "false"
checkbox Ldl "false"
checkbox Total "false"
checkbox Creatinina "false"
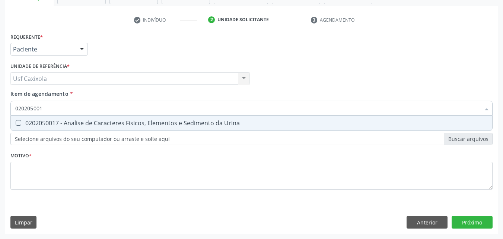
type input "0202050017"
click at [35, 121] on div "0202050017 - Analise de Caracteres Fisicos, Elementos e Sedimento da Urina" at bounding box center [251, 123] width 472 height 6
checkbox Urina "true"
drag, startPoint x: 27, startPoint y: 109, endPoint x: 10, endPoint y: 109, distance: 16.8
click at [10, 109] on div "0202050017" at bounding box center [251, 108] width 482 height 15
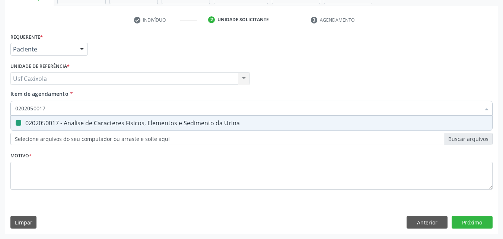
type input "0"
checkbox Urina "false"
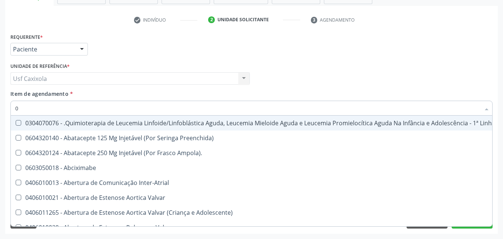
type input "02"
checkbox Coração "true"
checkbox Urina "false"
checkbox Comprimido\) "true"
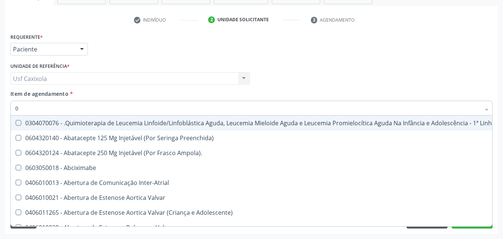
checkbox Transferências "true"
checkbox Meckel "true"
checkbox Transfusao "true"
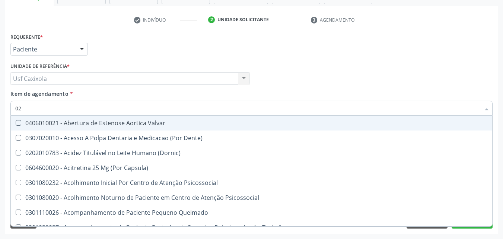
type input "020"
checkbox Terapeutica "true"
checkbox Urina "false"
checkbox Epispádia "true"
checkbox Anos\) "true"
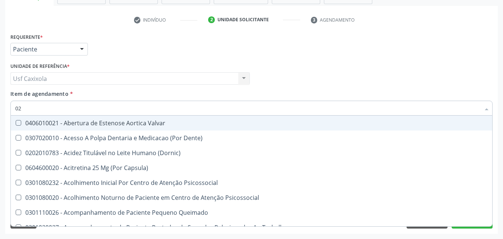
checkbox Congênita "true"
checkbox Complementar\) "true"
checkbox Dias "true"
checkbox Hdl "false"
checkbox Ldl "false"
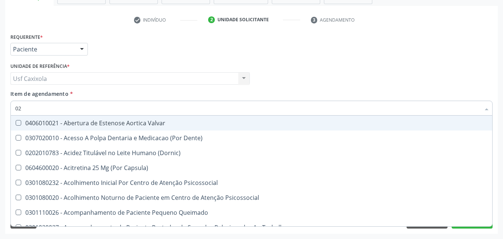
checkbox Total "false"
checkbox Creatinina "false"
checkbox Triglicerideos "false"
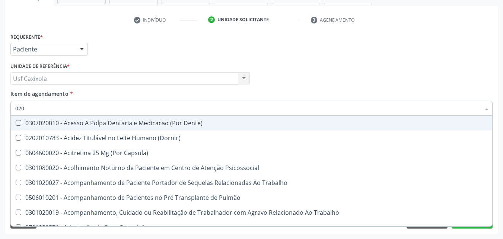
type input "0202"
checkbox Capsula\) "true"
checkbox Urina "false"
checkbox Faringe\/Laringe "true"
checkbox Puncao "true"
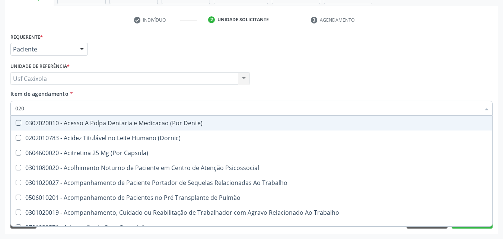
checkbox Fragmento "true"
checkbox Ossea "true"
checkbox Projecoes\) "true"
checkbox Hdl "false"
checkbox Ldl "false"
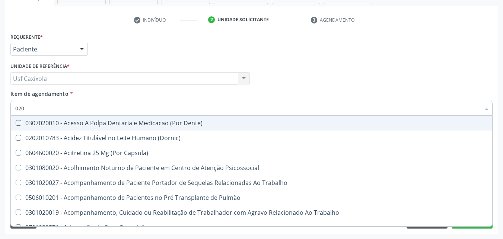
checkbox Total "false"
checkbox Creatinina "false"
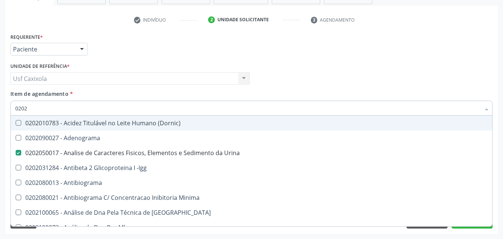
type input "02020"
checkbox \(Psa\) "true"
checkbox III "true"
checkbox Barbituratos "true"
checkbox Calcio "true"
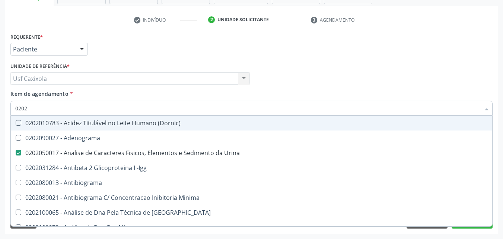
checkbox Hdl "false"
checkbox Ldl "false"
checkbox Total "false"
checkbox Creatinina "false"
checkbox Funcional "true"
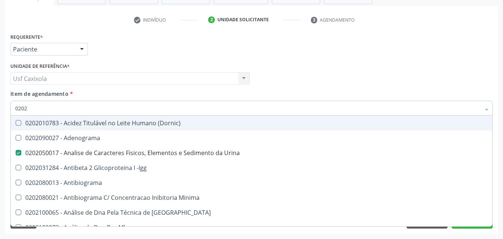
checkbox Triglicerideos "false"
type input "020201"
checkbox Urina "false"
checkbox \(Pos-Pasteurização\) "true"
checkbox Molecular "true"
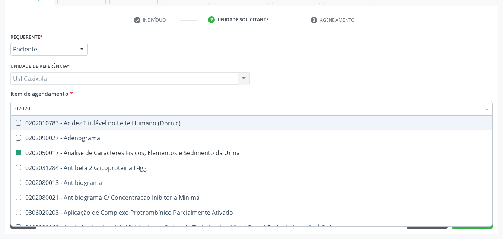
checkbox Parceria\) "true"
checkbox Gestante "true"
checkbox Acetona "true"
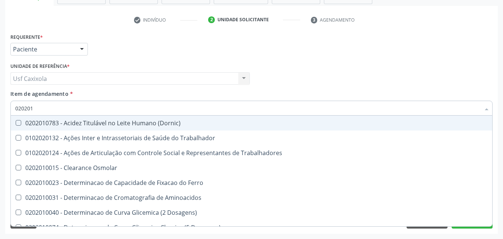
type input "0202010"
checkbox Circulante "true"
checkbox III "true"
checkbox Fracoes "true"
checkbox Ionizavel "true"
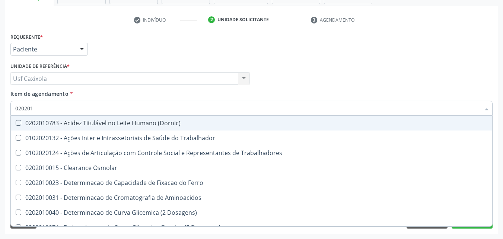
checkbox Hdl "false"
checkbox Ldl "false"
checkbox Total "false"
checkbox Creatinina "false"
checkbox Muco-Proteinas "true"
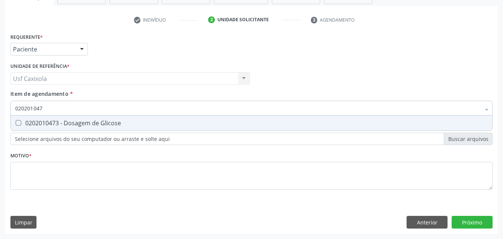
type input "0202010473"
drag, startPoint x: 30, startPoint y: 126, endPoint x: 34, endPoint y: 120, distance: 7.3
click at [30, 126] on div "0202010473 - Dosagem de Glicose" at bounding box center [251, 123] width 472 height 6
checkbox Glicose "true"
drag, startPoint x: 35, startPoint y: 109, endPoint x: 7, endPoint y: 104, distance: 28.7
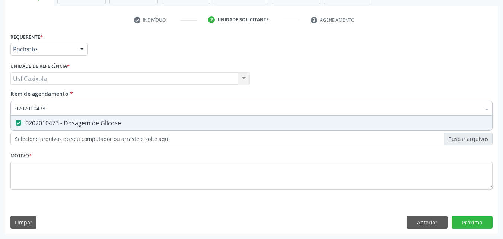
click at [8, 105] on div "Requerente * Paciente Médico(a) Enfermeiro(a) Paciente Nenhum resultado encontr…" at bounding box center [251, 132] width 493 height 202
type input "0"
checkbox Glicose "false"
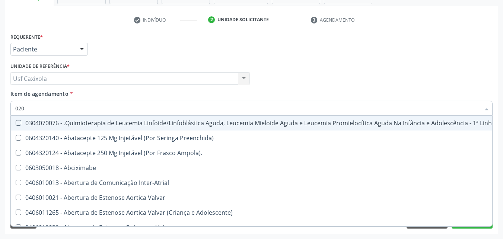
type input "0202"
checkbox Ampola\)\ "true"
checkbox Fígado "false"
checkbox Coração "false"
checkbox Adolescente\) "true"
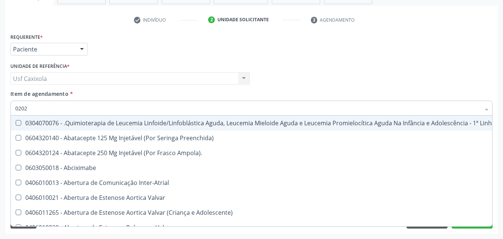
checkbox Esquerdo "true"
checkbox Adolescente\) "true"
checkbox Oncologia "true"
checkbox Urina "false"
checkbox Stent "true"
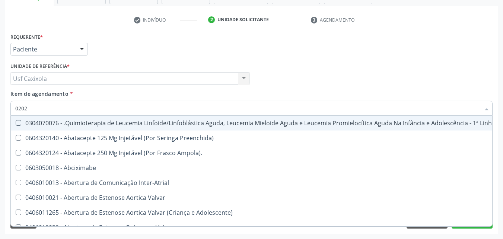
checkbox Sextante\) "true"
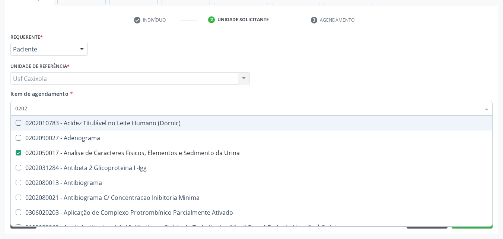
type input "02020"
checkbox Hdl "true"
checkbox Ldl "true"
checkbox Total "true"
checkbox Creatinina "true"
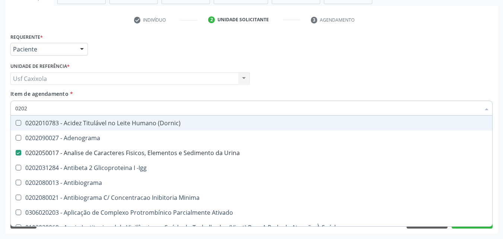
checkbox Estriol "false"
checkbox Estrona "false"
checkbox Etossuximida "false"
checkbox Viii "false"
checkbox Glicose "true"
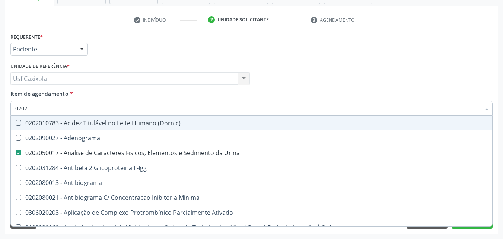
checkbox Lactato "false"
checkbox Triglicerideos "true"
checkbox Pallidum "false"
type input "020201"
checkbox Urina "false"
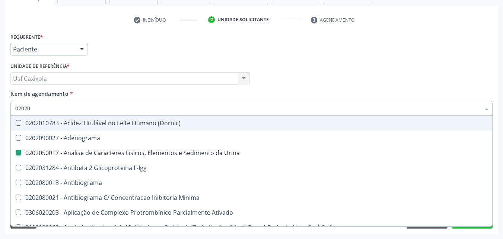
checkbox \(Pos-Pasteurização\) "true"
checkbox Molecular "true"
checkbox Parceria\) "true"
checkbox Gestante "true"
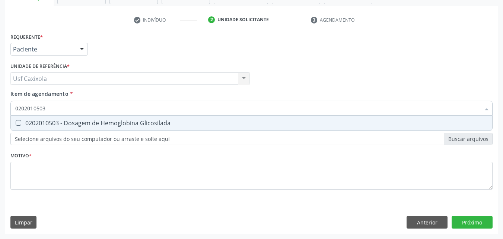
click at [44, 122] on div "0202010503 - Dosagem de Hemoglobina Glicosilada" at bounding box center [251, 123] width 472 height 6
drag, startPoint x: 48, startPoint y: 105, endPoint x: 10, endPoint y: 102, distance: 38.1
click at [12, 104] on div "0202010503" at bounding box center [251, 108] width 482 height 15
click at [28, 124] on div "0202020380 - Hemograma Completo" at bounding box center [251, 123] width 472 height 6
drag, startPoint x: 41, startPoint y: 110, endPoint x: 8, endPoint y: 111, distance: 33.5
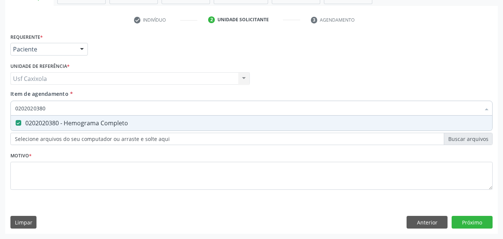
click at [9, 112] on div "Item de agendamento * 0202020380 Desfazer seleção 0202020380 - Hemograma Comple…" at bounding box center [252, 104] width 486 height 29
click at [44, 129] on span "0202010120 - Dosagem de Acido Urico" at bounding box center [251, 122] width 481 height 15
drag, startPoint x: 40, startPoint y: 110, endPoint x: 9, endPoint y: 106, distance: 31.5
click at [10, 107] on div "Item de agendamento * 0202010120 Desfazer seleção 0202010120 - Dosagem de Acido…" at bounding box center [252, 104] width 486 height 29
click at [33, 123] on div "0202060250 - Dosagem de Hormonio Tireoestimulante (Tsh)" at bounding box center [251, 123] width 472 height 6
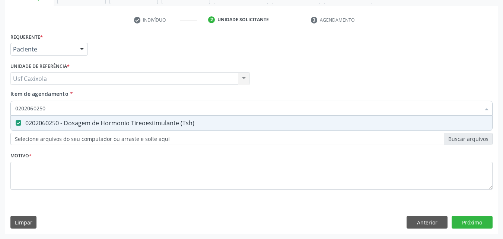
drag, startPoint x: 46, startPoint y: 111, endPoint x: 7, endPoint y: 109, distance: 39.1
click at [9, 110] on div "Item de agendamento * 0202060250 Desfazer seleção 0202060250 - Dosagem de Hormo…" at bounding box center [252, 104] width 486 height 29
click at [54, 125] on div "0202060381 - Dosagem de Tiroxina Livre (T4 Livre)" at bounding box center [251, 123] width 472 height 6
click at [58, 123] on div "0202030105 - Dosagem de Antigeno Prostatico Especifico (Psa)" at bounding box center [251, 123] width 472 height 6
drag, startPoint x: 46, startPoint y: 112, endPoint x: 0, endPoint y: 111, distance: 45.8
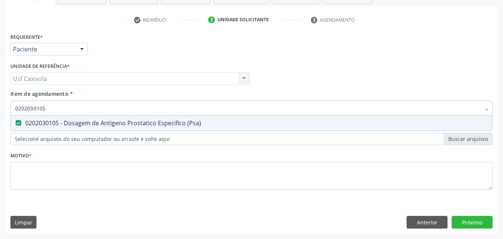
click at [0, 111] on div "Acompanhamento Acompanhe a situação das marcações correntes e finalizadas Relat…" at bounding box center [251, 75] width 503 height 328
click at [26, 122] on div "0202010643 - Dosagem de Transaminase Glutamico-Oxalacetica (Tgo)" at bounding box center [251, 123] width 472 height 6
drag, startPoint x: 47, startPoint y: 109, endPoint x: 6, endPoint y: 113, distance: 41.6
click at [7, 115] on div "Requerente * Paciente Médico(a) Enfermeiro(a) Paciente Nenhum resultado encontr…" at bounding box center [251, 132] width 493 height 202
click at [45, 121] on div "0202010651 - Dosagem de Transaminase Glutamico-Piruvica (Tgp)" at bounding box center [251, 123] width 472 height 6
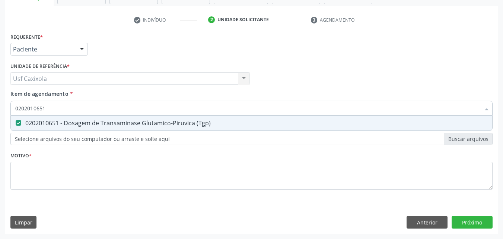
drag, startPoint x: 41, startPoint y: 110, endPoint x: 9, endPoint y: 111, distance: 32.4
click at [10, 112] on div "0202010651" at bounding box center [251, 108] width 482 height 15
click at [28, 124] on div "0202010465 - Dosagem de Gama-Glutamil-Transferase (Gama Gt)" at bounding box center [251, 123] width 472 height 6
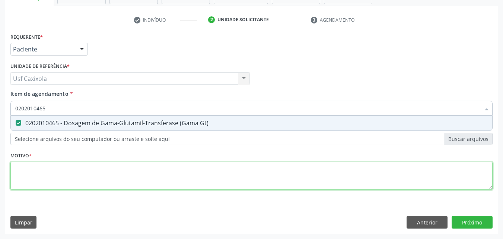
click at [49, 169] on div "Requerente * Paciente Médico(a) Enfermeiro(a) Paciente Nenhum resultado encontr…" at bounding box center [251, 115] width 482 height 169
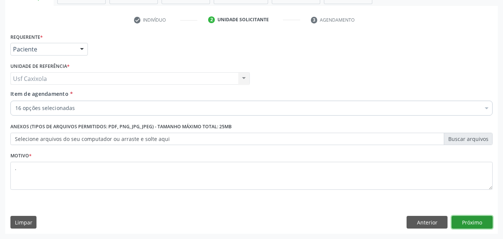
click at [461, 223] on button "Próximo" at bounding box center [472, 222] width 41 height 13
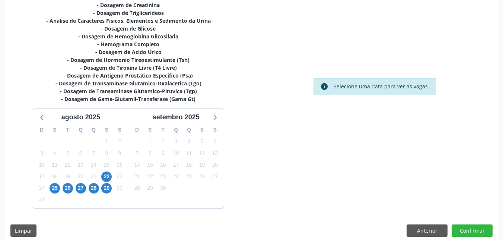
scroll to position [203, 0]
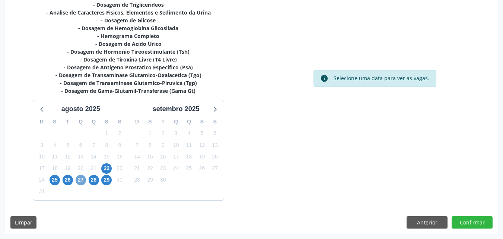
click at [82, 184] on span "27" at bounding box center [81, 180] width 10 height 10
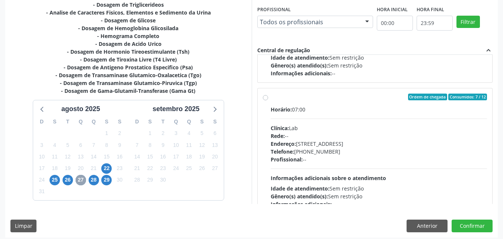
scroll to position [248, 0]
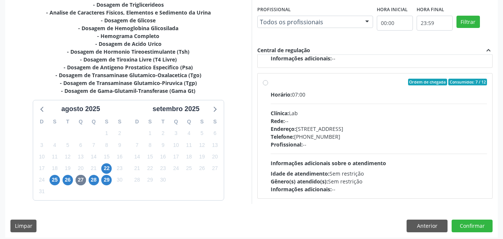
click at [274, 83] on div "Ordem de chegada Consumidos: 7 / 12" at bounding box center [379, 82] width 217 height 7
click at [268, 83] on input "Ordem de chegada Consumidos: 7 / 12 Horário: 07:00 Clínica: Lab Rede: -- Endere…" at bounding box center [265, 82] width 5 height 7
click at [465, 228] on button "Confirmar" at bounding box center [472, 225] width 41 height 13
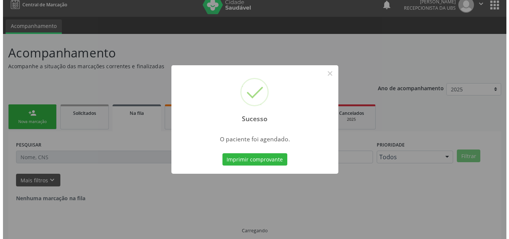
scroll to position [0, 0]
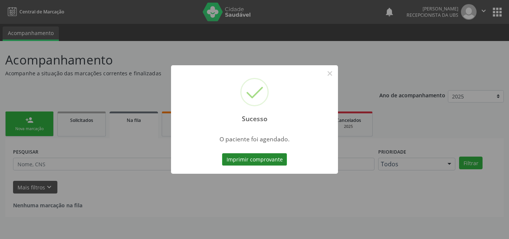
click at [277, 163] on button "Imprimir comprovante" at bounding box center [254, 159] width 65 height 13
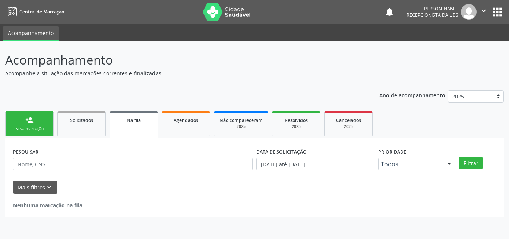
click at [27, 125] on link "person_add Nova marcação" at bounding box center [29, 123] width 48 height 25
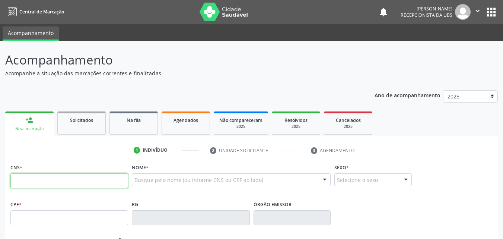
click at [51, 182] on input "text" at bounding box center [69, 180] width 118 height 15
type input "702 3091 0892 9619"
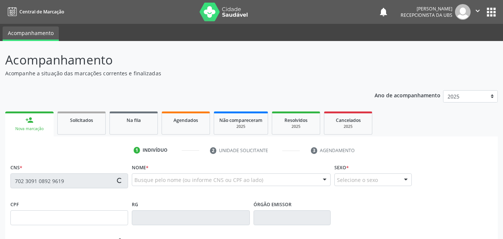
type input "030.965.914-07"
type input "[DATE]"
type input "[PERSON_NAME]"
type input "[PHONE_NUMBER]"
type input "258.326.894-53"
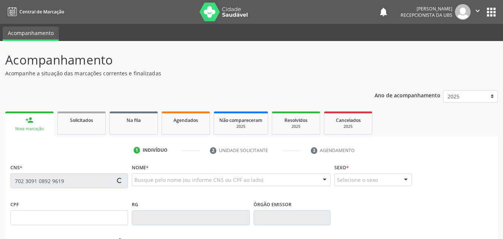
type input "1227"
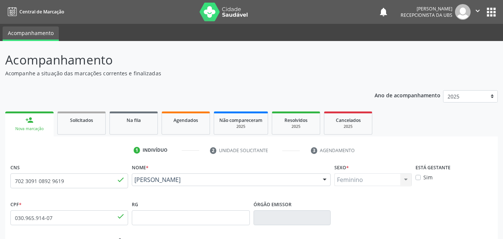
drag, startPoint x: 229, startPoint y: 187, endPoint x: 133, endPoint y: 182, distance: 96.2
click at [133, 182] on div "[PERSON_NAME] [PERSON_NAME] CNS: 702 3091 0892 9619 CPF: 030.965.914-07 Nascime…" at bounding box center [231, 182] width 199 height 18
copy span "[PERSON_NAME]"
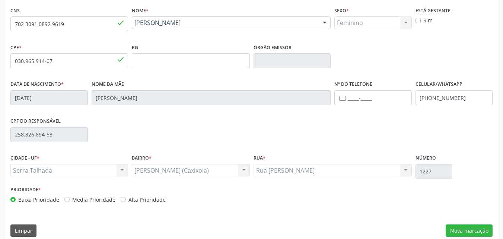
scroll to position [165, 0]
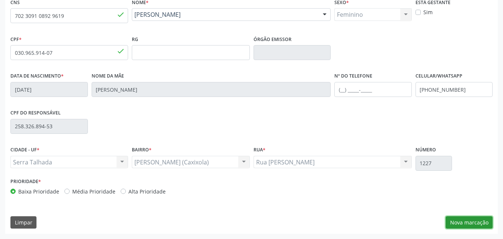
click at [464, 222] on button "Nova marcação" at bounding box center [469, 222] width 47 height 13
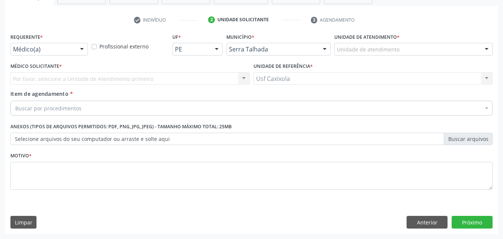
scroll to position [130, 0]
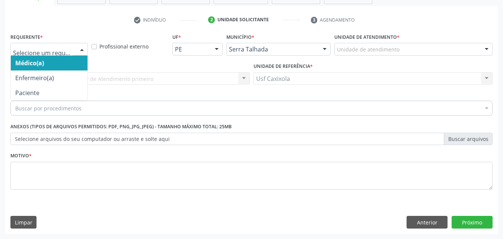
click at [79, 52] on div at bounding box center [81, 49] width 11 height 13
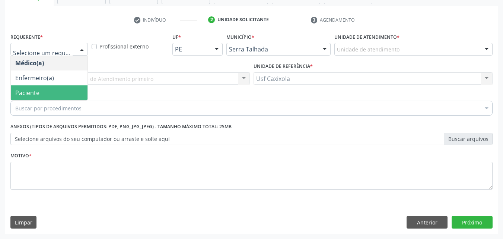
click at [66, 93] on span "Paciente" at bounding box center [49, 92] width 77 height 15
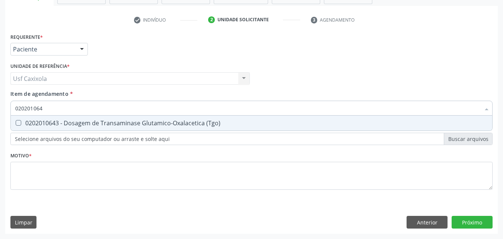
type input "0202010643"
click at [87, 125] on div "0202010643 - Dosagem de Transaminase Glutamico-Oxalacetica (Tgo)" at bounding box center [251, 123] width 472 height 6
checkbox \(Tgo\) "true"
drag, startPoint x: 40, startPoint y: 111, endPoint x: 7, endPoint y: 108, distance: 33.3
click at [7, 108] on div "Requerente * Paciente Médico(a) Enfermeiro(a) Paciente Nenhum resultado encontr…" at bounding box center [251, 132] width 493 height 202
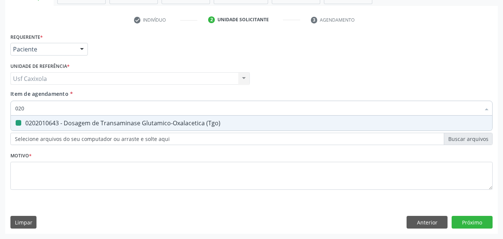
type input "0202"
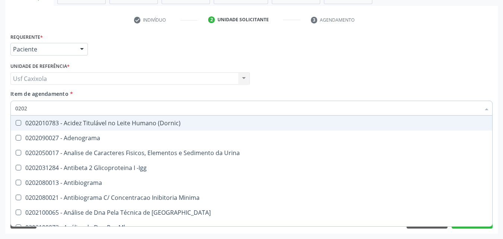
checkbox \(Dornic\) "false"
type input "02020"
checkbox Prolactina "true"
checkbox \(Tgo\) "false"
type input "020201"
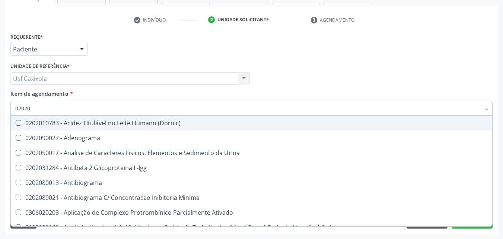
checkbox 17-Hidroxicorticosteroides "true"
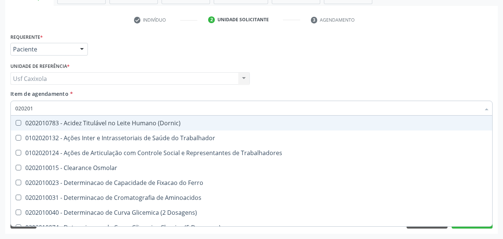
type input "0202010"
checkbox Leucino-Aminopeptidase "true"
checkbox \(Tgo\) "false"
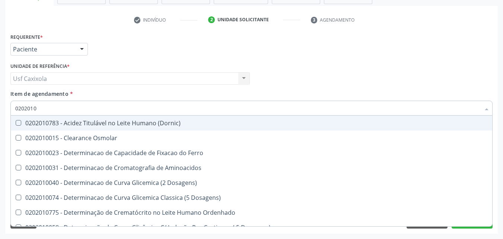
type input "02020106"
checkbox Dosagens\) "true"
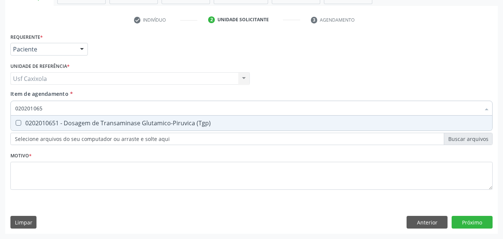
type input "0202010651"
click at [18, 120] on \(Tgp\) at bounding box center [19, 123] width 6 height 6
click at [16, 120] on \(Tgp\) "checkbox" at bounding box center [13, 122] width 5 height 5
checkbox \(Tgp\) "true"
drag, startPoint x: 42, startPoint y: 109, endPoint x: 15, endPoint y: 105, distance: 27.8
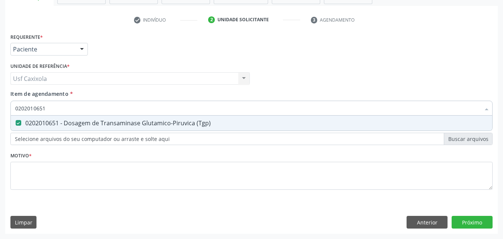
click at [15, 106] on div "0202010651" at bounding box center [251, 108] width 482 height 15
type input "0"
checkbox \(Tgp\) "false"
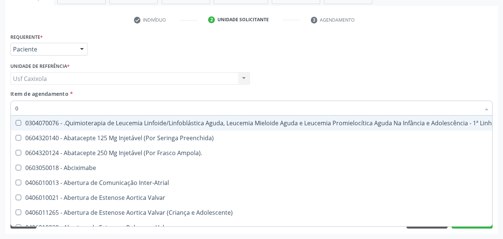
type input "02"
checkbox Laboratorial "true"
checkbox Citopatológico "true"
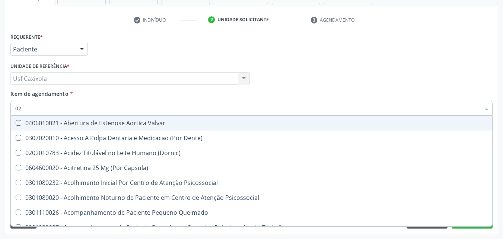
type input "020"
checkbox Semana\) "true"
checkbox Pediátrico "true"
checkbox \(Tgo\) "false"
checkbox \(Tgp\) "false"
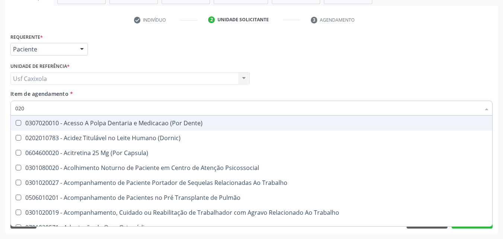
type input "0202"
checkbox \(Spcto\) "true"
checkbox 67 "true"
type input "02020"
checkbox Ativa "true"
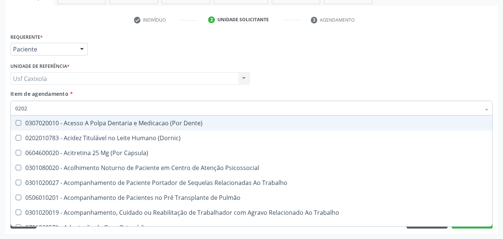
checkbox Ativa "true"
checkbox \(Spcto\) "false"
checkbox 67 "false"
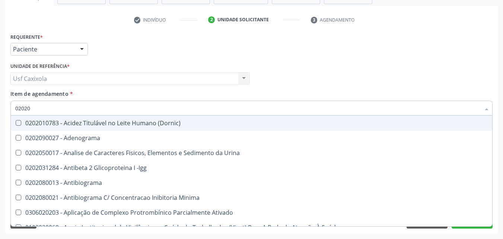
type input "020201"
checkbox 17-Hidroxicorticosteroides "true"
checkbox D "true"
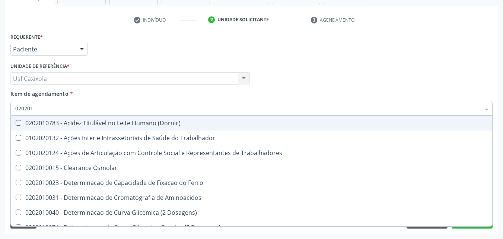
type input "0202010"
checkbox Leucino-Aminopeptidase "true"
checkbox Lipase "true"
checkbox \(Tgo\) "false"
checkbox \(Tgp\) "false"
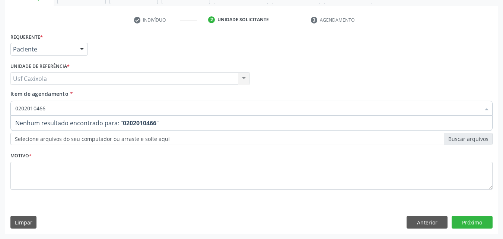
type input "020201046"
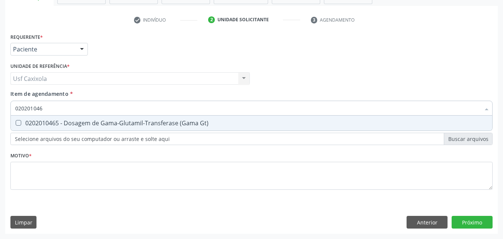
click at [68, 121] on div "0202010465 - Dosagem de Gama-Glutamil-Transferase (Gama Gt)" at bounding box center [251, 123] width 472 height 6
checkbox Gt\) "true"
drag, startPoint x: 44, startPoint y: 106, endPoint x: 8, endPoint y: 112, distance: 36.1
click at [8, 112] on div "Requerente * Paciente Médico(a) Enfermeiro(a) Paciente Nenhum resultado encontr…" at bounding box center [251, 132] width 493 height 202
type input "0"
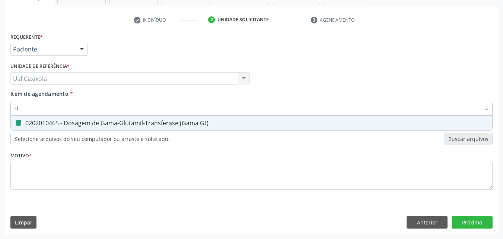
checkbox Gt\) "false"
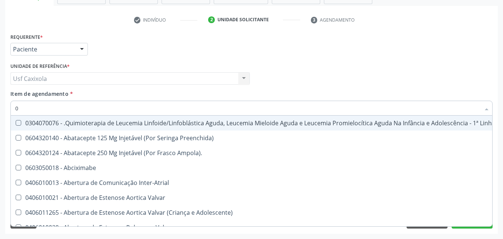
type input "02"
checkbox Método\) "true"
checkbox Laboratorial "true"
checkbox Citopatológico "true"
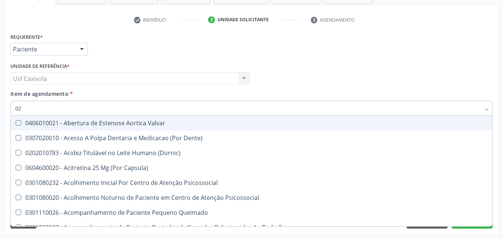
type input "020"
checkbox \(Qualitativo\) "true"
checkbox Semana\) "true"
checkbox Pediátrico "true"
checkbox Gt\) "false"
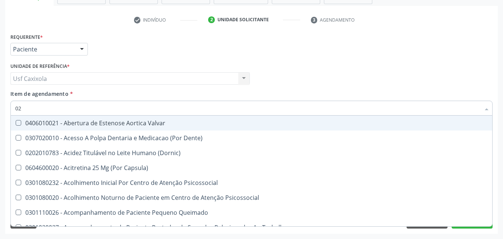
checkbox \(Tgo\) "false"
checkbox \(Tgp\) "false"
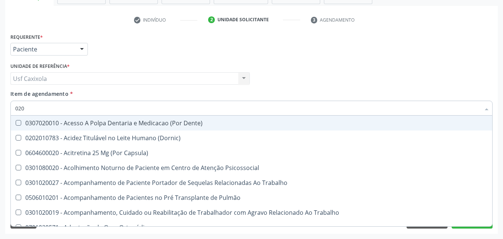
type input "0202"
checkbox Monobloco "true"
checkbox \(Spcto\) "true"
checkbox 67 "true"
checkbox Gt\) "false"
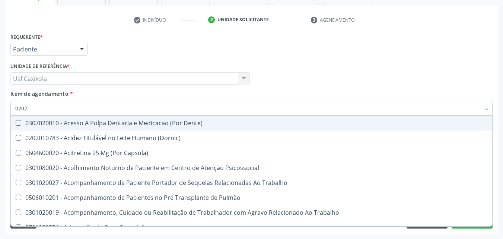
type input "02020"
checkbox Vagina "true"
checkbox Monobloco "false"
checkbox Ativa "true"
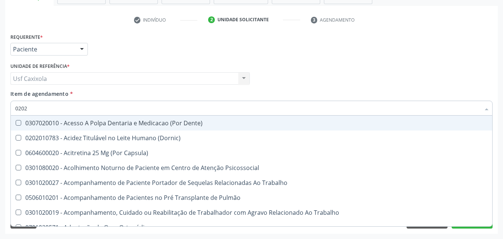
checkbox \(Spcto\) "false"
checkbox 67 "false"
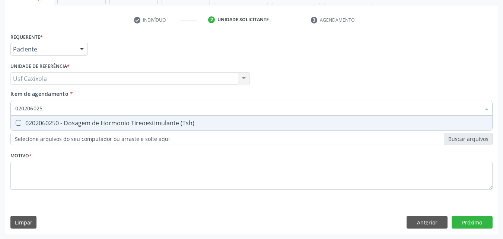
type input "0202060250"
click at [35, 124] on div "0202060250 - Dosagem de Hormonio Tireoestimulante (Tsh)" at bounding box center [251, 123] width 472 height 6
checkbox \(Tsh\) "true"
drag, startPoint x: 39, startPoint y: 112, endPoint x: 13, endPoint y: 114, distance: 26.1
click at [13, 114] on div "0202060250" at bounding box center [251, 108] width 482 height 15
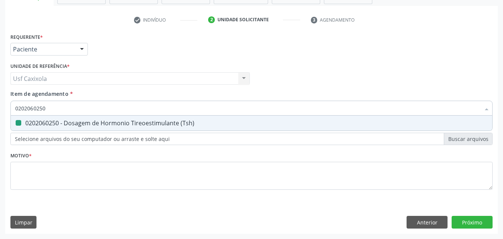
type input "0"
checkbox \(Tsh\) "false"
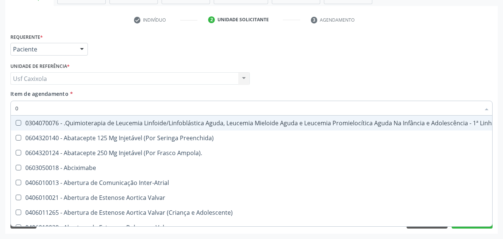
type input "02"
checkbox Método\) "true"
checkbox Simples "true"
checkbox Laboratorial "true"
checkbox Citopatológico "true"
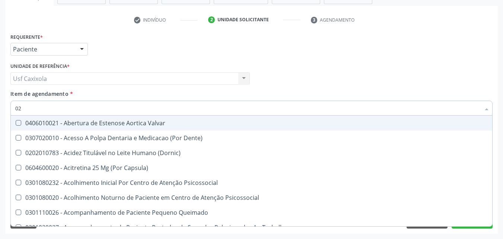
type input "020"
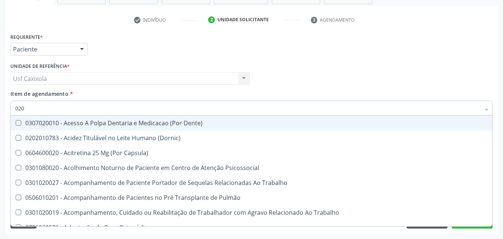
checkbox Gt\) "true"
checkbox \(Tsh\) "true"
checkbox \(Tgo\) "true"
checkbox \(Tgp\) "true"
checkbox Descompressão "false"
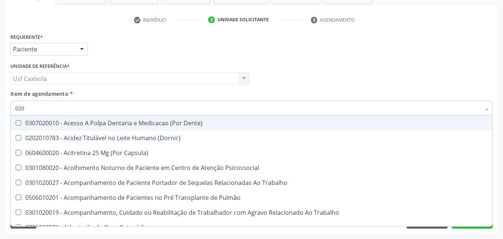
checkbox Anal "false"
checkbox Hematocrito "false"
checkbox Hemocultura "false"
type input "0202"
checkbox Monobloco "true"
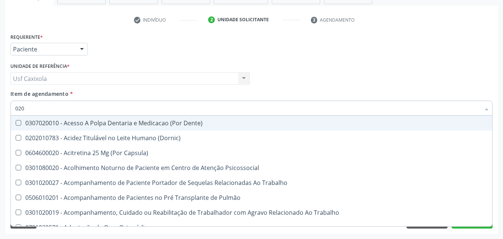
checkbox Drogas "true"
checkbox \(Spcto\) "true"
checkbox 67 "true"
checkbox Gt\) "false"
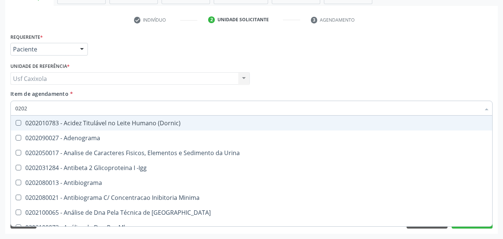
type input "02020"
checkbox \(Antigeno\) "true"
checkbox Esperma "true"
checkbox Gt\) "false"
checkbox \(Tsh\) "false"
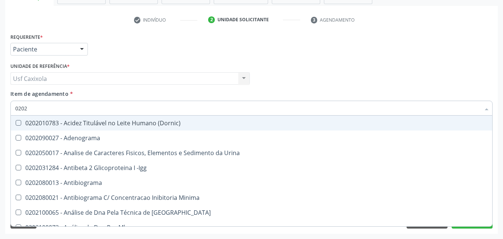
checkbox Prolactina "true"
checkbox Funcional "true"
checkbox \(Tgo\) "false"
checkbox \(Tgp\) "false"
type input "020206"
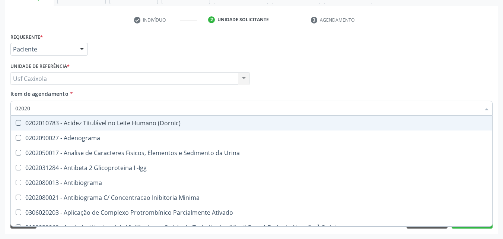
checkbox Creatinina "true"
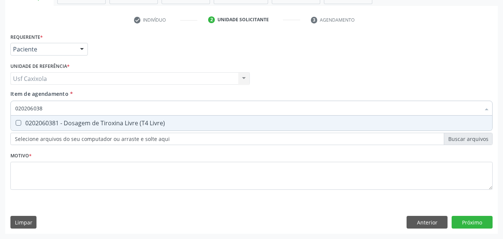
type input "0202060381"
click at [25, 120] on div "0202060381 - Dosagem de Tiroxina Livre (T4 Livre)" at bounding box center [251, 123] width 472 height 6
checkbox Livre\) "true"
drag, startPoint x: 57, startPoint y: 104, endPoint x: 3, endPoint y: 105, distance: 53.3
click at [3, 106] on div "Acompanhamento Acompanhe a situação das marcações correntes e finalizadas Relat…" at bounding box center [251, 75] width 503 height 328
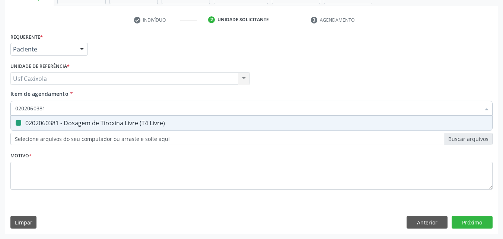
type input "c"
checkbox Livre\) "false"
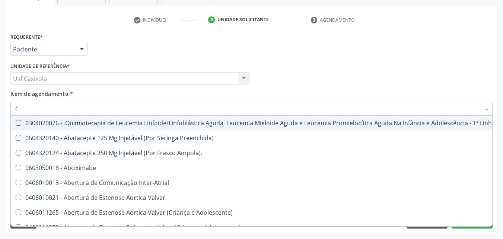
type input "co"
checkbox Comprimido\) "true"
checkbox \(Comprimido\) "true"
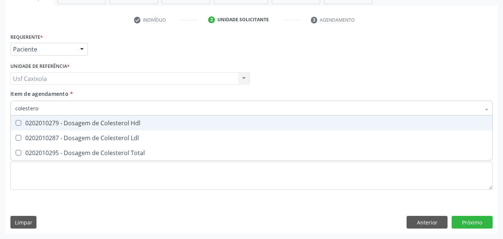
type input "colesterol"
click at [22, 124] on div "0202010279 - Dosagem de Colesterol Hdl" at bounding box center [251, 123] width 472 height 6
checkbox Hdl "true"
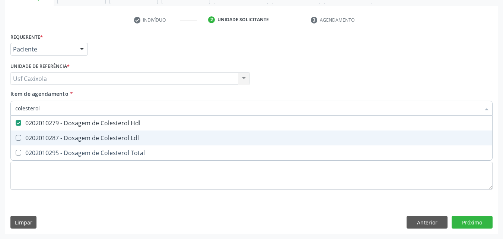
click at [24, 135] on div "0202010287 - Dosagem de Colesterol Ldl" at bounding box center [251, 138] width 472 height 6
checkbox Ldl "true"
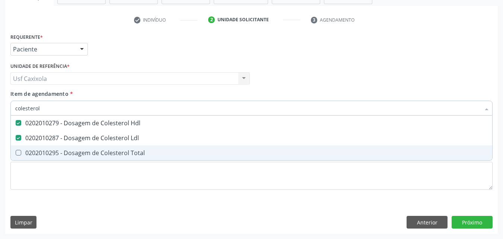
click at [29, 151] on div "0202010295 - Dosagem de Colesterol Total" at bounding box center [251, 153] width 472 height 6
checkbox Total "true"
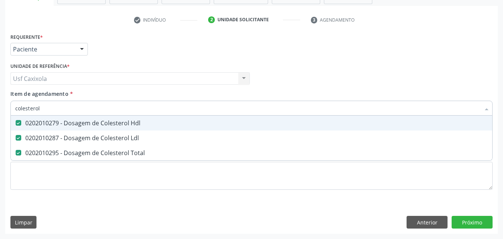
drag, startPoint x: 43, startPoint y: 110, endPoint x: 12, endPoint y: 110, distance: 30.9
click at [12, 110] on div "colesterol" at bounding box center [251, 108] width 482 height 15
type input "0"
checkbox Hdl "false"
checkbox Ldl "false"
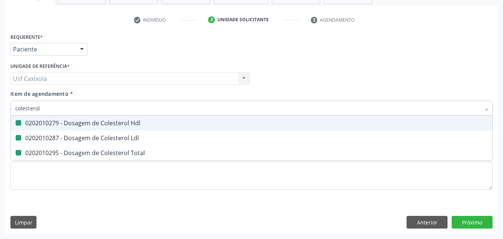
checkbox Total "false"
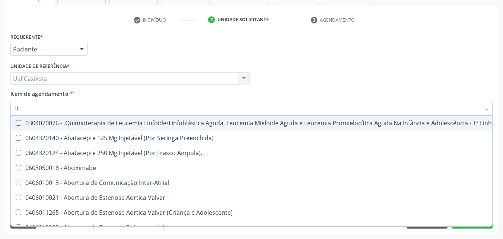
type input "02"
checkbox Comprimido\) "true"
checkbox Transferências "true"
checkbox Método\) "true"
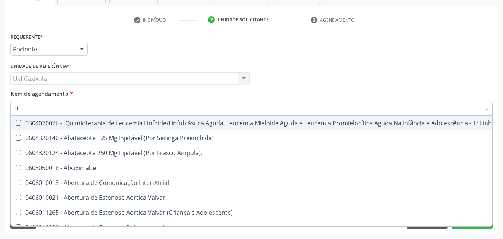
checkbox Simples "true"
checkbox Leprae "true"
checkbox Laboratorial "true"
checkbox Citopatológico "true"
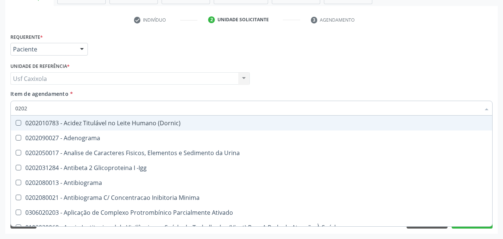
type input "02020"
checkbox Hdl "true"
checkbox Ldl "true"
checkbox Total "true"
checkbox Estriol "false"
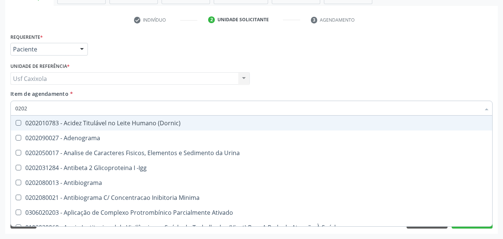
checkbox Estrona "false"
checkbox Etossuximida "false"
checkbox Gt\) "true"
checkbox \(Tsh\) "true"
checkbox Insulina "false"
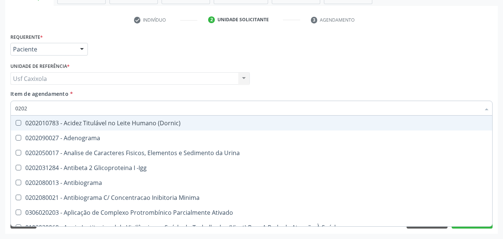
checkbox Piruvato "false"
checkbox Livre\) "true"
checkbox \(Tgo\) "true"
checkbox \(Tgp\) "true"
checkbox Direto "false"
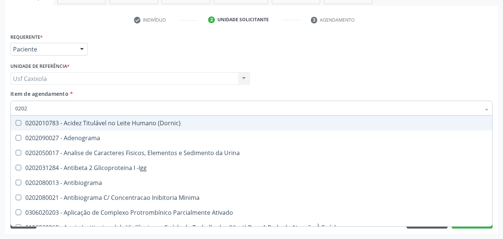
checkbox \(Direto\) "false"
checkbox Urinarios "false"
type input "020201"
checkbox \(Pos-Pasteurização\) "true"
checkbox Molecular "true"
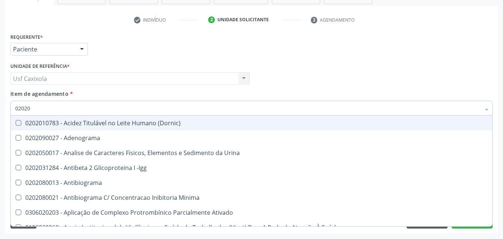
checkbox Parceria\) "true"
checkbox Osmolaridade "true"
checkbox 17-Hidroxicorticosteroides "true"
checkbox D "true"
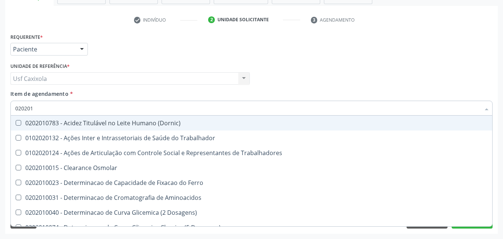
type input "0202010"
checkbox Circulante "true"
checkbox III "true"
checkbox Fracoes "true"
checkbox Hdl "false"
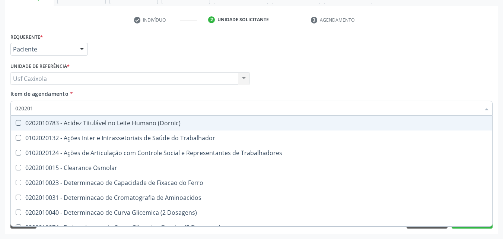
checkbox Ldl "false"
checkbox Total "false"
checkbox Fracionadas\) "true"
checkbox Gt\) "false"
checkbox Leucino-Aminopeptidase "true"
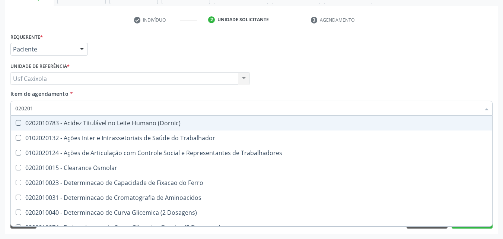
checkbox Lipase "true"
checkbox \(Tgo\) "false"
checkbox \(Tgp\) "false"
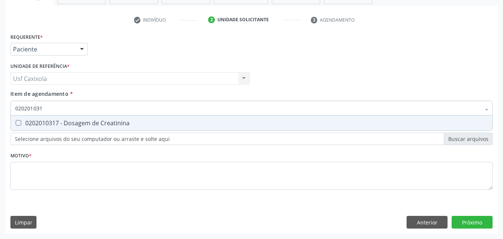
type input "0202010317"
click at [28, 120] on div "0202010317 - Dosagem de Creatinina" at bounding box center [251, 123] width 472 height 6
checkbox Creatinina "true"
drag, startPoint x: 51, startPoint y: 109, endPoint x: 13, endPoint y: 108, distance: 37.6
click at [13, 108] on div "0202010317" at bounding box center [251, 108] width 482 height 15
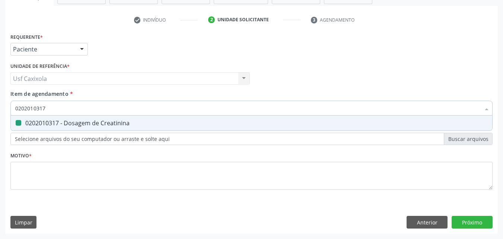
type input "0"
checkbox Creatinina "false"
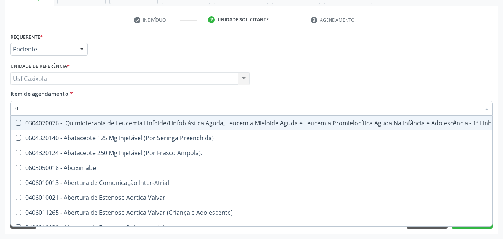
type input "02"
checkbox Comprimido\) "true"
checkbox Transferências "true"
checkbox Meckel "true"
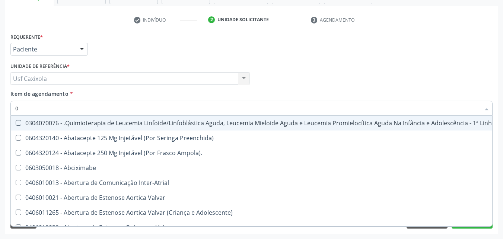
checkbox Método\) "true"
checkbox Simples "true"
checkbox Leprae "true"
checkbox Laboratorial "true"
checkbox Citopatológico "true"
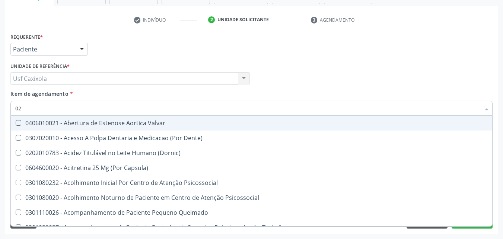
type input "020"
checkbox Epispádia "true"
checkbox Anos\) "true"
checkbox Congênita "true"
checkbox Complementar\) "true"
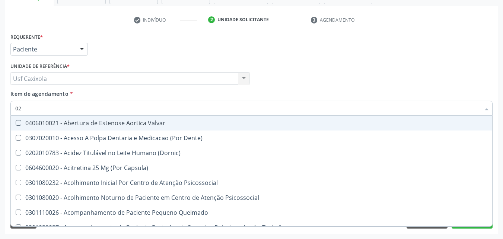
checkbox \(Qualitativo\) "true"
checkbox Hormonais "true"
checkbox Artéria "true"
checkbox Semana\) "true"
checkbox Pediátrico "true"
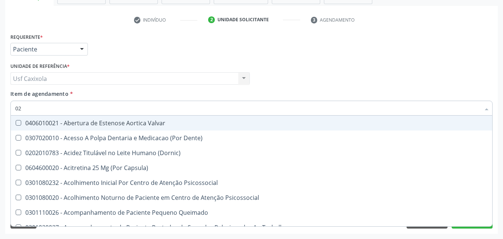
checkbox Hdl "false"
checkbox Ldl "false"
checkbox Total "false"
checkbox Creatinina "false"
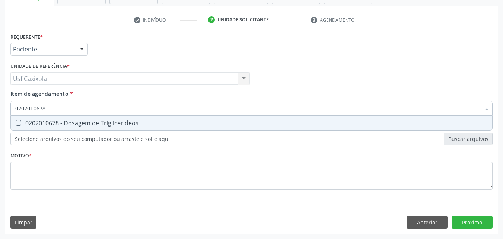
click at [23, 123] on div "0202010678 - Dosagem de Triglicerideos" at bounding box center [251, 123] width 472 height 6
drag, startPoint x: 46, startPoint y: 109, endPoint x: 11, endPoint y: 109, distance: 35.0
click at [11, 109] on div "0202010678" at bounding box center [251, 108] width 482 height 15
click at [19, 123] on Urina at bounding box center [19, 123] width 6 height 6
click at [16, 123] on Urina "checkbox" at bounding box center [13, 122] width 5 height 5
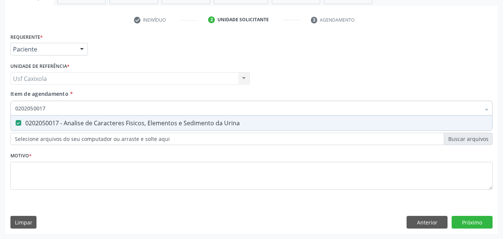
drag, startPoint x: 48, startPoint y: 110, endPoint x: 1, endPoint y: 110, distance: 46.9
click at [2, 110] on div "Acompanhamento Acompanhe a situação das marcações correntes e finalizadas Relat…" at bounding box center [251, 75] width 503 height 328
click at [67, 121] on div "0202010473 - Dosagem de Glicose" at bounding box center [251, 123] width 472 height 6
drag, startPoint x: 66, startPoint y: 101, endPoint x: 6, endPoint y: 111, distance: 60.7
click at [6, 111] on div "Requerente * Paciente Médico(a) Enfermeiro(a) Paciente Nenhum resultado encontr…" at bounding box center [251, 132] width 493 height 202
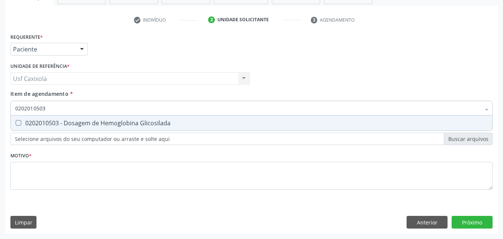
click at [17, 121] on Glicosilada at bounding box center [19, 123] width 6 height 6
click at [16, 121] on Glicosilada "checkbox" at bounding box center [13, 122] width 5 height 5
drag, startPoint x: 51, startPoint y: 110, endPoint x: 1, endPoint y: 108, distance: 49.2
click at [4, 109] on div "Acompanhamento Acompanhe a situação das marcações correntes e finalizadas Relat…" at bounding box center [251, 75] width 503 height 328
click at [17, 122] on Completo at bounding box center [19, 123] width 6 height 6
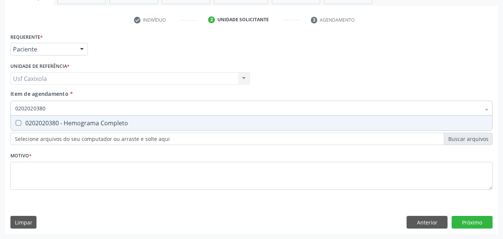
click at [16, 122] on Completo "checkbox" at bounding box center [13, 122] width 5 height 5
drag, startPoint x: 40, startPoint y: 110, endPoint x: 2, endPoint y: 109, distance: 38.4
click at [2, 109] on div "Acompanhamento Acompanhe a situação das marcações correntes e finalizadas Relat…" at bounding box center [251, 75] width 503 height 328
click at [24, 121] on div "0202080080 - Cultura de Bactérias P/ Identificação" at bounding box center [251, 123] width 472 height 6
drag, startPoint x: 51, startPoint y: 108, endPoint x: 6, endPoint y: 104, distance: 45.7
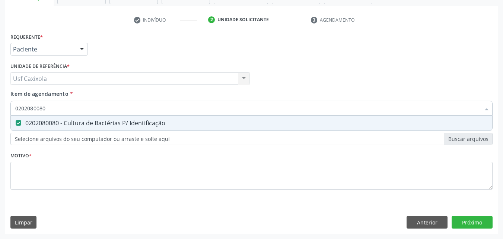
click at [6, 105] on div "Requerente * Paciente Médico(a) Enfermeiro(a) Paciente Nenhum resultado encontr…" at bounding box center [251, 132] width 493 height 202
click at [21, 122] on div "0202030202 - Dosagem de Proteina C Reativa" at bounding box center [251, 123] width 472 height 6
drag, startPoint x: 50, startPoint y: 111, endPoint x: 10, endPoint y: 108, distance: 39.9
click at [10, 110] on div "Item de agendamento * 0202030202 Desfazer seleção 0202030202 - Dosagem de Prote…" at bounding box center [252, 104] width 486 height 29
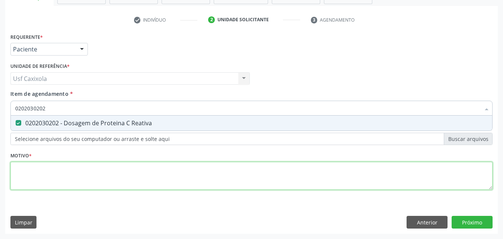
click at [30, 169] on div "Requerente * Paciente Médico(a) Enfermeiro(a) Paciente Nenhum resultado encontr…" at bounding box center [251, 115] width 482 height 169
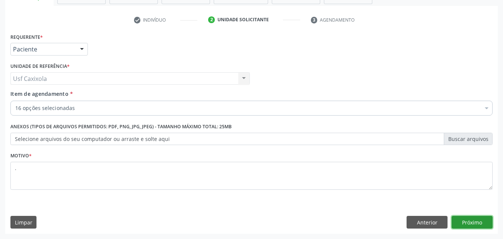
click at [476, 220] on button "Próximo" at bounding box center [472, 222] width 41 height 13
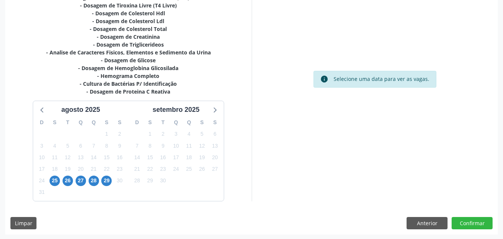
scroll to position [203, 0]
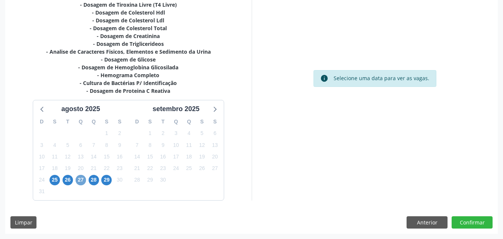
click at [81, 182] on span "27" at bounding box center [81, 180] width 10 height 10
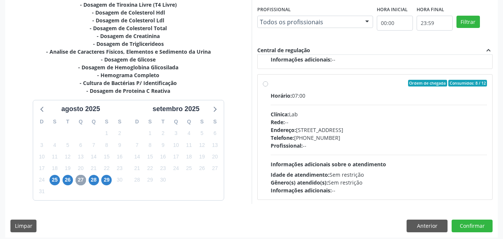
scroll to position [248, 0]
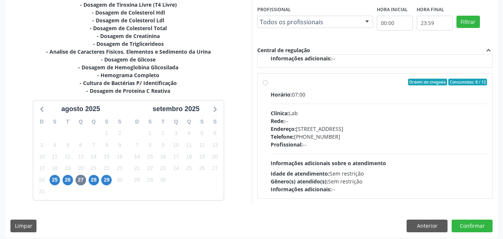
click at [271, 83] on div "Ordem de chegada Consumidos: 8 / 12" at bounding box center [379, 82] width 217 height 7
click at [268, 83] on input "Ordem de chegada Consumidos: 8 / 12 Horário: 07:00 Clínica: Lab Rede: -- Endere…" at bounding box center [265, 82] width 5 height 7
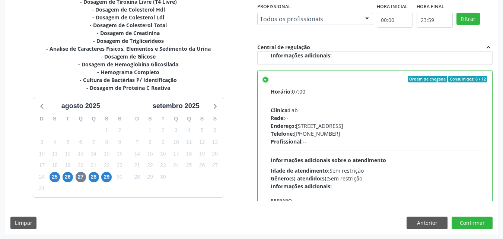
scroll to position [206, 0]
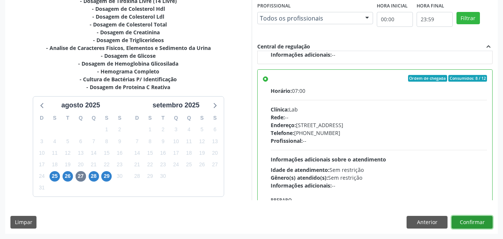
click at [471, 222] on button "Confirmar" at bounding box center [472, 222] width 41 height 13
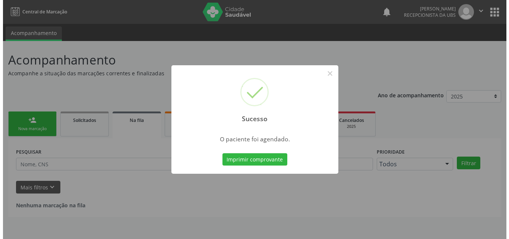
scroll to position [0, 0]
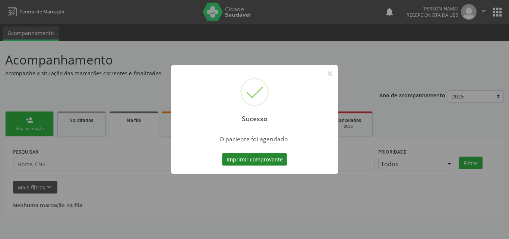
click at [238, 160] on button "Imprimir comprovante" at bounding box center [254, 159] width 65 height 13
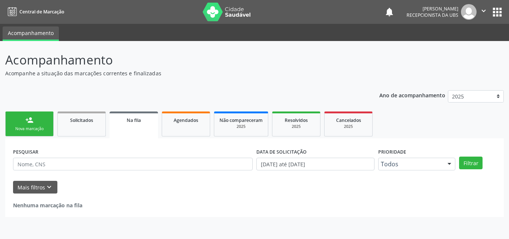
click at [45, 125] on link "person_add Nova marcação" at bounding box center [29, 123] width 48 height 25
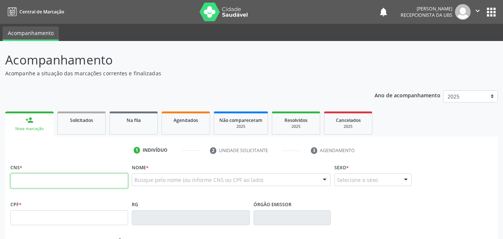
click at [41, 178] on input "text" at bounding box center [69, 180] width 118 height 15
type input "0"
type input "203 1884 6734 0009"
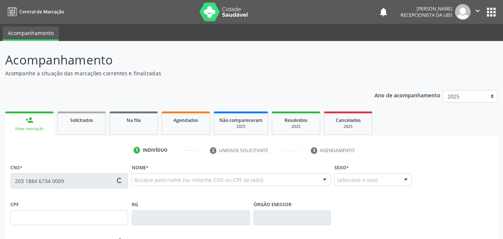
type input "068.994.754-21"
type input "03/09/1994"
type input "Maria Jose Amazonas de Souza Sá"
type input "(87) 99635-3165"
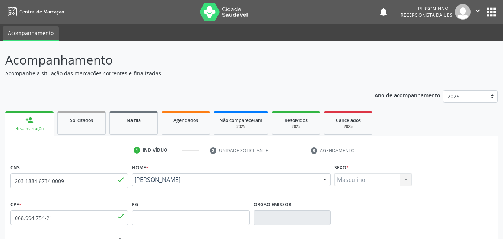
drag, startPoint x: 207, startPoint y: 190, endPoint x: 136, endPoint y: 181, distance: 72.0
click at [136, 181] on div "Cicero de Souza Pereira Cicero de Souza Pereira CNS: 203 1884 6734 0009 CPF: 06…" at bounding box center [231, 182] width 199 height 18
copy span "Cicero de Souza Pereira"
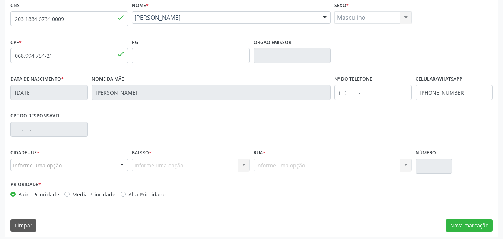
scroll to position [165, 0]
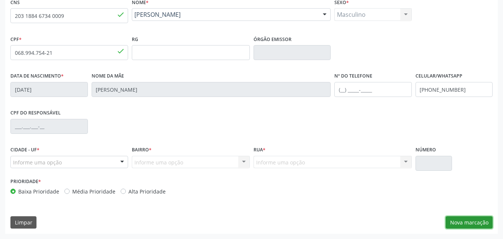
click at [455, 221] on button "Nova marcação" at bounding box center [469, 222] width 47 height 13
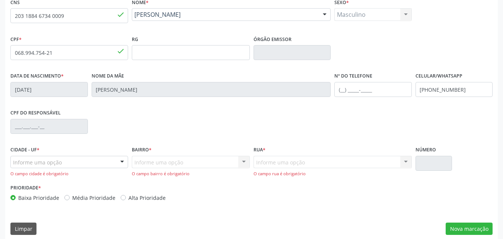
click at [118, 163] on div at bounding box center [122, 162] width 11 height 13
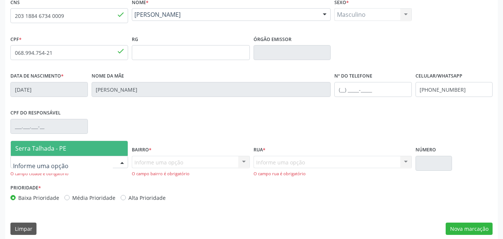
click at [100, 154] on span "Serra Talhada - PE" at bounding box center [69, 148] width 117 height 15
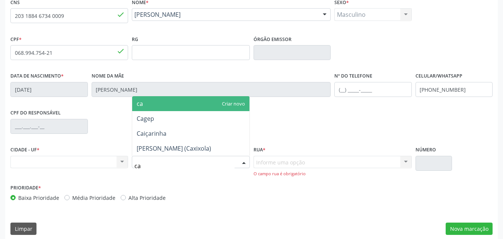
type input "cax"
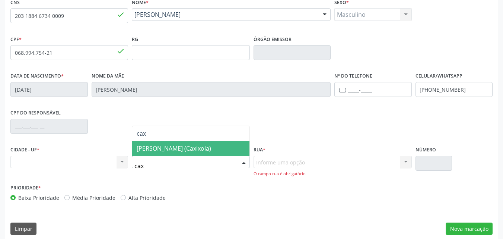
click at [172, 153] on span "[PERSON_NAME] (Caxixola)" at bounding box center [190, 148] width 117 height 15
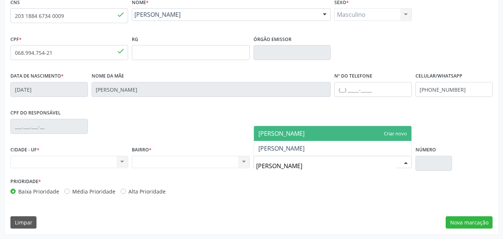
type input "joão alves ferreira"
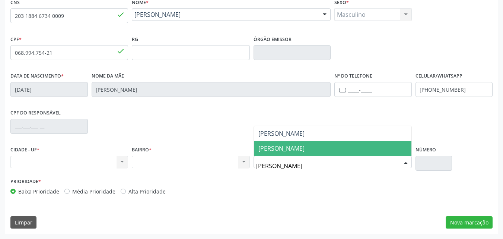
click at [299, 150] on span "João Alves Ferreira - João Caboclo" at bounding box center [281, 148] width 46 height 8
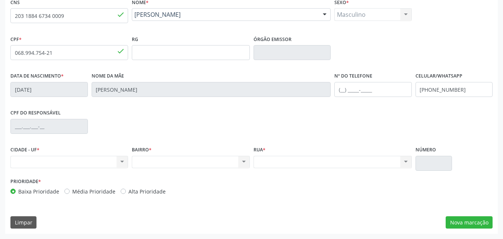
click at [358, 162] on div "Nenhum resultado encontrado para: " " Não há nenhuma opção para ser exibida." at bounding box center [333, 162] width 158 height 13
click at [406, 160] on div "Nenhum resultado encontrado para: " " Não há nenhuma opção para ser exibida." at bounding box center [333, 162] width 158 height 13
click at [120, 163] on div "Nenhum resultado encontrado para: " " Não há nenhuma opção para ser exibida." at bounding box center [69, 162] width 118 height 13
click at [216, 130] on div "CPF do responsável" at bounding box center [252, 125] width 486 height 37
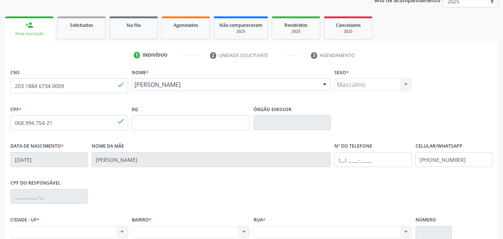
scroll to position [112, 0]
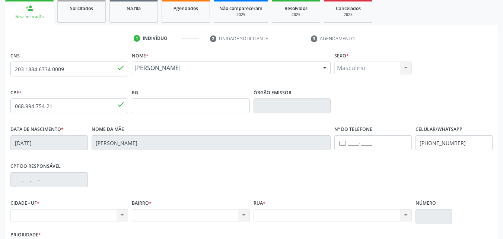
drag, startPoint x: 202, startPoint y: 78, endPoint x: 134, endPoint y: 69, distance: 68.7
click at [134, 69] on div "Cicero de Souza Pereira Cicero de Souza Pereira CNS: 203 1884 6734 0009 CPF: 06…" at bounding box center [231, 70] width 199 height 18
copy span "Cicero de Souza Pereira"
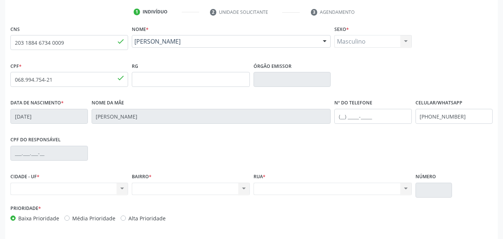
scroll to position [165, 0]
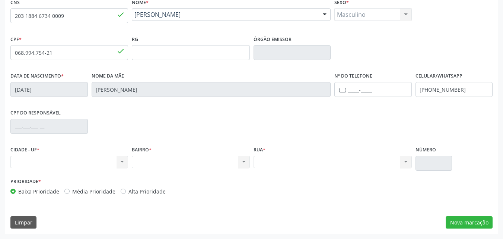
click at [404, 194] on div "Prioridade * Baixa Prioridade Média Prioridade Alta Prioridade" at bounding box center [252, 188] width 486 height 25
click at [477, 224] on button "Nova marcação" at bounding box center [469, 222] width 47 height 13
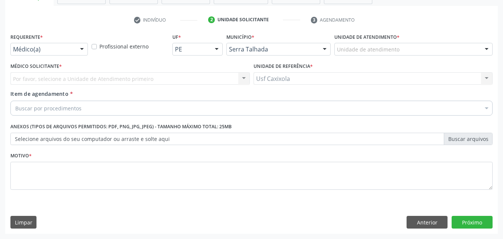
scroll to position [130, 0]
click at [68, 53] on div "Médico(a)" at bounding box center [48, 49] width 77 height 13
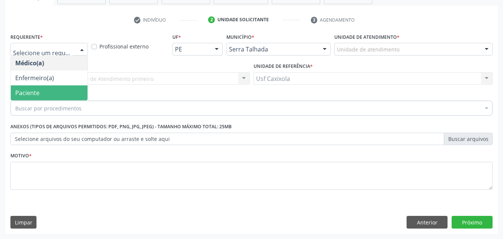
click at [70, 91] on span "Paciente" at bounding box center [49, 92] width 77 height 15
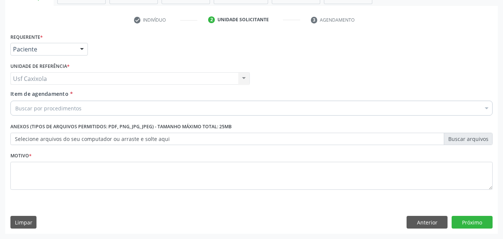
click at [93, 111] on div "Buscar por procedimentos" at bounding box center [251, 108] width 482 height 15
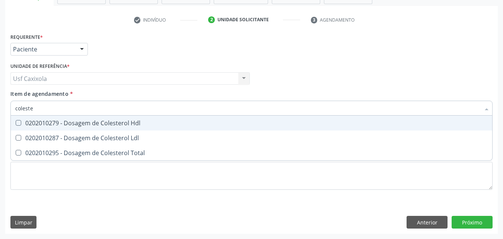
type input "colester"
click at [102, 122] on div "0202010279 - Dosagem de Colesterol Hdl" at bounding box center [251, 123] width 472 height 6
checkbox Hdl "true"
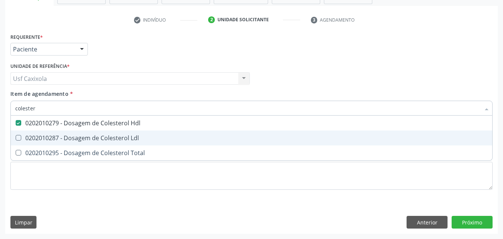
drag, startPoint x: 101, startPoint y: 132, endPoint x: 101, endPoint y: 140, distance: 7.8
click at [101, 133] on span "0202010287 - Dosagem de Colesterol Ldl" at bounding box center [251, 137] width 481 height 15
checkbox Ldl "true"
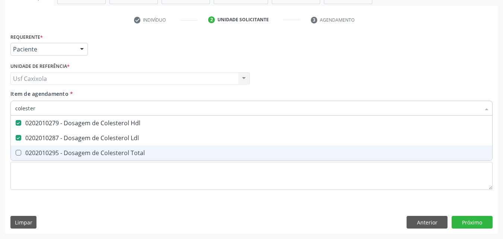
click at [102, 146] on span "0202010295 - Dosagem de Colesterol Total" at bounding box center [251, 152] width 481 height 15
checkbox Total "true"
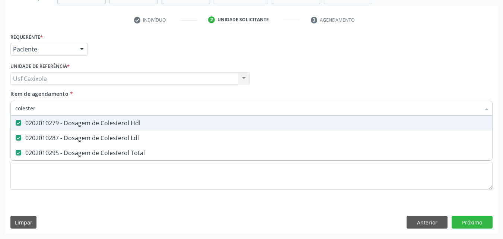
drag, startPoint x: 30, startPoint y: 118, endPoint x: 7, endPoint y: 118, distance: 23.5
click at [7, 118] on div "Requerente * Paciente Médico(a) Enfermeiro(a) Paciente Nenhum resultado encontr…" at bounding box center [251, 132] width 493 height 202
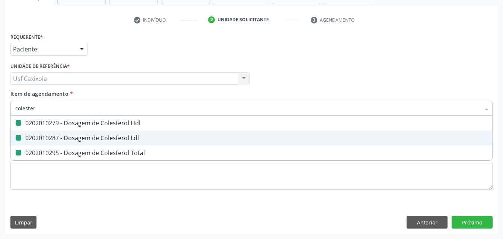
type input "0"
checkbox Hdl "false"
checkbox Ldl "false"
checkbox Total "false"
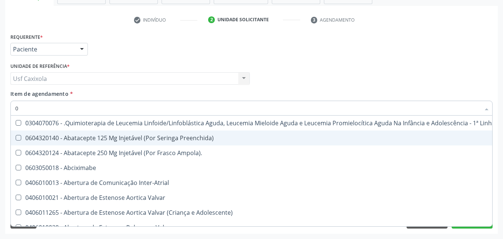
type input "02"
checkbox Comprimido\) "true"
checkbox Transferências "true"
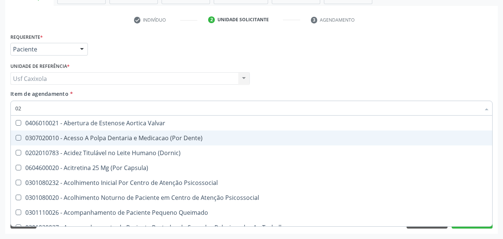
type input "020"
checkbox Epispádia "true"
checkbox Anos\) "true"
checkbox Congênita "true"
checkbox Hdl "false"
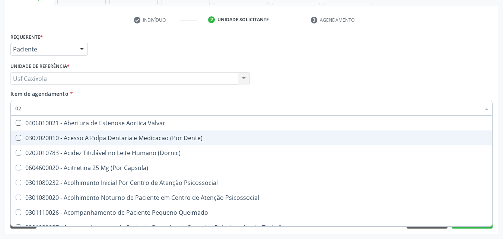
checkbox Ldl "false"
checkbox Total "false"
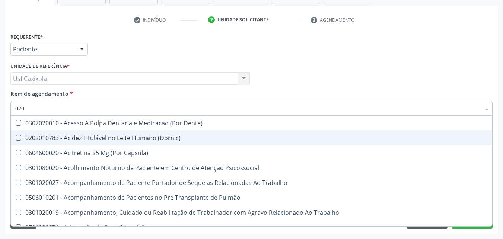
type input "0202"
checkbox Faringe\/Laringe "true"
checkbox Puncao "true"
checkbox Fragmento "true"
checkbox Hdl "false"
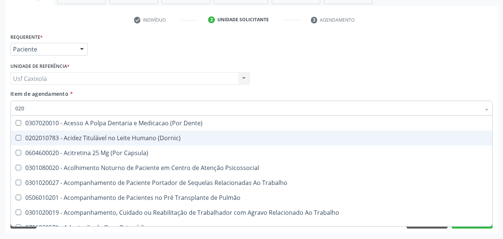
checkbox Ldl "false"
checkbox Total "false"
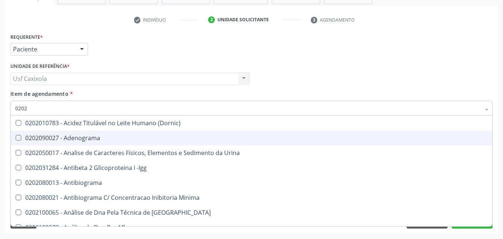
type input "02020"
checkbox \(Psa\) "true"
checkbox III "true"
checkbox Barbituratos "true"
checkbox Hdl "false"
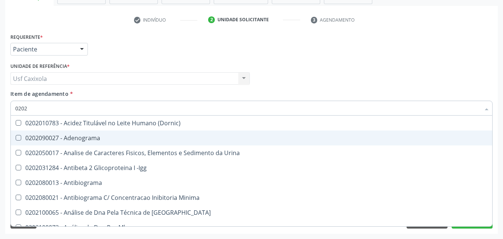
checkbox Ldl "false"
checkbox Total "false"
type input "020201"
checkbox \(Pos-Pasteurização\) "true"
checkbox Molecular "true"
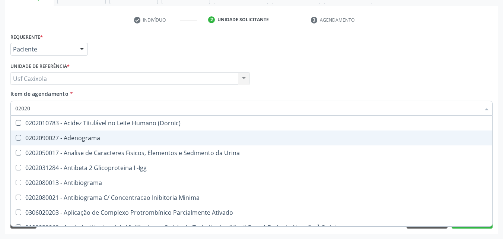
checkbox Parceria\) "true"
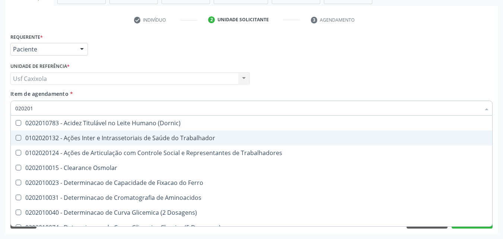
type input "0202010"
checkbox Circulante "true"
checkbox III "true"
checkbox Fracoes "true"
checkbox Hdl "false"
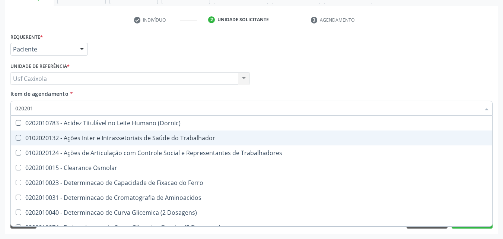
checkbox Ldl "false"
checkbox Total "false"
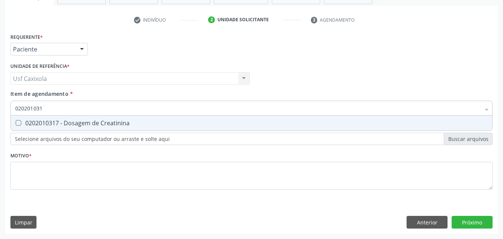
type input "0202010317"
click at [30, 116] on span "0202010317 - Dosagem de Creatinina" at bounding box center [251, 122] width 481 height 15
checkbox Creatinina "true"
drag, startPoint x: 47, startPoint y: 111, endPoint x: 6, endPoint y: 115, distance: 41.2
click at [6, 115] on div "Requerente * Paciente Médico(a) Enfermeiro(a) Paciente Nenhum resultado encontr…" at bounding box center [251, 132] width 493 height 202
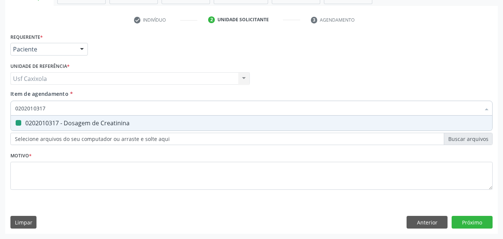
type input "0"
checkbox Creatinina "false"
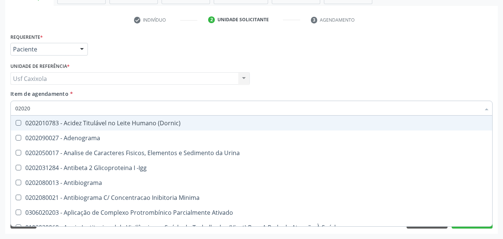
type input "020201"
checkbox \(Pos-Pasteurização\) "true"
checkbox Molecular "true"
checkbox Parceria\) "true"
checkbox Gestante "true"
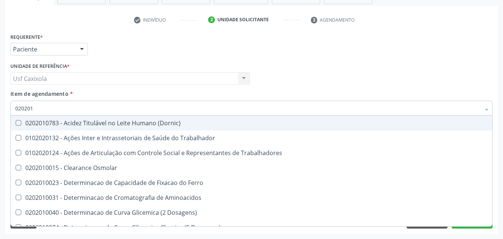
type input "0202010"
checkbox Circulante "true"
checkbox III "true"
checkbox Fracoes "true"
checkbox Ionizavel "true"
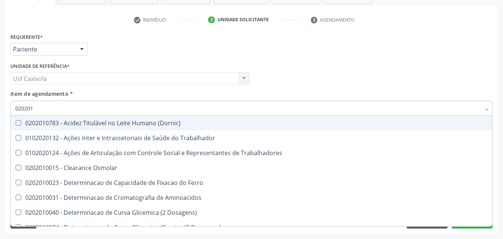
checkbox Hdl "false"
checkbox Ldl "false"
checkbox Total "false"
checkbox Creatinina "false"
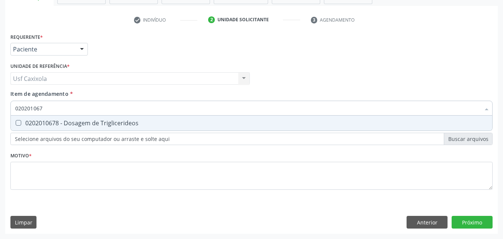
type input "0202010678"
click at [26, 121] on div "0202010678 - Dosagem de Triglicerideos" at bounding box center [251, 123] width 472 height 6
checkbox Triglicerideos "true"
drag, startPoint x: 33, startPoint y: 112, endPoint x: 13, endPoint y: 112, distance: 19.7
click at [13, 112] on div "0202010678" at bounding box center [251, 108] width 482 height 15
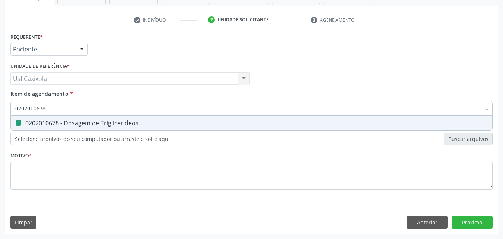
type input "0"
checkbox Triglicerideos "false"
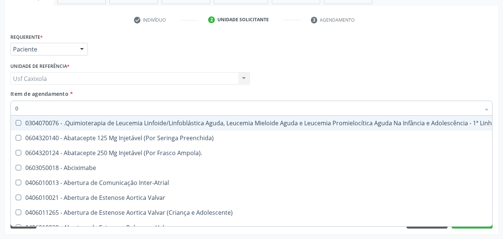
type input "02"
checkbox Comprimido\) "true"
checkbox Transferências "true"
checkbox Meckel "true"
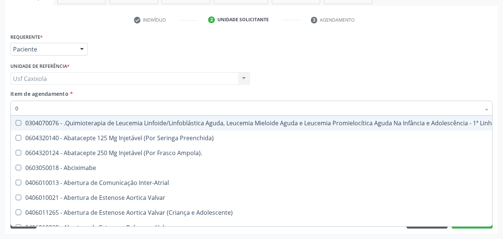
checkbox Transfusao "true"
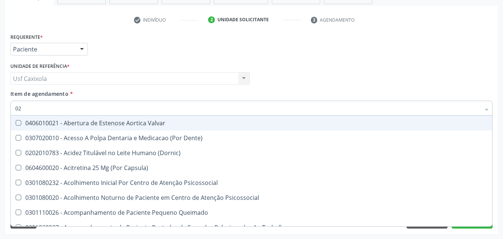
type input "020"
checkbox Epispádia "true"
checkbox Anos\) "true"
checkbox Congênita "true"
checkbox Complementar\) "true"
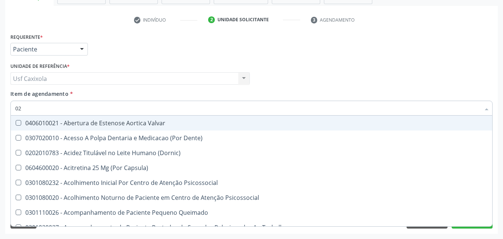
checkbox Dias "true"
checkbox Hdl "false"
checkbox Ldl "false"
checkbox Total "false"
checkbox Creatinina "false"
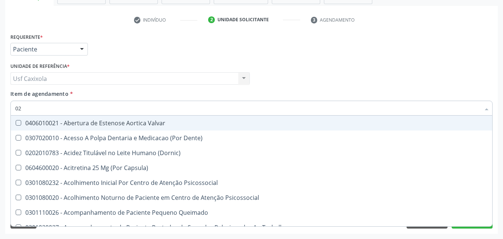
checkbox Triglicerideos "false"
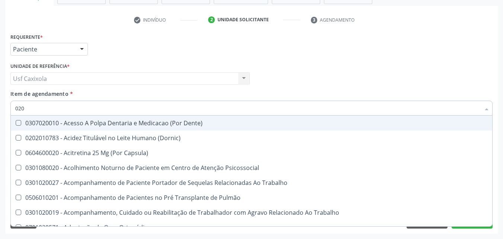
type input "0202"
checkbox Faringe\/Laringe "true"
checkbox Puncao "true"
checkbox Fragmento "true"
checkbox Ossea "true"
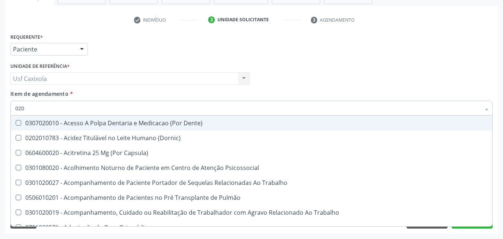
checkbox Projecoes\) "true"
checkbox Hdl "false"
checkbox Ldl "false"
checkbox Total "false"
checkbox Creatinina "false"
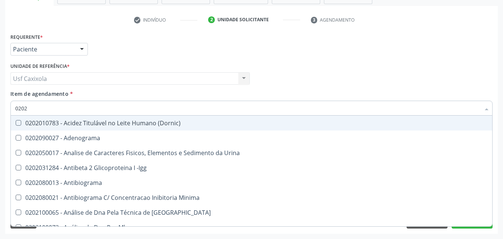
type input "02020"
checkbox \(Psa\) "true"
checkbox III "true"
checkbox Barbituratos "true"
checkbox Calcio "true"
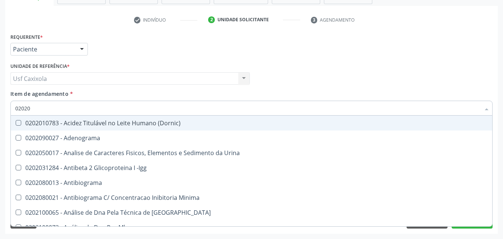
checkbox Hdl "false"
checkbox Ldl "false"
checkbox Total "false"
checkbox Creatinina "false"
checkbox Funcional "true"
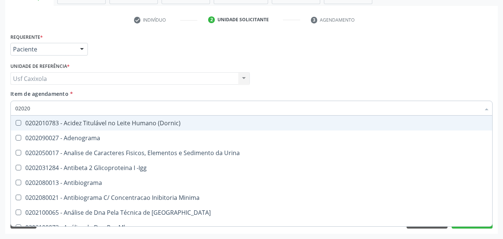
checkbox Triglicerideos "false"
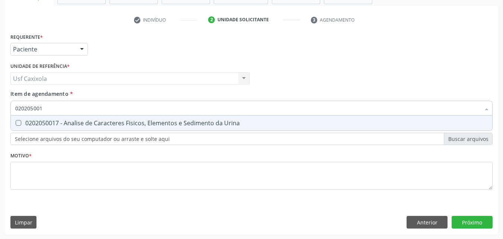
type input "0202050017"
click at [23, 120] on span "0202050017 - Analise de Caracteres Fisicos, Elementos e Sedimento da Urina" at bounding box center [251, 122] width 481 height 15
checkbox Urina "true"
drag, startPoint x: 50, startPoint y: 108, endPoint x: 13, endPoint y: 112, distance: 37.8
click at [13, 112] on div "0202050017" at bounding box center [251, 108] width 482 height 15
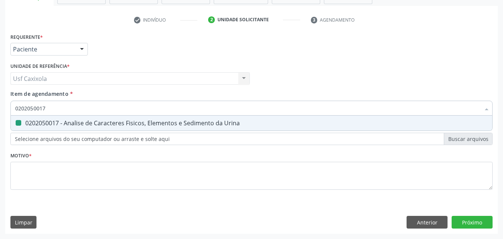
type input "0"
checkbox Urina "false"
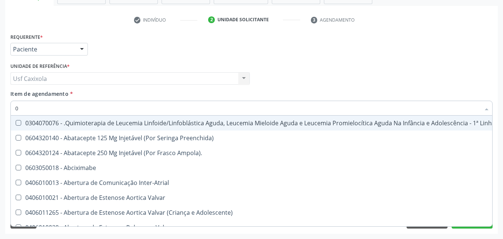
type input "02"
checkbox Coração "true"
checkbox Urina "false"
checkbox Comprimido\) "true"
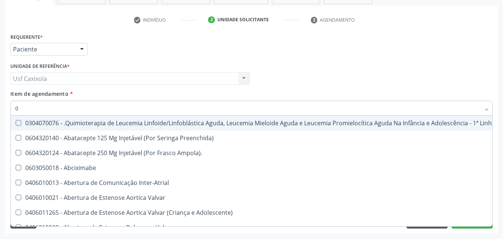
checkbox Transferências "true"
checkbox Meckel "true"
checkbox Transfusao "true"
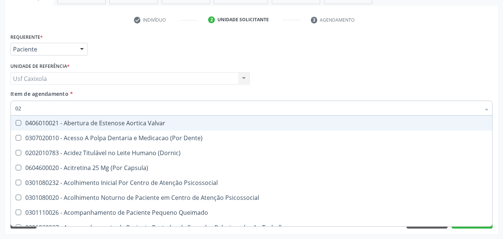
type input "020"
checkbox Terapeutica "true"
checkbox Urina "false"
checkbox Epispádia "true"
checkbox Anos\) "true"
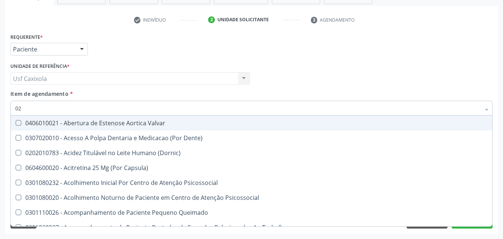
checkbox Congênita "true"
checkbox Complementar\) "true"
checkbox Dias "true"
checkbox Hdl "false"
checkbox Ldl "false"
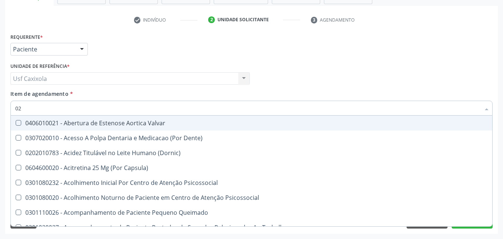
checkbox Total "false"
checkbox Creatinina "false"
checkbox Triglicerideos "false"
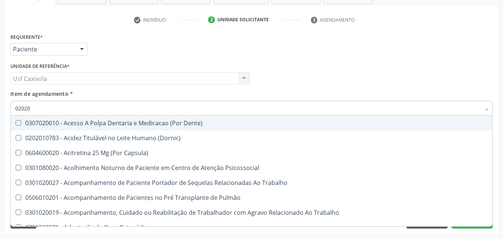
type input "020201"
checkbox Capsula\) "false"
checkbox Urina "false"
checkbox Antibiograma "true"
checkbox Minima "true"
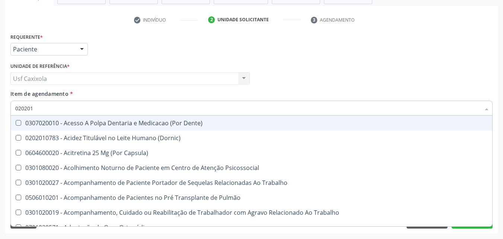
checkbox Blot "true"
checkbox Arquitetura "true"
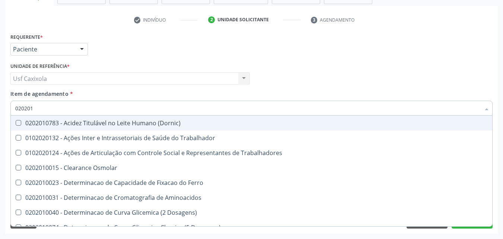
type input "0202010"
checkbox Circulante "true"
checkbox III "true"
checkbox Fracoes "true"
checkbox Ionizavel "true"
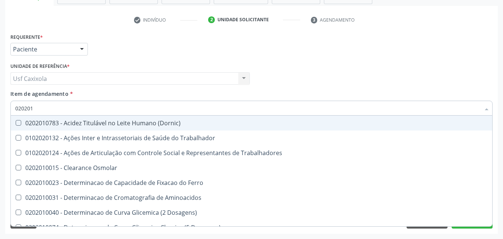
checkbox Hdl "false"
checkbox Ldl "false"
checkbox Total "false"
checkbox Creatinina "false"
checkbox Muco-Proteinas "true"
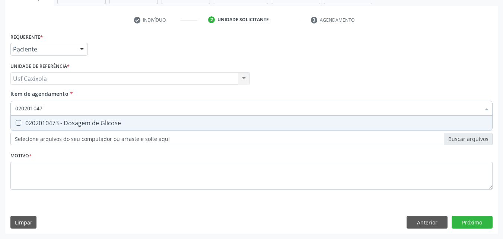
type input "0202010473"
click at [39, 122] on div "0202010473 - Dosagem de Glicose" at bounding box center [251, 123] width 472 height 6
checkbox Glicose "true"
drag, startPoint x: 48, startPoint y: 107, endPoint x: 4, endPoint y: 107, distance: 43.9
click at [4, 107] on div "Acompanhamento Acompanhe a situação das marcações correntes e finalizadas Relat…" at bounding box center [251, 75] width 503 height 328
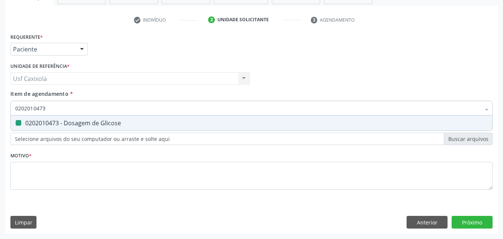
type input "0"
checkbox Glicose "false"
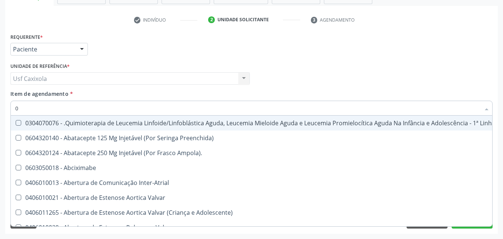
type input "02"
checkbox Coração "true"
checkbox Urina "false"
checkbox Comprimido\) "true"
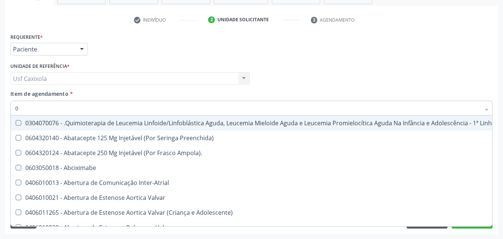
checkbox Transferências "true"
checkbox Meckel "true"
checkbox Bilateral "true"
checkbox Transfusao "true"
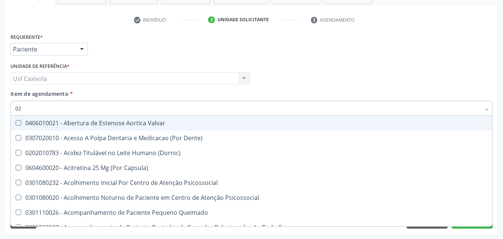
type input "020"
checkbox Terapeutica "true"
checkbox Urina "false"
checkbox Epispádia "true"
checkbox Anos\) "true"
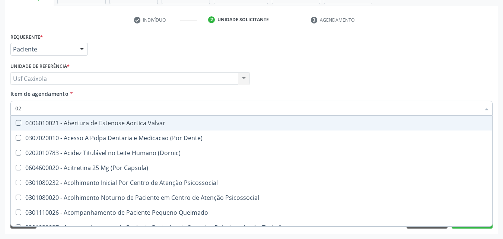
checkbox Congênita "true"
checkbox Complementar\) "true"
checkbox \(Qualitativo\) "true"
checkbox Dias "true"
checkbox Hdl "false"
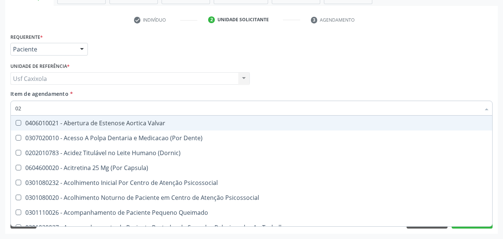
checkbox Ldl "false"
checkbox Total "false"
checkbox Creatinina "false"
checkbox Glicose "false"
checkbox Triglicerideos "false"
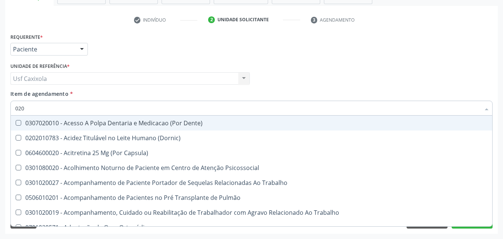
type input "0202"
checkbox Capsula\) "true"
checkbox Urina "false"
checkbox Faringe\/Laringe "true"
checkbox Puncao "true"
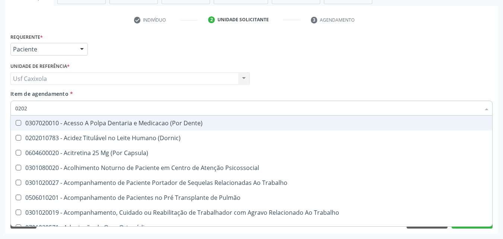
checkbox Fragmento "true"
checkbox Ossea "true"
checkbox Laser "true"
checkbox Projecoes\) "true"
checkbox Hdl "false"
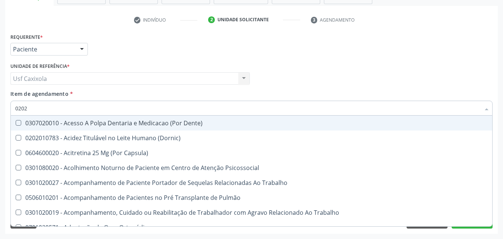
checkbox Ldl "false"
checkbox Total "false"
checkbox Creatinina "false"
checkbox Glicose "false"
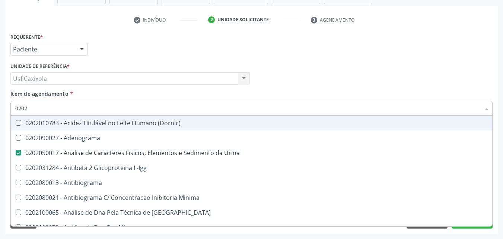
type input "02020"
checkbox \(Psa\) "true"
checkbox III "true"
checkbox Barbituratos "true"
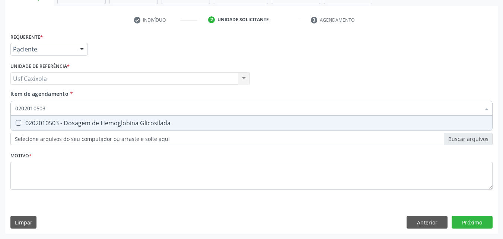
click at [46, 128] on span "0202010503 - Dosagem de Hemoglobina Glicosilada" at bounding box center [251, 122] width 481 height 15
drag, startPoint x: 25, startPoint y: 112, endPoint x: 13, endPoint y: 112, distance: 11.5
click at [13, 112] on div "0202010503" at bounding box center [251, 108] width 482 height 15
click at [24, 120] on div "0202020380 - Hemograma Completo" at bounding box center [251, 123] width 472 height 6
drag, startPoint x: 48, startPoint y: 110, endPoint x: 9, endPoint y: 110, distance: 39.1
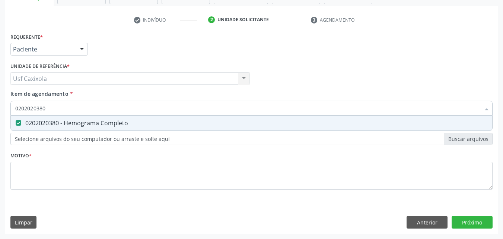
click at [10, 111] on div "0202020380" at bounding box center [251, 108] width 482 height 15
click at [56, 122] on div "0202010120 - Dosagem de Acido Urico" at bounding box center [251, 123] width 472 height 6
drag, startPoint x: 48, startPoint y: 111, endPoint x: 11, endPoint y: 111, distance: 37.6
click at [11, 111] on div "0202010120" at bounding box center [251, 108] width 482 height 15
click at [28, 122] on div "0202010643 - Dosagem de Transaminase Glutamico-Oxalacetica (Tgo)" at bounding box center [251, 123] width 472 height 6
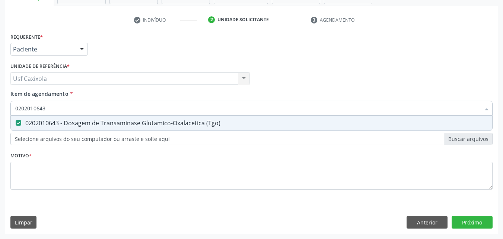
drag, startPoint x: 26, startPoint y: 114, endPoint x: 10, endPoint y: 112, distance: 16.8
click at [10, 112] on div "Item de agendamento * 0202010643 Desfazer seleção 0202010643 - Dosagem de Trans…" at bounding box center [252, 104] width 486 height 29
click at [23, 123] on div "0202010651 - Dosagem de Transaminase Glutamico-Piruvica (Tgp)" at bounding box center [251, 123] width 472 height 6
drag, startPoint x: 50, startPoint y: 107, endPoint x: 9, endPoint y: 112, distance: 40.9
click at [9, 112] on div "Item de agendamento * 0202010651 Desfazer seleção 0202010651 - Dosagem de Trans…" at bounding box center [252, 104] width 486 height 29
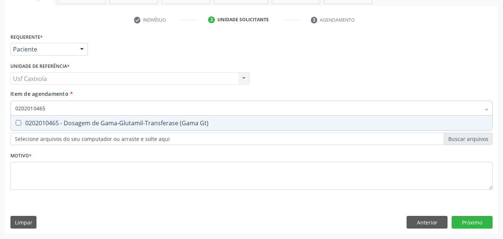
click at [27, 125] on div "0202010465 - Dosagem de Gama-Glutamil-Transferase (Gama Gt)" at bounding box center [251, 123] width 472 height 6
drag, startPoint x: 47, startPoint y: 108, endPoint x: 12, endPoint y: 107, distance: 34.6
click at [12, 107] on div "0202010465" at bounding box center [251, 108] width 482 height 15
click at [43, 125] on div "0202060250 - Dosagem de Hormonio Tireoestimulante (Tsh)" at bounding box center [251, 123] width 472 height 6
drag, startPoint x: 50, startPoint y: 109, endPoint x: 11, endPoint y: 114, distance: 39.1
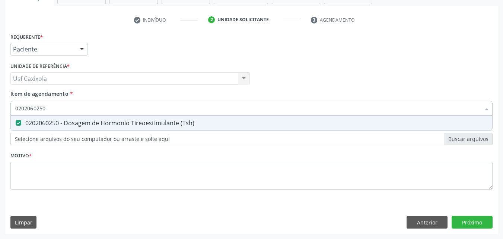
click at [11, 114] on div "0202060250" at bounding box center [251, 108] width 482 height 15
click at [37, 126] on div "0202060381 - Dosagem de Tiroxina Livre (T4 Livre)" at bounding box center [251, 123] width 472 height 6
drag, startPoint x: 48, startPoint y: 107, endPoint x: 15, endPoint y: 112, distance: 33.2
click at [15, 112] on div "0202060381" at bounding box center [251, 108] width 482 height 15
click at [25, 123] on div "0202040127 - Pesquisa de Ovos e Cistos de Parasitas" at bounding box center [251, 123] width 472 height 6
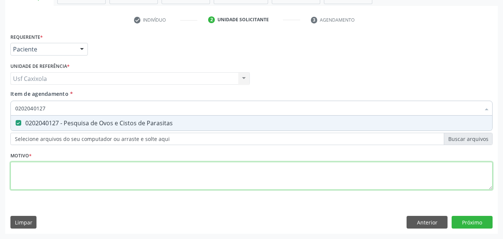
click at [76, 170] on div "Requerente * Paciente Médico(a) Enfermeiro(a) Paciente Nenhum resultado encontr…" at bounding box center [251, 115] width 482 height 169
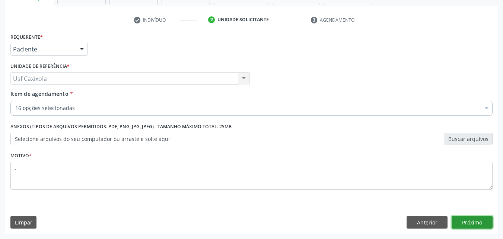
click at [461, 221] on button "Próximo" at bounding box center [472, 222] width 41 height 13
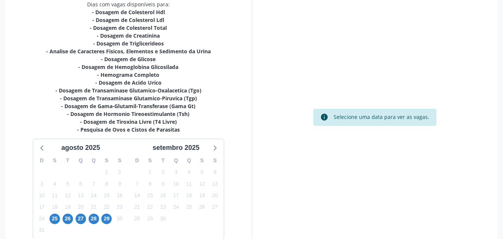
scroll to position [203, 0]
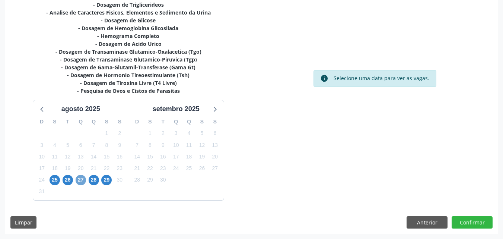
click at [82, 183] on span "27" at bounding box center [81, 180] width 10 height 10
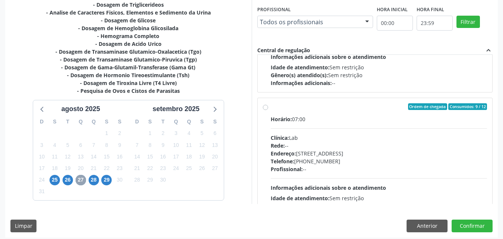
scroll to position [248, 0]
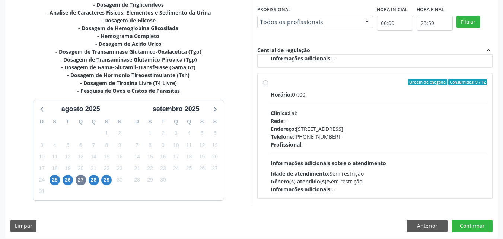
click at [271, 85] on label "Ordem de chegada Consumidos: 9 / 12 Horário: 07:00 Clínica: Lab Rede: -- Endere…" at bounding box center [379, 136] width 217 height 114
click at [267, 85] on input "Ordem de chegada Consumidos: 9 / 12 Horário: 07:00 Clínica: Lab Rede: -- Endere…" at bounding box center [265, 82] width 5 height 7
click at [468, 224] on button "Confirmar" at bounding box center [472, 225] width 41 height 13
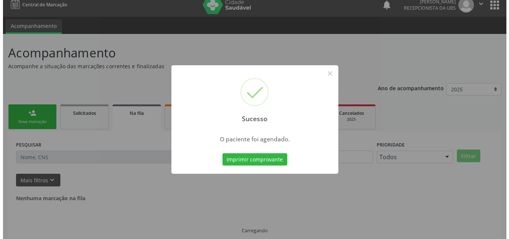
scroll to position [0, 0]
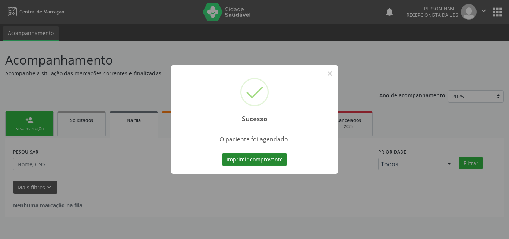
click at [232, 160] on button "Imprimir comprovante" at bounding box center [254, 159] width 65 height 13
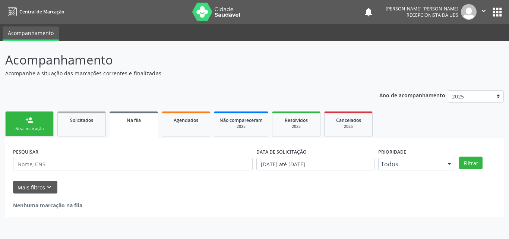
click at [21, 120] on link "person_add Nova marcação" at bounding box center [29, 123] width 48 height 25
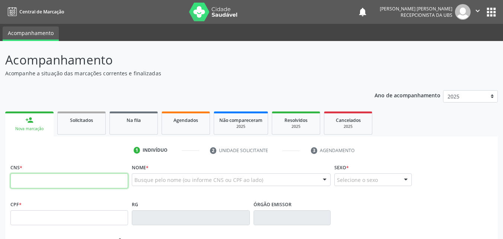
click at [32, 176] on input "text" at bounding box center [69, 180] width 118 height 15
type input "706 0088 7889 8949"
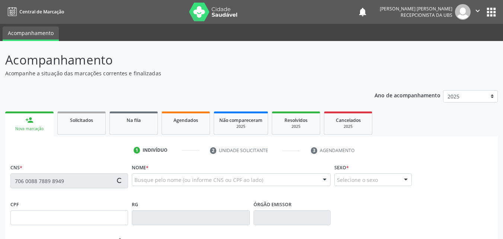
type input "058.993.674-31"
type input "[DATE]"
type input "[PERSON_NAME] da [PERSON_NAME]"
type input "[PHONE_NUMBER]"
type input "680.233.834-34"
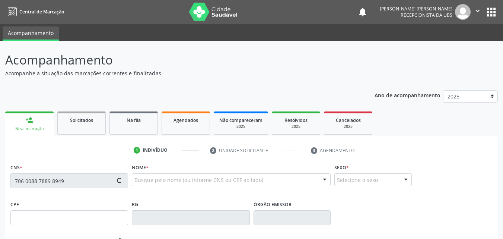
type input "7"
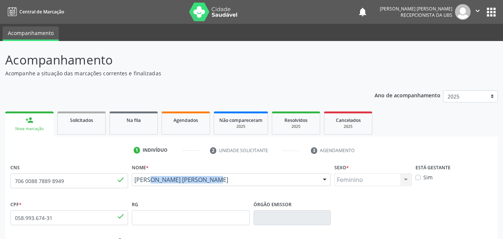
drag, startPoint x: 198, startPoint y: 191, endPoint x: 137, endPoint y: 182, distance: 62.0
click at [137, 182] on div "[PERSON_NAME] [PERSON_NAME] da [PERSON_NAME] CNS: 706 0088 7889 8949 CPF: 058.9…" at bounding box center [231, 182] width 199 height 18
copy span "[PERSON_NAME] [PERSON_NAME]"
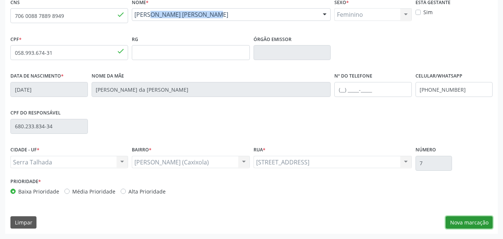
click at [457, 221] on button "Nova marcação" at bounding box center [469, 222] width 47 height 13
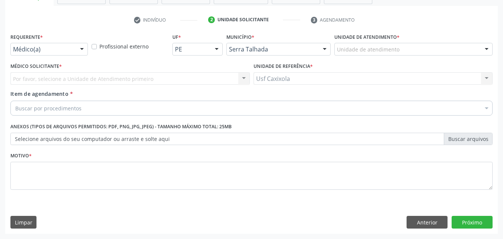
scroll to position [130, 0]
click at [82, 51] on div at bounding box center [81, 49] width 11 height 13
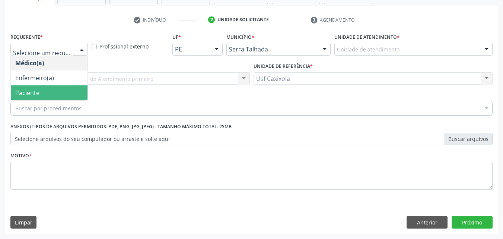
click at [71, 90] on span "Paciente" at bounding box center [49, 92] width 77 height 15
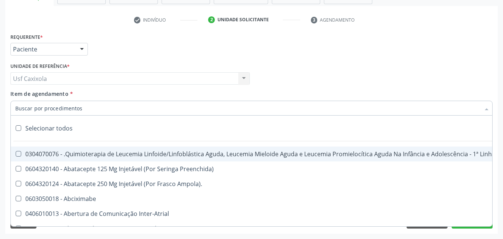
click at [89, 109] on div at bounding box center [251, 108] width 482 height 15
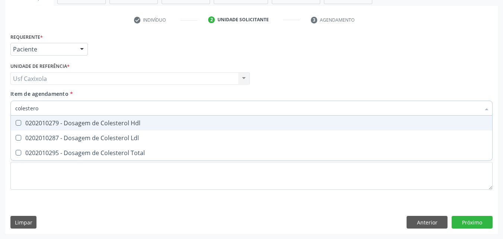
type input "colesterol"
click at [89, 121] on div "0202010279 - Dosagem de Colesterol Hdl" at bounding box center [251, 123] width 472 height 6
checkbox Hdl "true"
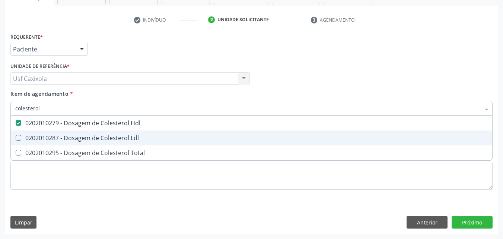
click at [89, 135] on div "0202010287 - Dosagem de Colesterol Ldl" at bounding box center [251, 138] width 472 height 6
checkbox Ldl "true"
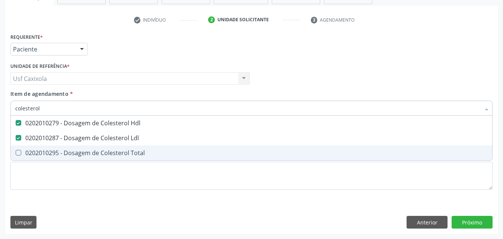
click at [86, 152] on div "0202010295 - Dosagem de Colesterol Total" at bounding box center [251, 153] width 472 height 6
checkbox Total "true"
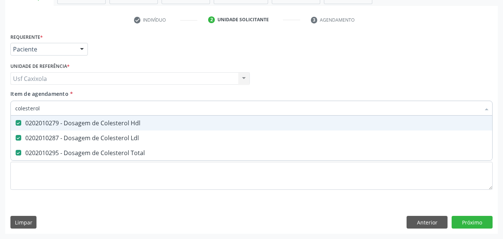
drag, startPoint x: 39, startPoint y: 111, endPoint x: 7, endPoint y: 108, distance: 32.5
click at [7, 108] on div "Requerente * Paciente Médico(a) Enfermeiro(a) Paciente Nenhum resultado encontr…" at bounding box center [251, 132] width 493 height 202
type input "0"
checkbox Hdl "false"
checkbox Ldl "false"
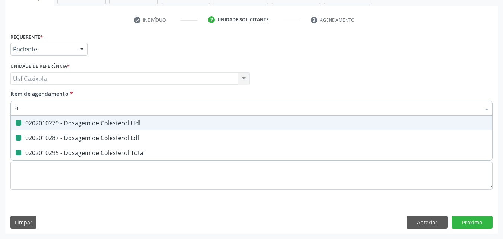
checkbox Total "false"
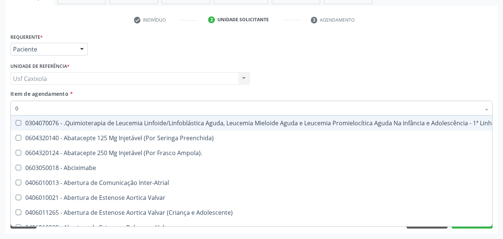
type input "02"
checkbox Comprimido\) "true"
checkbox Transferências "true"
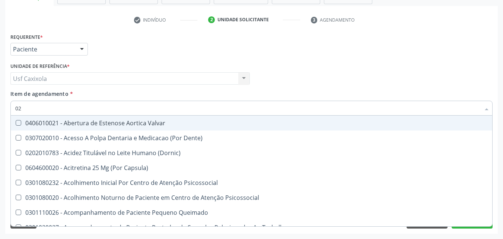
type input "020"
checkbox Epispádia "true"
checkbox Anos\) "true"
checkbox Congênita "true"
checkbox Hdl "false"
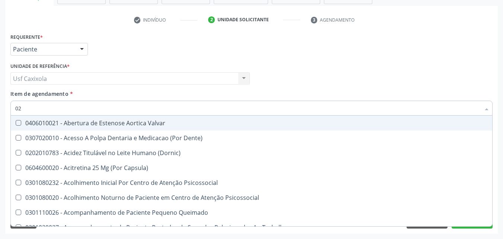
checkbox Ldl "false"
checkbox Total "false"
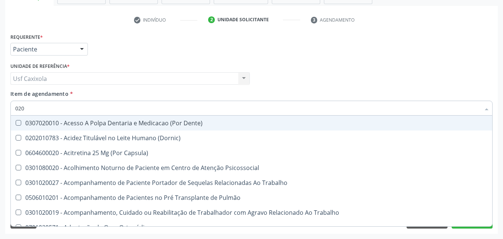
type input "0202"
checkbox Faringe\/Laringe "true"
checkbox Puncao "true"
checkbox Fragmento "true"
checkbox Hdl "false"
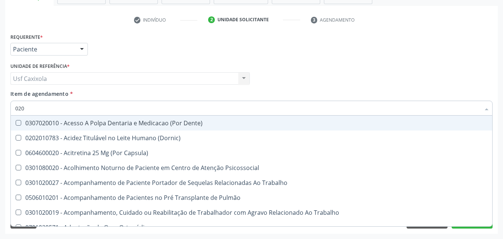
checkbox Ldl "false"
checkbox Total "false"
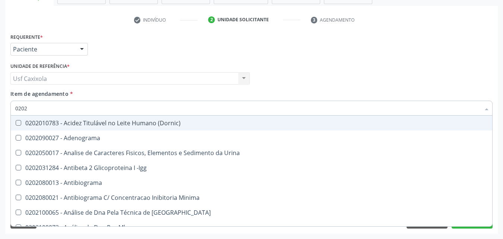
type input "02020"
checkbox \(Psa\) "true"
checkbox III "true"
checkbox Barbituratos "true"
checkbox Hdl "false"
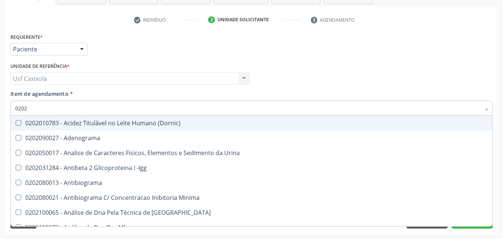
checkbox Ldl "false"
checkbox Total "false"
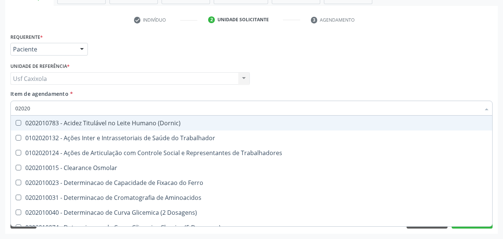
type input "020201"
checkbox Hdl "true"
checkbox Ldl "true"
checkbox Total "true"
type input "0202010"
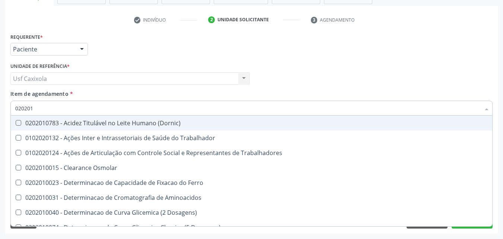
checkbox Circulante "true"
checkbox III "true"
checkbox Fracoes "true"
checkbox Hdl "false"
checkbox Ldl "false"
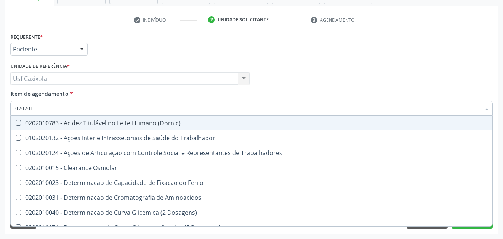
checkbox Total "false"
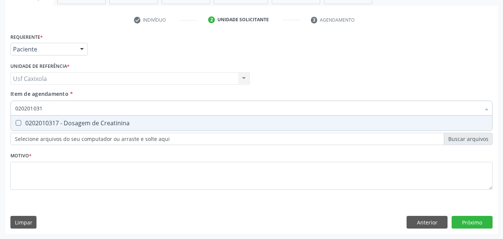
type input "0202010317"
click at [31, 123] on div "0202010317 - Dosagem de Creatinina" at bounding box center [251, 123] width 472 height 6
checkbox Creatinina "true"
drag, startPoint x: 44, startPoint y: 110, endPoint x: 6, endPoint y: 111, distance: 37.6
click at [6, 111] on div "Requerente * Paciente Médico(a) Enfermeiro(a) Paciente Nenhum resultado encontr…" at bounding box center [251, 132] width 493 height 202
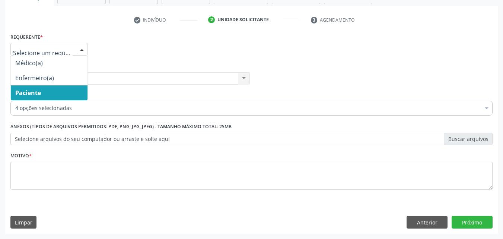
click at [77, 50] on div at bounding box center [81, 49] width 11 height 13
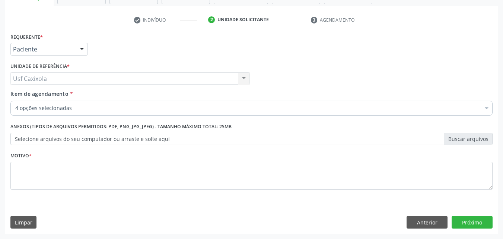
click at [131, 44] on div "Requerente * Paciente Médico(a) Enfermeiro(a) Paciente Nenhum resultado encontr…" at bounding box center [252, 45] width 486 height 29
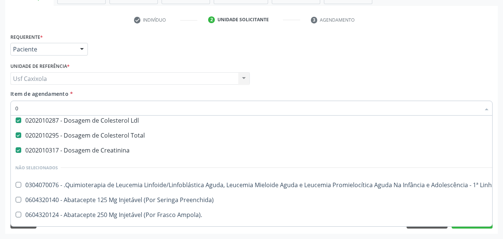
scroll to position [17, 0]
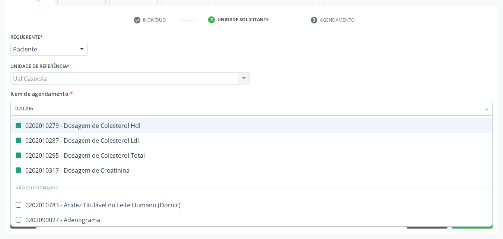
type input "0202060"
checkbox Hdl "false"
checkbox Ldl "false"
checkbox Total "false"
checkbox Creatinina "false"
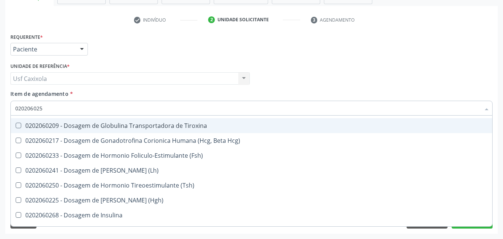
scroll to position [0, 0]
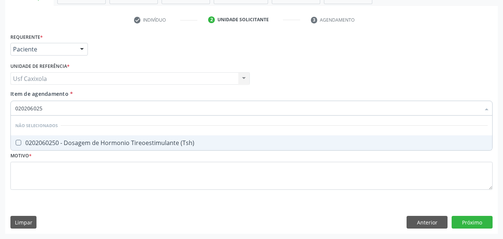
type input "0202060250"
click at [112, 144] on div "0202060250 - Dosagem de Hormonio Tireoestimulante (Tsh)" at bounding box center [251, 143] width 472 height 6
checkbox \(Tsh\) "true"
drag, startPoint x: 56, startPoint y: 110, endPoint x: 4, endPoint y: 105, distance: 52.1
click at [4, 105] on div "Acompanhamento Acompanhe a situação das marcações correntes e finalizadas Relat…" at bounding box center [251, 75] width 503 height 328
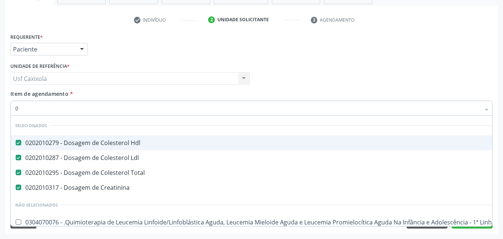
type input "02"
checkbox Cistoenteroplastia "true"
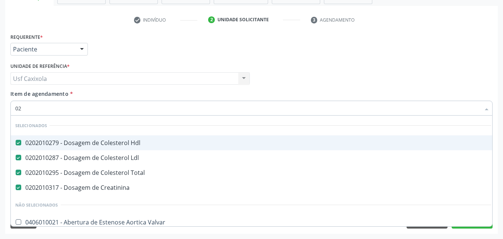
type input "020"
checkbox Renal "true"
checkbox \(Tsh\) "false"
type input "0202"
checkbox Valvoplastia "true"
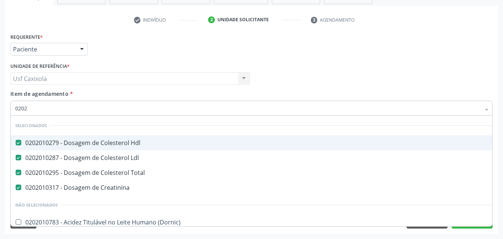
type input "02020"
checkbox Esperma "true"
checkbox \(Tsh\) "false"
type input "020206"
checkbox Hdl "false"
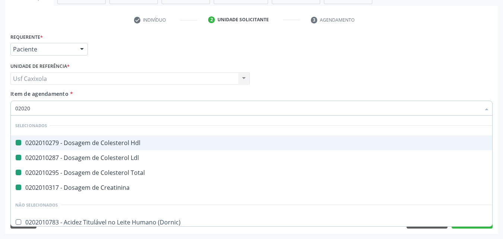
checkbox Ldl "false"
checkbox Total "false"
checkbox Creatinina "false"
checkbox Trabalho "true"
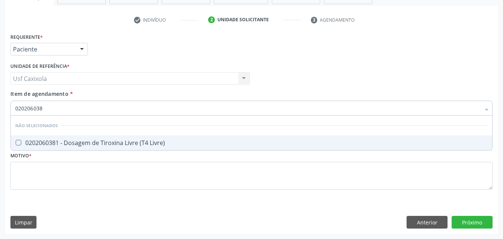
type input "0202060381"
click at [35, 142] on div "0202060381 - Dosagem de Tiroxina Livre (T4 Livre)" at bounding box center [251, 143] width 472 height 6
checkbox Livre\) "true"
drag, startPoint x: 36, startPoint y: 107, endPoint x: 9, endPoint y: 107, distance: 26.4
click at [9, 107] on div "Item de agendamento * 0202060381 Desfazer seleção Não selecionados 0202060381 -…" at bounding box center [252, 104] width 486 height 29
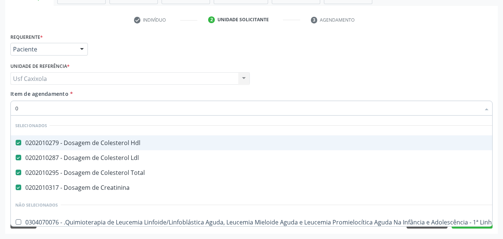
type input "02"
checkbox Cistoenteroplastia "true"
checkbox Videolaparoscópica "true"
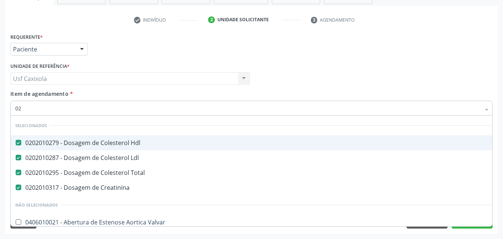
type input "020"
checkbox Renal "true"
checkbox Titânio "true"
checkbox \(Tsh\) "false"
checkbox Livre\) "false"
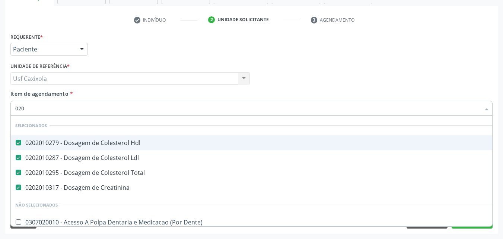
type input "0202"
checkbox Valvoplastia "true"
checkbox Projecoes\) "true"
type input "02020"
checkbox Esperma "true"
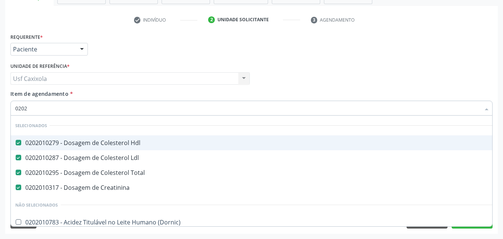
checkbox \(Tsh\) "false"
checkbox Progesterona "true"
checkbox Livre\) "false"
type input "02020106"
checkbox Hdl "false"
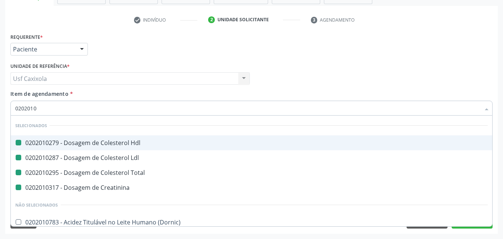
checkbox Ldl "false"
checkbox Total "false"
checkbox Creatinina "false"
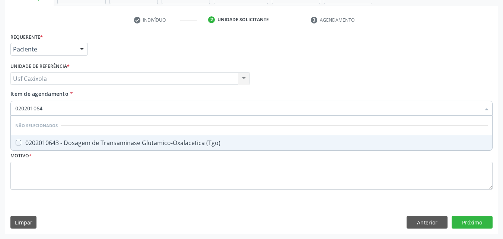
type input "0202010643"
click at [32, 141] on div "0202010643 - Dosagem de Transaminase Glutamico-Oxalacetica (Tgo)" at bounding box center [251, 143] width 472 height 6
checkbox \(Tgo\) "true"
drag, startPoint x: 50, startPoint y: 107, endPoint x: 10, endPoint y: 104, distance: 40.3
click at [13, 105] on div "0202010643" at bounding box center [251, 108] width 482 height 15
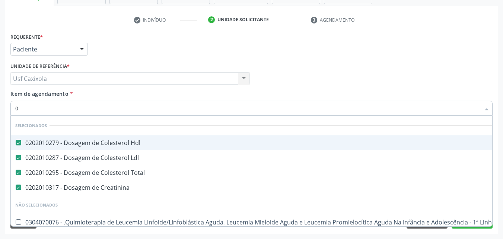
type input "02"
checkbox Cistoenteroplastia "true"
checkbox Videolaparoscópica "true"
checkbox Colecistectomia "true"
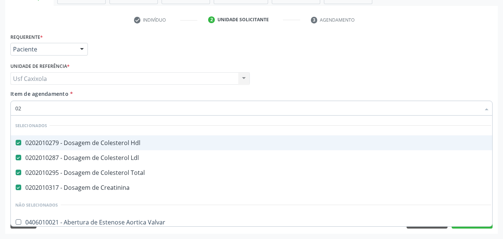
type input "020"
checkbox Renal "true"
checkbox Titânio "true"
checkbox Bloqueador\) "true"
checkbox \(Tsh\) "false"
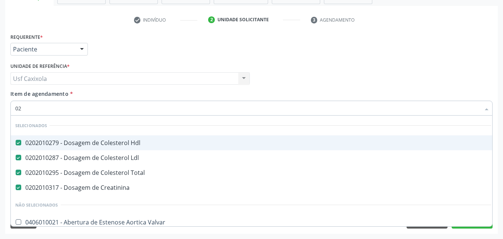
checkbox Livre\) "false"
checkbox \(Tgo\) "false"
type input "0202"
checkbox Valvoplastia "true"
checkbox Projecoes\) "true"
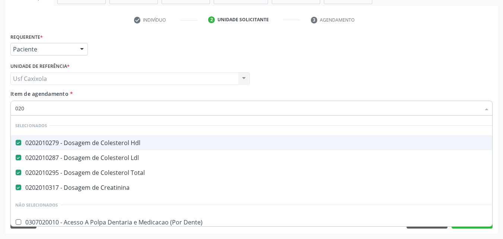
checkbox \) "true"
type input "02020"
checkbox Esperma "true"
checkbox \(Tsh\) "false"
checkbox Progesterona "true"
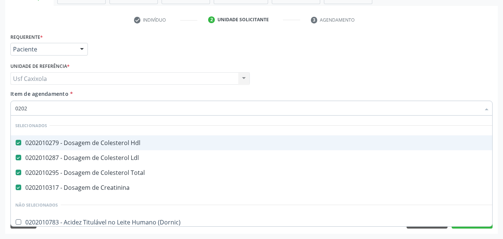
checkbox Prolactina "true"
checkbox Livre\) "false"
checkbox \(Tgo\) "false"
type input "020201"
checkbox Organicos "true"
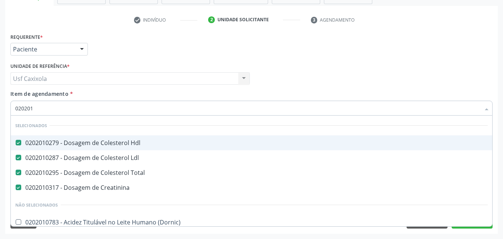
type input "0202010"
checkbox Leucino-Aminopeptidase "true"
checkbox \(Tgo\) "false"
type input "02020106"
checkbox Hdl "false"
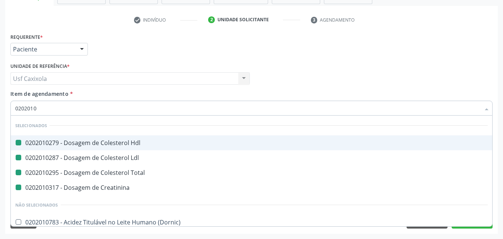
checkbox Ldl "false"
checkbox Total "false"
checkbox Creatinina "false"
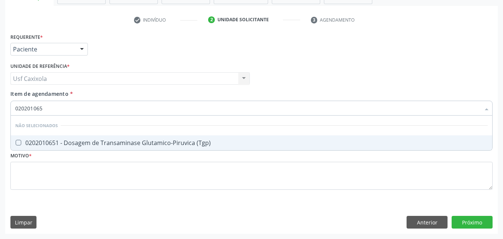
type input "0202010651"
click at [38, 146] on div "0202010651 - Dosagem de Transaminase Glutamico-Piruvica (Tgp)" at bounding box center [251, 143] width 472 height 6
checkbox \(Tgp\) "true"
drag, startPoint x: 39, startPoint y: 109, endPoint x: 11, endPoint y: 105, distance: 29.0
click at [11, 105] on div "0202010651" at bounding box center [251, 108] width 482 height 15
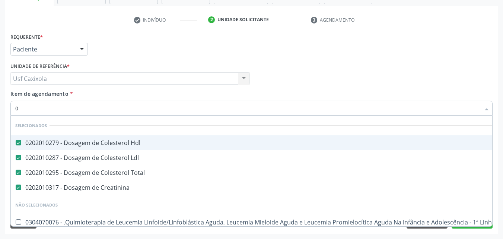
type input "02"
checkbox Cistoenteroplastia "true"
checkbox Videolaparoscópica "true"
checkbox Colecistectomia "true"
checkbox Doadora\) "true"
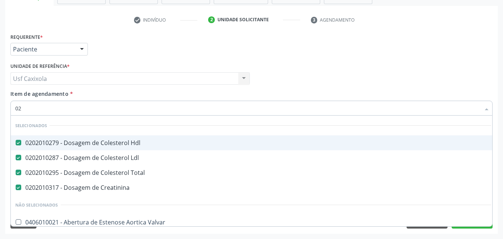
type input "020"
checkbox Renal "true"
checkbox Titânio "true"
checkbox Bloqueador\) "true"
checkbox Bloqueio "true"
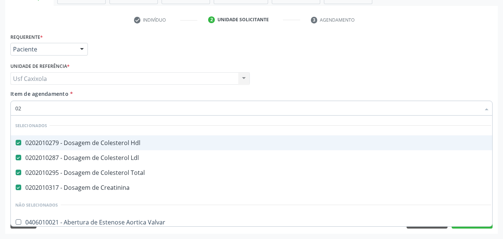
checkbox \(Tsh\) "false"
checkbox Livre\) "false"
checkbox \(Tgo\) "false"
checkbox \(Tgp\) "false"
type input "0202"
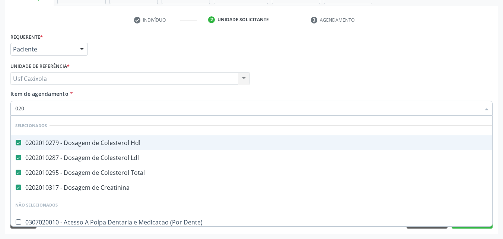
checkbox Valvoplastia "true"
checkbox Projecoes\) "true"
checkbox \) "true"
checkbox Inteiro\) "true"
type input "02020"
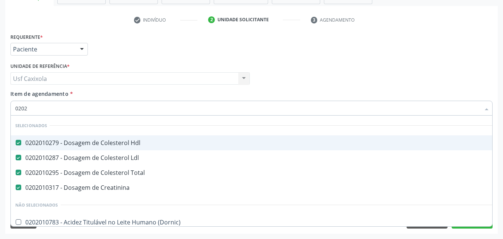
checkbox Esperma "true"
checkbox \(Tsh\) "false"
checkbox Progesterona "true"
checkbox Prolactina "true"
checkbox Funcional "true"
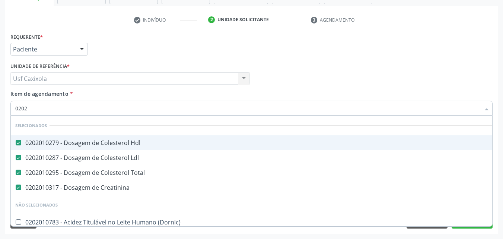
checkbox Livre\) "false"
checkbox \(Tgo\) "false"
checkbox \(Tgp\) "false"
type input "020201"
checkbox Organicos "true"
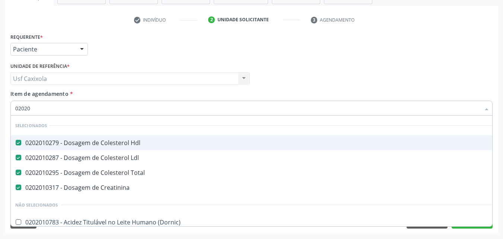
checkbox Complemento "true"
type input "0202010"
checkbox Leucino-Aminopeptidase "true"
checkbox Lipase "true"
checkbox \(Tgo\) "false"
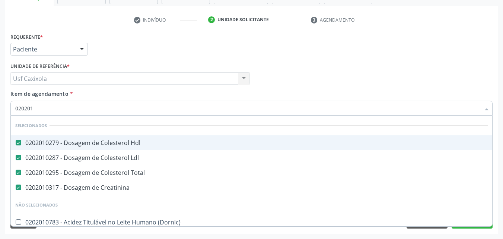
checkbox \(Tgp\) "false"
type input "02020106"
checkbox Hdl "false"
checkbox Ldl "false"
checkbox Total "false"
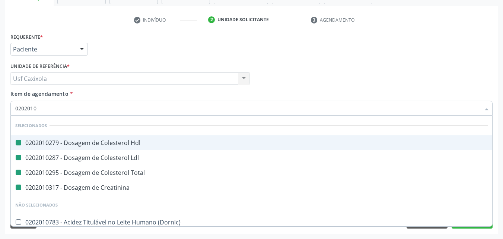
checkbox Creatinina "false"
checkbox \(Dornic\) "true"
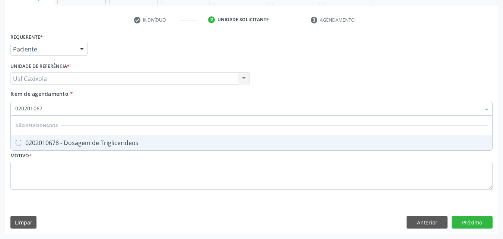
type input "0202010678"
click at [31, 142] on div "0202010678 - Dosagem de Triglicerideos" at bounding box center [251, 143] width 472 height 6
checkbox Triglicerideos "true"
drag, startPoint x: 41, startPoint y: 107, endPoint x: 15, endPoint y: 104, distance: 26.6
click at [15, 104] on div "0202010678" at bounding box center [251, 108] width 482 height 15
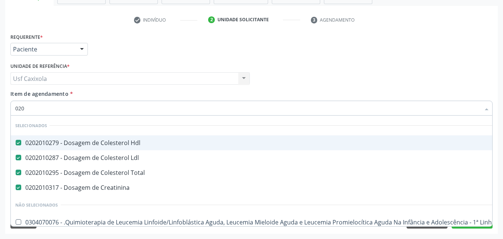
type input "0202"
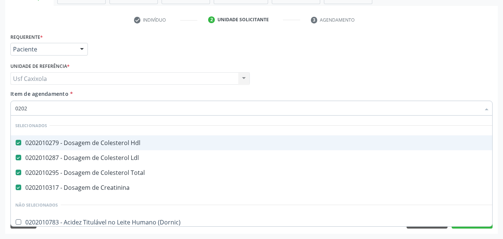
checkbox \(Tsh\) "true"
checkbox Livre\) "true"
checkbox \(Tgo\) "true"
checkbox \(Tgp\) "true"
checkbox Triglicerideos "true"
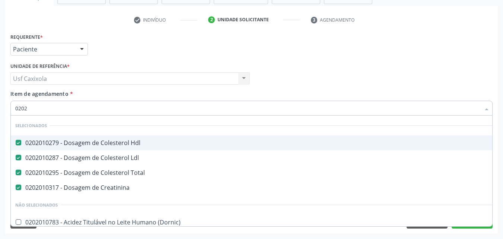
type input "02020"
checkbox \(Tsh\) "true"
checkbox Piruvato "false"
checkbox Livre\) "true"
checkbox \(Tgo\) "true"
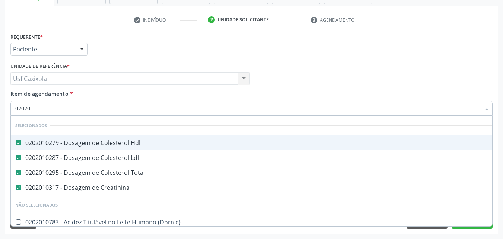
checkbox \(Tgp\) "true"
checkbox Triglicerideos "true"
checkbox Direto "false"
checkbox \(Direto\) "false"
checkbox Urinarios "false"
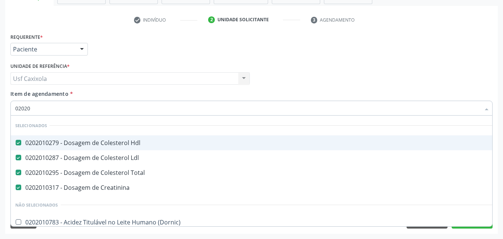
checkbox Pallidum "false"
type input "020205"
checkbox Hdl "false"
checkbox Ldl "false"
checkbox Total "false"
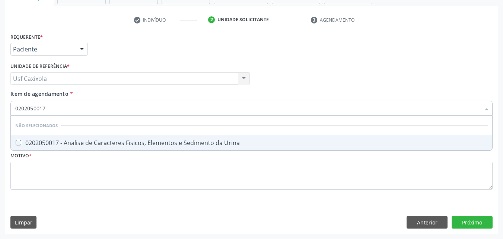
click at [55, 144] on div "0202050017 - Analise de Caracteres Fisicos, Elementos e Sedimento da Urina" at bounding box center [251, 143] width 472 height 6
drag, startPoint x: 47, startPoint y: 110, endPoint x: 11, endPoint y: 109, distance: 35.8
click at [11, 109] on div "0202050017" at bounding box center [251, 108] width 482 height 15
click at [25, 141] on div "0202010473 - Dosagem de Glicose" at bounding box center [251, 143] width 472 height 6
drag, startPoint x: 50, startPoint y: 108, endPoint x: 14, endPoint y: 107, distance: 35.8
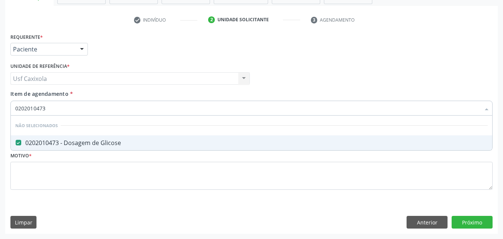
click at [14, 107] on div "0202010473" at bounding box center [251, 108] width 482 height 15
click at [36, 143] on div "0202020380 - Hemograma Completo" at bounding box center [251, 143] width 472 height 6
drag, startPoint x: 54, startPoint y: 106, endPoint x: 9, endPoint y: 104, distance: 45.5
click at [9, 104] on div "Item de agendamento * 0202020380 Desfazer seleção Não selecionados 0202020380 -…" at bounding box center [252, 104] width 486 height 29
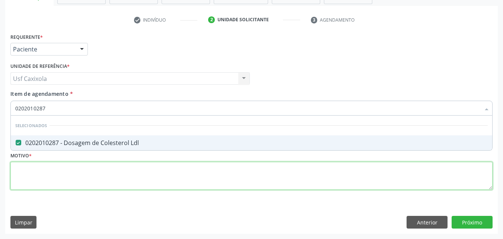
click at [47, 176] on div "Requerente * Paciente Médico(a) Enfermeiro(a) Paciente Nenhum resultado encontr…" at bounding box center [251, 115] width 482 height 169
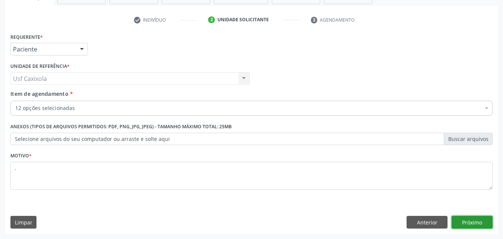
click at [464, 222] on button "Próximo" at bounding box center [472, 222] width 41 height 13
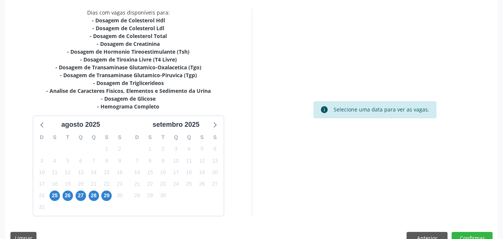
scroll to position [171, 0]
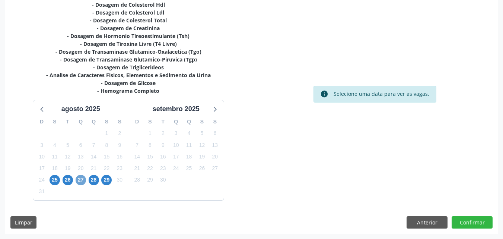
click at [83, 178] on span "27" at bounding box center [81, 180] width 10 height 10
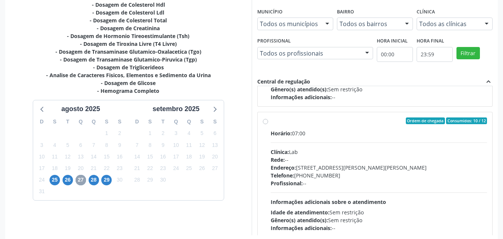
scroll to position [248, 0]
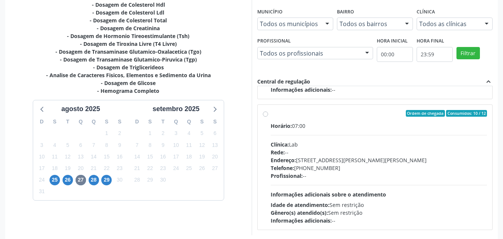
click at [264, 118] on div "Ordem de chegada Consumidos: 10 / 12 Horário: 07:00 Clínica: Lab Rede: -- Ender…" at bounding box center [375, 167] width 225 height 114
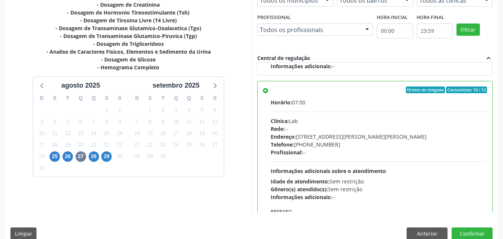
scroll to position [206, 0]
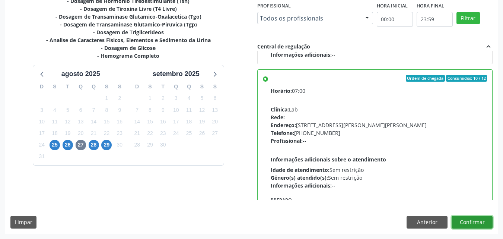
click at [470, 223] on button "Confirmar" at bounding box center [472, 222] width 41 height 13
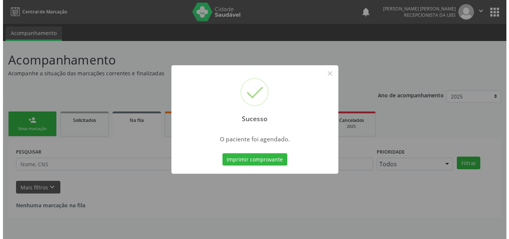
scroll to position [0, 0]
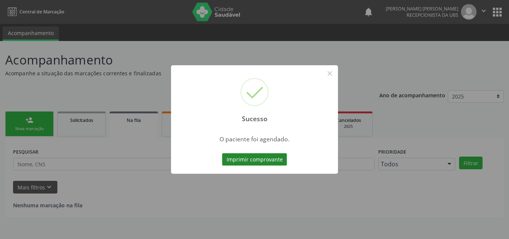
click at [234, 157] on button "Imprimir comprovante" at bounding box center [254, 159] width 65 height 13
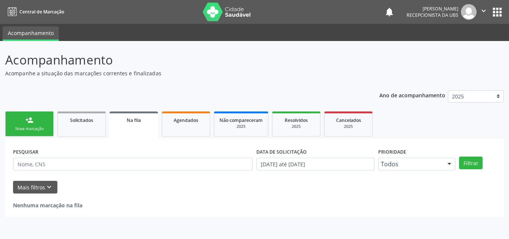
click at [43, 118] on link "person_add Nova marcação" at bounding box center [29, 123] width 48 height 25
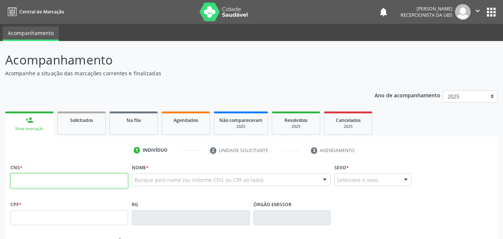
click at [47, 175] on input "text" at bounding box center [69, 180] width 118 height 15
type input "708 1095 0592 2735"
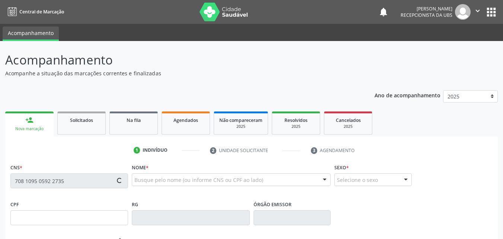
type input "440.593.454-15"
type input "[DATE]"
type input "Pacifica [PERSON_NAME]"
type input "[PHONE_NUMBER]"
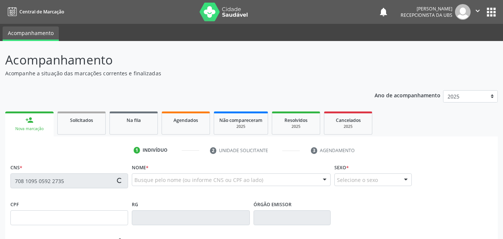
type input "105"
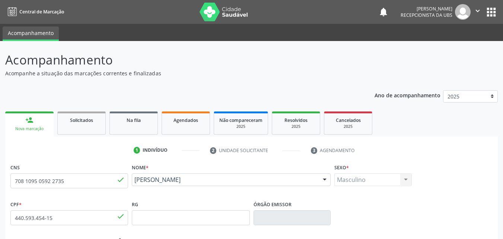
drag, startPoint x: 194, startPoint y: 187, endPoint x: 131, endPoint y: 186, distance: 62.6
click at [131, 186] on div "Nome * [PERSON_NAME] [PERSON_NAME] CNS: 708 1095 0592 2735 CPF: 440.593.454-15 …" at bounding box center [231, 180] width 203 height 37
copy span "[PERSON_NAME]"
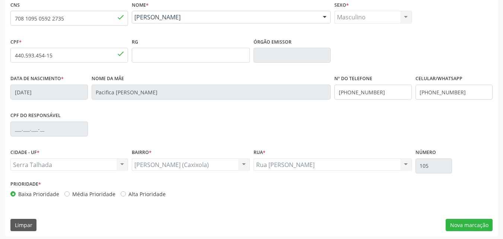
scroll to position [165, 0]
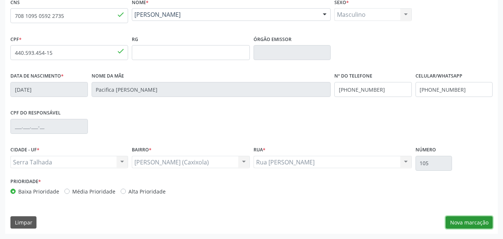
click at [452, 220] on button "Nova marcação" at bounding box center [469, 222] width 47 height 13
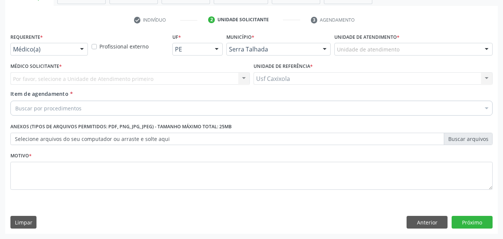
scroll to position [130, 0]
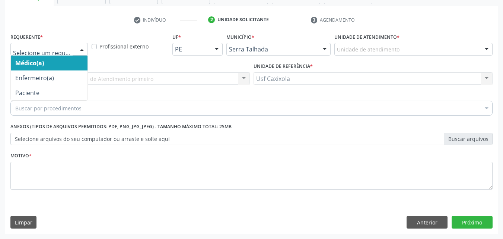
click at [85, 47] on div at bounding box center [81, 49] width 11 height 13
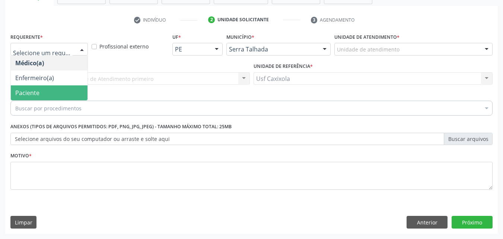
click at [70, 91] on span "Paciente" at bounding box center [49, 92] width 77 height 15
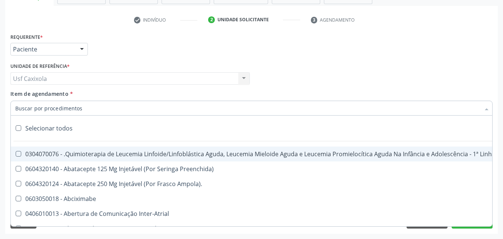
click at [80, 108] on div at bounding box center [251, 108] width 482 height 15
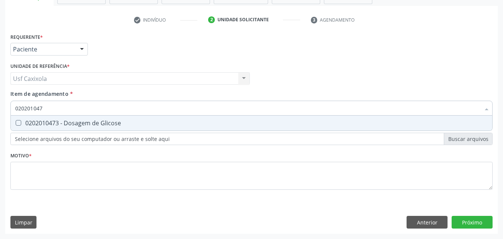
type input "0202010473"
click at [92, 124] on div "0202010473 - Dosagem de Glicose" at bounding box center [251, 123] width 472 height 6
checkbox Glicose "true"
drag, startPoint x: 61, startPoint y: 110, endPoint x: 14, endPoint y: 103, distance: 47.9
click at [14, 103] on div "0202010473" at bounding box center [251, 108] width 482 height 15
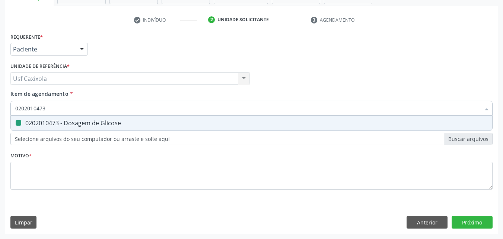
type input "0"
checkbox Glicose "false"
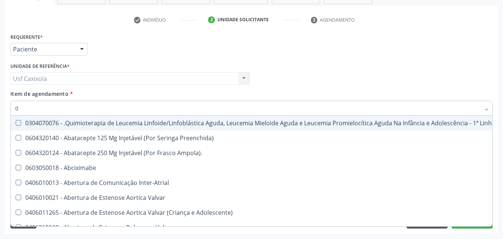
type input "02"
checkbox Bilateral "true"
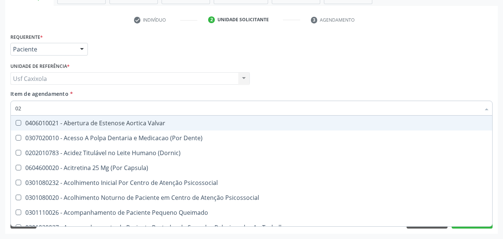
type input "020"
checkbox \(Qualitativo\) "true"
checkbox Glicose "false"
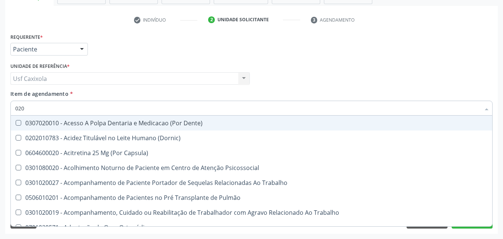
type input "0202"
checkbox Laser "true"
checkbox Glicose "false"
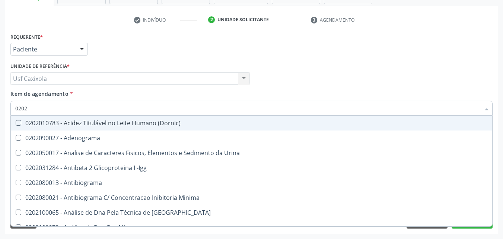
type input "02020"
checkbox Xi "true"
checkbox Glicose "false"
type input "020201"
checkbox T3 "true"
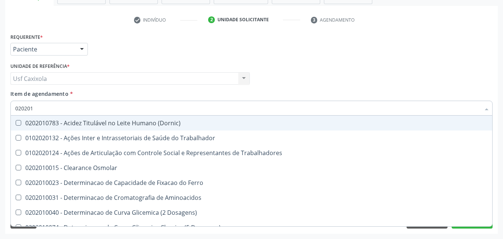
type input "0202010"
checkbox II "true"
checkbox Glicose "false"
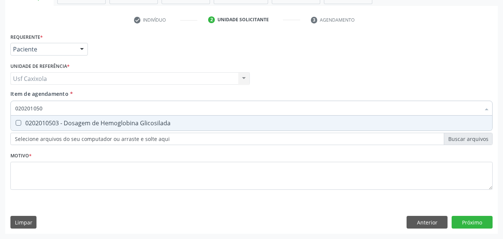
type input "0202010503"
click at [27, 125] on div "0202010503 - Dosagem de Hemoglobina Glicosilada" at bounding box center [251, 123] width 472 height 6
checkbox Glicosilada "true"
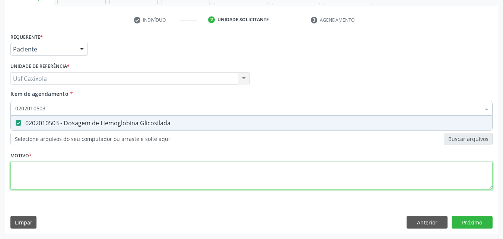
click at [60, 174] on div "Requerente * Paciente Médico(a) Enfermeiro(a) Paciente Nenhum resultado encontr…" at bounding box center [251, 115] width 482 height 169
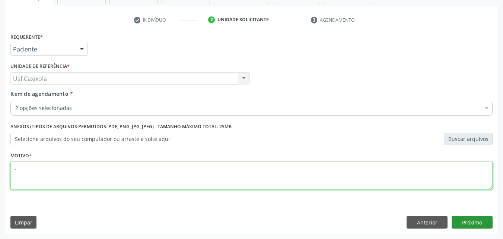
type textarea "."
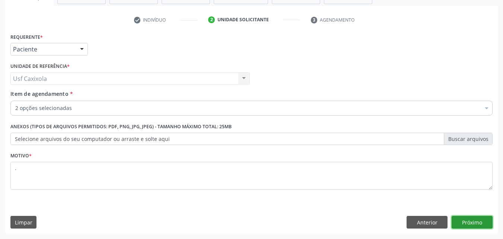
click at [468, 223] on button "Próximo" at bounding box center [472, 222] width 41 height 13
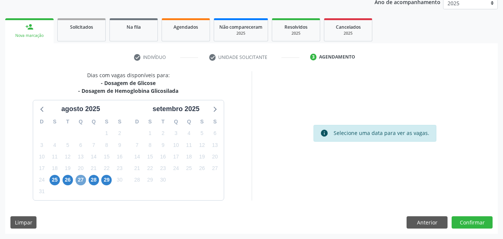
click at [82, 184] on span "27" at bounding box center [81, 180] width 10 height 10
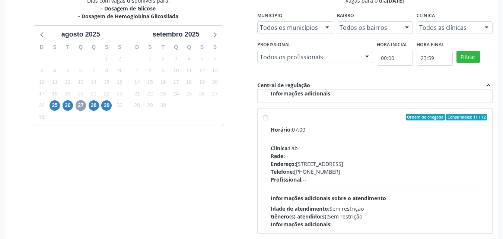
scroll to position [211, 0]
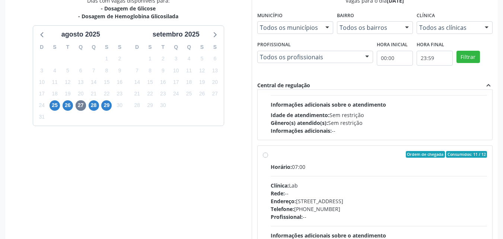
click at [268, 155] on div "Ordem de chegada Consumidos: 11 / 12 Horário: 07:00 Clínica: Lab Rede: -- Ender…" at bounding box center [375, 208] width 225 height 114
radio input "true"
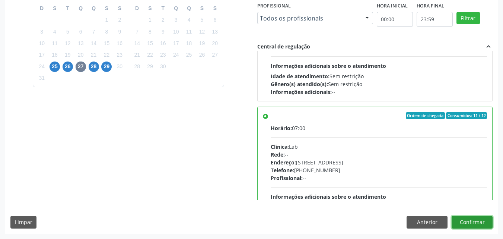
click at [466, 223] on button "Confirmar" at bounding box center [472, 222] width 41 height 13
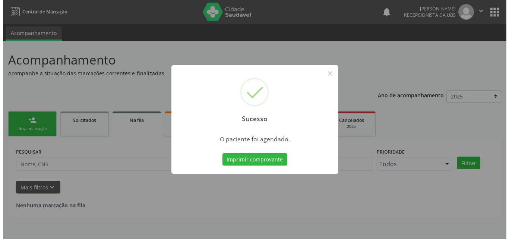
scroll to position [0, 0]
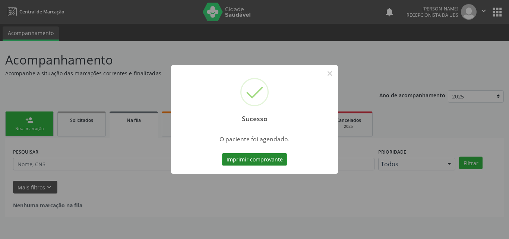
click at [276, 158] on button "Imprimir comprovante" at bounding box center [254, 159] width 65 height 13
